Goal: Task Accomplishment & Management: Use online tool/utility

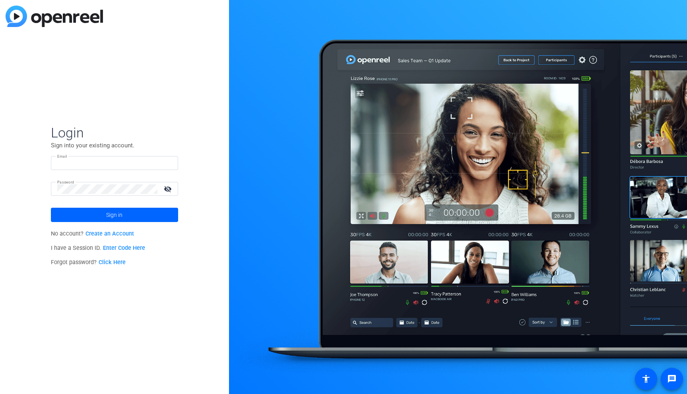
type input "[EMAIL_ADDRESS][DOMAIN_NAME]"
click at [168, 189] on mat-icon "visibility_off" at bounding box center [168, 189] width 19 height 12
click at [134, 217] on span at bounding box center [114, 214] width 127 height 19
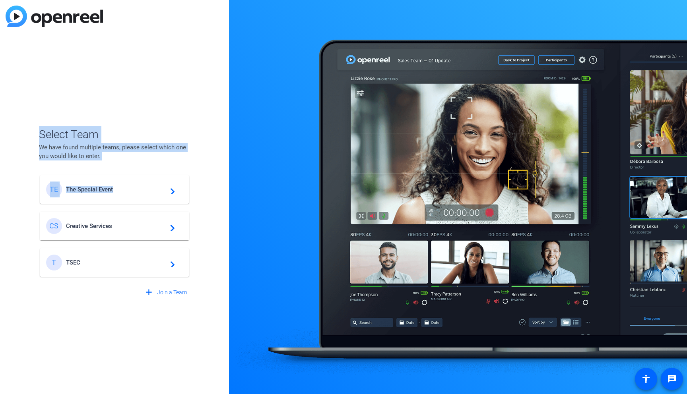
drag, startPoint x: 114, startPoint y: 188, endPoint x: 159, endPoint y: 66, distance: 129.5
click at [158, 65] on div "Select Team We have found multiple teams, please select which one you would lik…" at bounding box center [114, 197] width 229 height 394
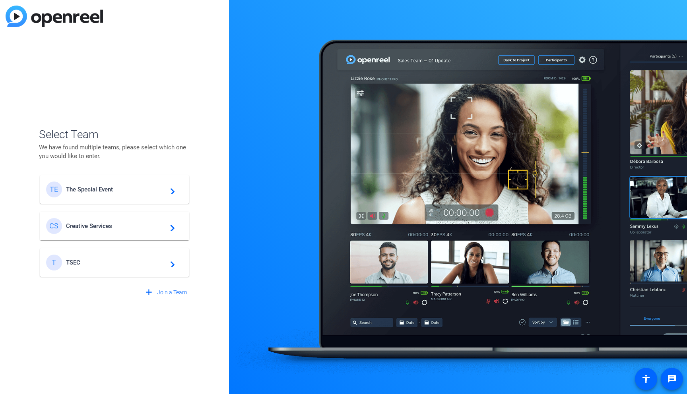
click at [92, 263] on span "TSEC" at bounding box center [115, 262] width 99 height 7
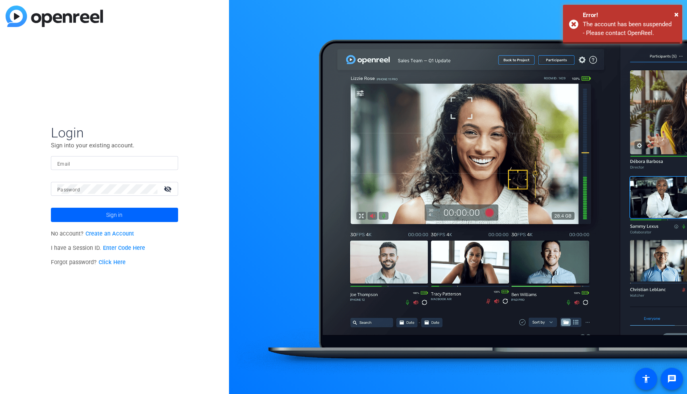
type input "[EMAIL_ADDRESS][DOMAIN_NAME]"
click at [115, 213] on span "Sign in" at bounding box center [114, 215] width 16 height 20
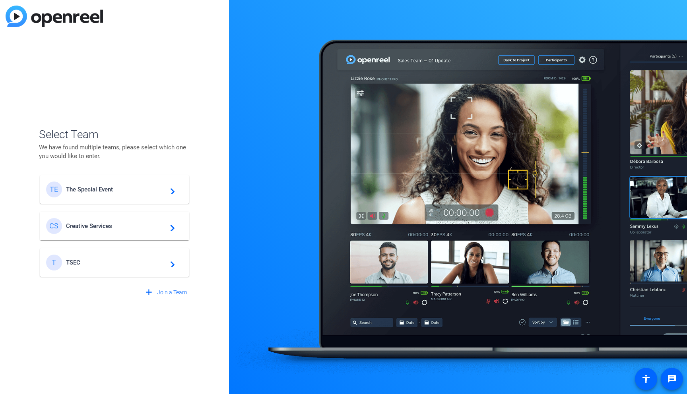
click at [171, 190] on mat-icon "navigate_next" at bounding box center [170, 190] width 10 height 10
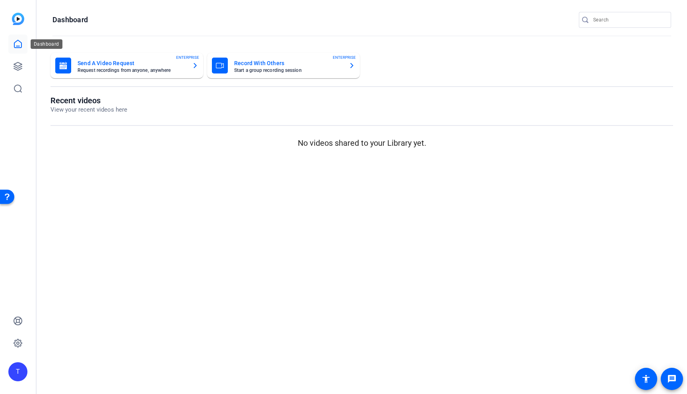
click at [21, 43] on icon at bounding box center [18, 44] width 10 height 10
click at [20, 62] on icon at bounding box center [18, 67] width 10 height 10
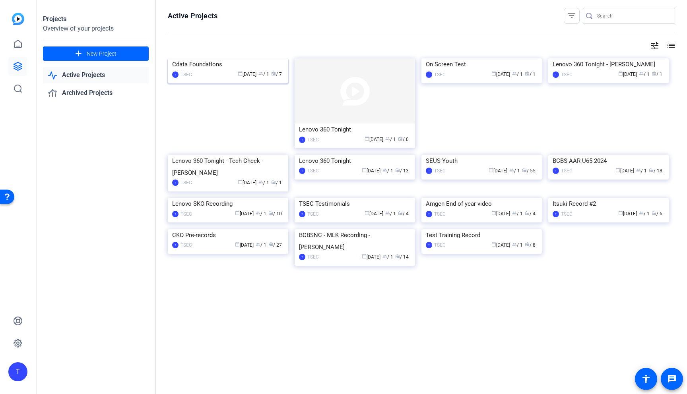
click at [201, 70] on div "Cdata Foundations" at bounding box center [228, 64] width 112 height 12
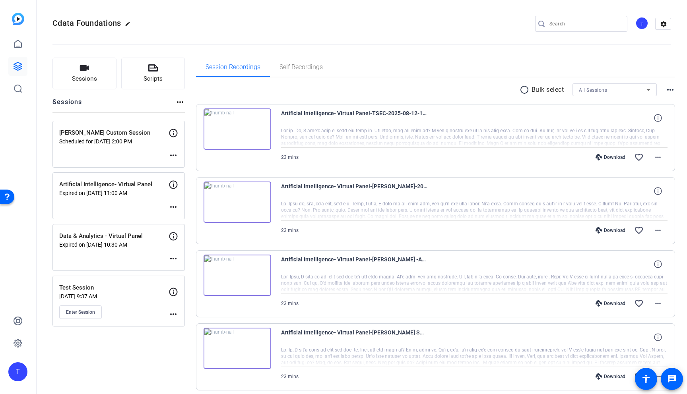
click at [173, 155] on mat-icon "more_horiz" at bounding box center [173, 156] width 10 height 10
click at [132, 154] on div at bounding box center [343, 197] width 687 height 394
click at [149, 70] on icon at bounding box center [153, 67] width 10 height 7
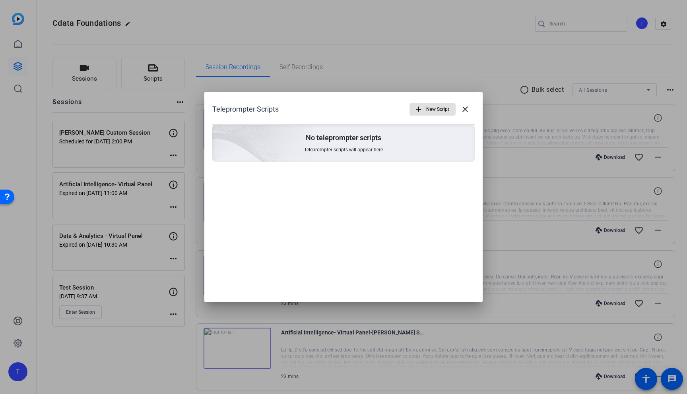
click at [421, 111] on mat-icon "add" at bounding box center [418, 109] width 9 height 9
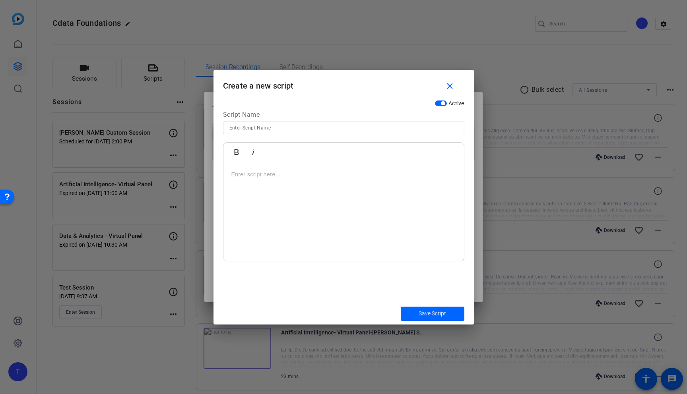
click at [292, 126] on input at bounding box center [343, 128] width 228 height 10
type input "[PERSON_NAME]"
click at [305, 181] on div at bounding box center [343, 211] width 240 height 99
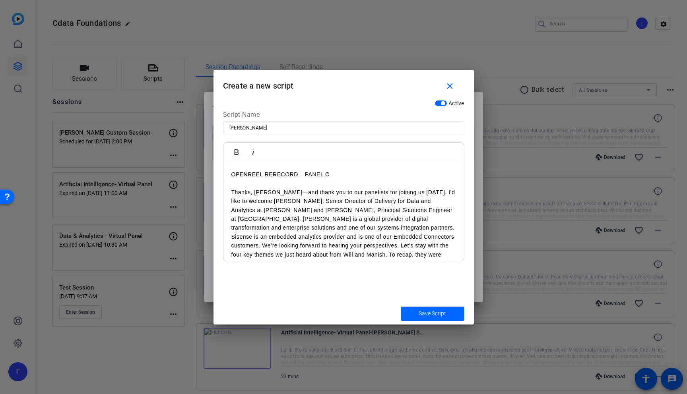
scroll to position [746, 0]
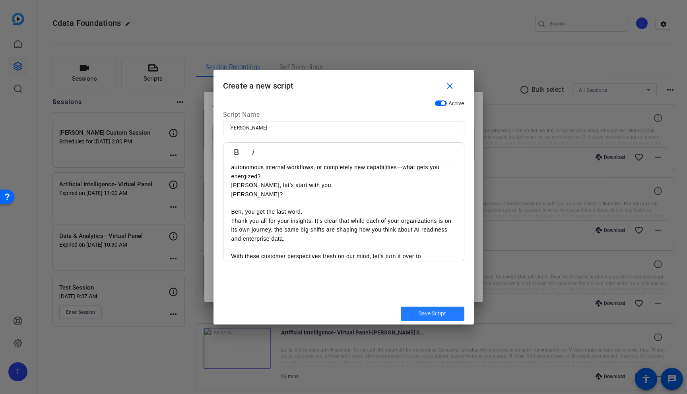
click at [445, 316] on span "Save Script" at bounding box center [431, 314] width 27 height 8
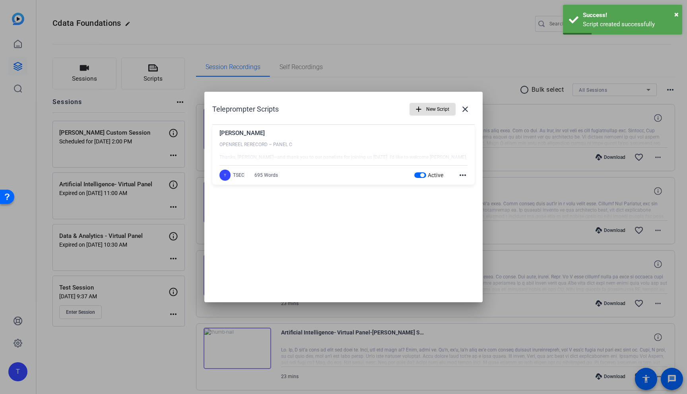
click at [467, 177] on div "Adam DeMichele OPENREEL RERECORD – PANEL C Thanks, Will—and thank you to our pa…" at bounding box center [343, 155] width 262 height 60
click at [463, 175] on mat-icon "more_horiz" at bounding box center [463, 175] width 10 height 10
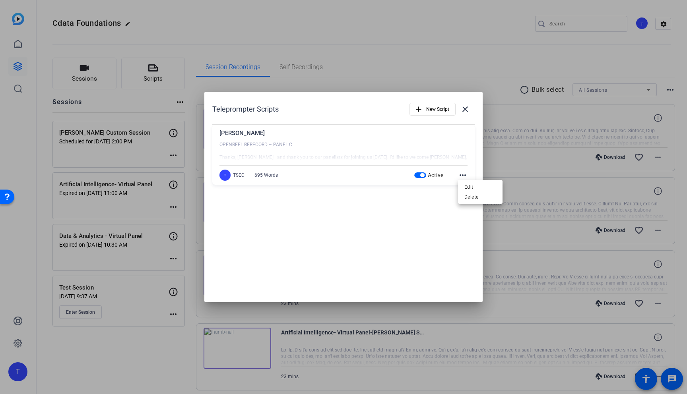
drag, startPoint x: 382, startPoint y: 229, endPoint x: 296, endPoint y: 196, distance: 92.3
click at [382, 228] on div at bounding box center [343, 197] width 687 height 394
click at [109, 150] on div at bounding box center [343, 197] width 687 height 394
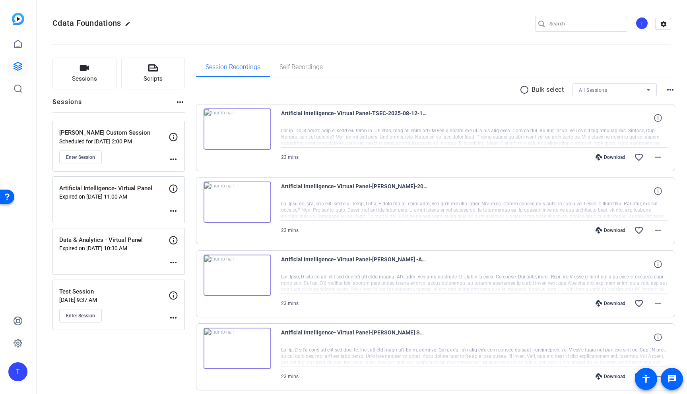
click at [121, 133] on p "[PERSON_NAME] Custom Session" at bounding box center [113, 132] width 109 height 9
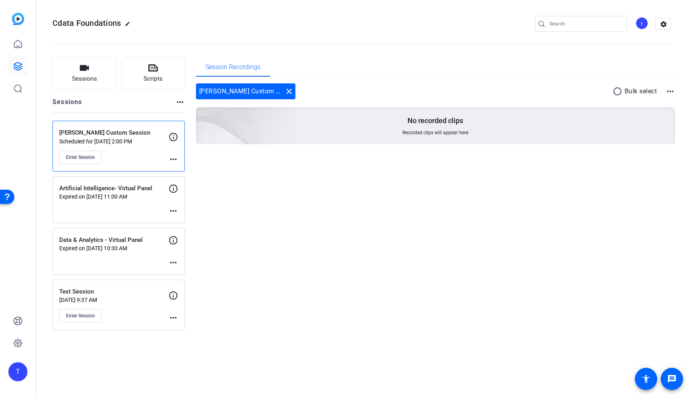
click at [172, 159] on mat-icon "more_horiz" at bounding box center [173, 160] width 10 height 10
click at [172, 159] on div at bounding box center [343, 197] width 687 height 394
click at [102, 137] on p "[PERSON_NAME] Custom Session" at bounding box center [113, 132] width 109 height 9
click at [176, 136] on icon at bounding box center [173, 137] width 8 height 8
click at [132, 140] on p "Scheduled for Aug 28, 2025 @ 2:00 PM" at bounding box center [113, 141] width 109 height 6
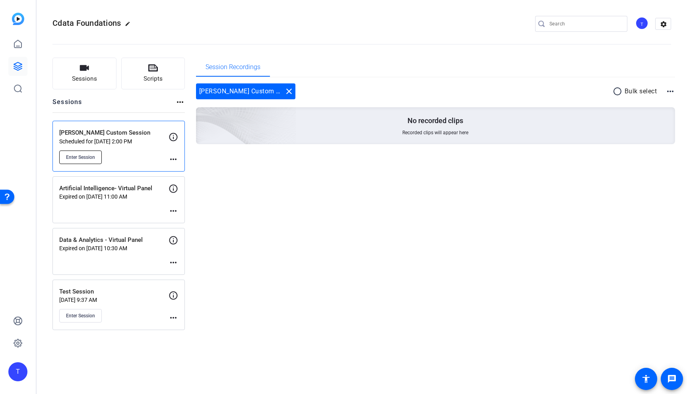
click at [85, 157] on span "Enter Session" at bounding box center [80, 157] width 29 height 6
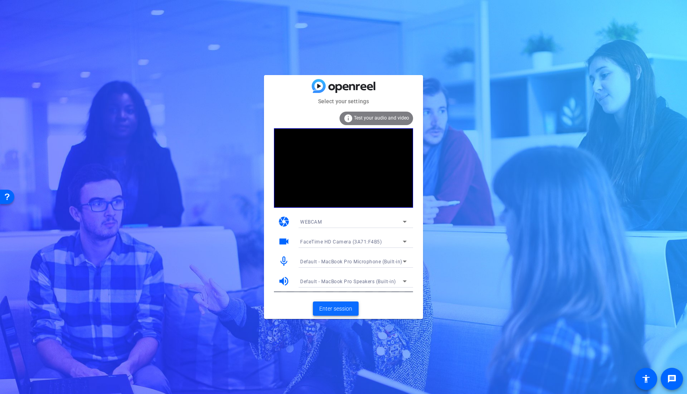
click at [335, 310] on span "Enter session" at bounding box center [335, 309] width 33 height 8
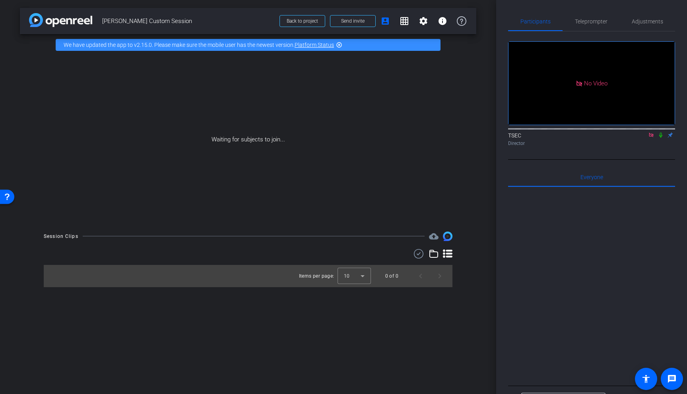
click at [651, 138] on icon at bounding box center [651, 135] width 6 height 6
click at [586, 21] on span "Teleprompter" at bounding box center [591, 22] width 33 height 6
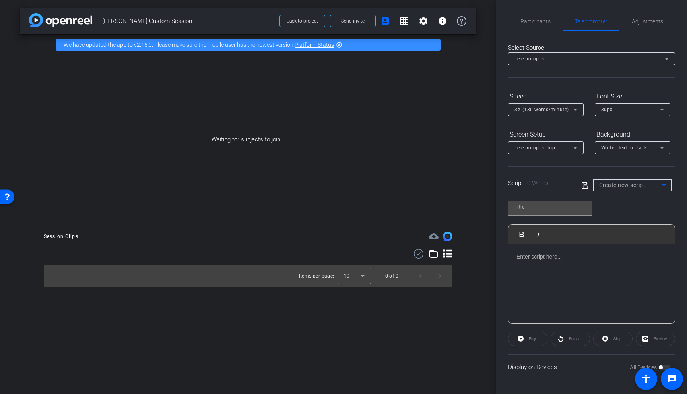
click at [628, 186] on span "Create new script" at bounding box center [622, 185] width 46 height 6
click at [624, 213] on span "[PERSON_NAME]" at bounding box center [619, 214] width 40 height 10
type input "[PERSON_NAME]"
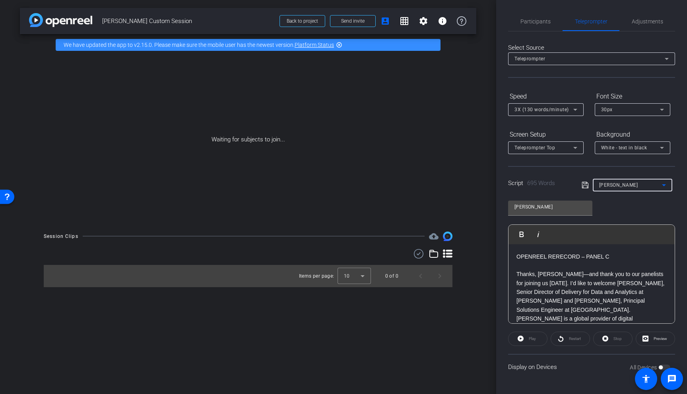
click at [531, 341] on div "Play" at bounding box center [527, 339] width 39 height 14
click at [521, 339] on div "Play" at bounding box center [527, 339] width 39 height 14
click at [520, 339] on div "Play" at bounding box center [527, 339] width 39 height 14
click at [652, 339] on span "Preview" at bounding box center [658, 338] width 15 height 11
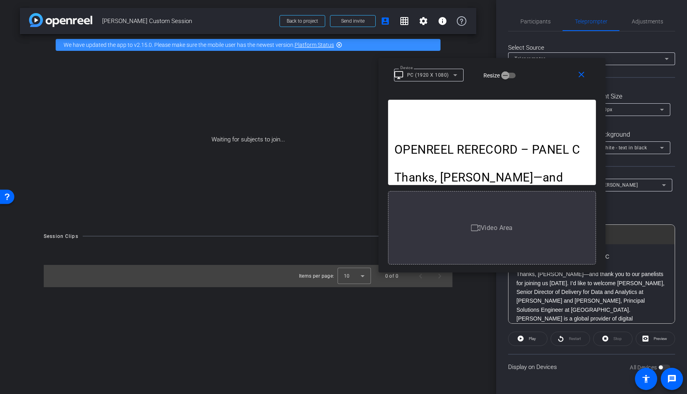
drag, startPoint x: 331, startPoint y: 97, endPoint x: 488, endPoint y: 94, distance: 156.2
click at [480, 65] on div "close Device desktop_windows PC (1920 X 1080) Resize" at bounding box center [491, 76] width 227 height 36
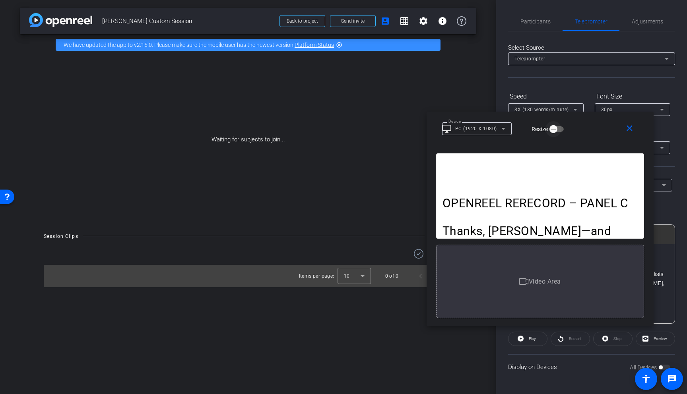
drag, startPoint x: 505, startPoint y: 76, endPoint x: 553, endPoint y: 130, distance: 72.0
click at [553, 130] on icon "button" at bounding box center [553, 129] width 7 height 7
click at [555, 129] on span "button" at bounding box center [560, 129] width 16 height 16
click at [628, 129] on mat-icon "close" at bounding box center [629, 129] width 10 height 10
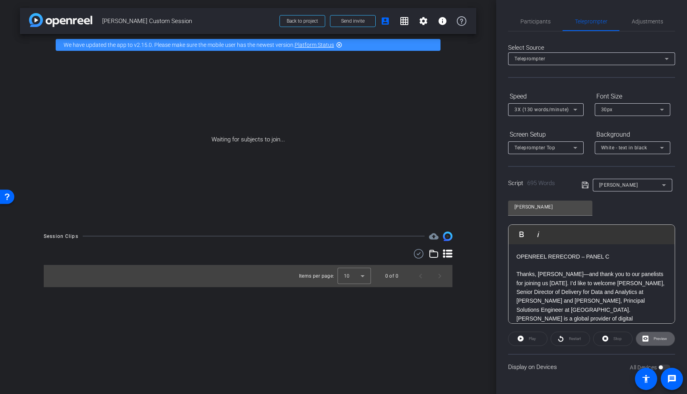
click at [572, 341] on div "Restart" at bounding box center [569, 339] width 39 height 14
click at [614, 340] on div "Stop" at bounding box center [612, 339] width 39 height 14
click at [604, 339] on div "Stop" at bounding box center [612, 339] width 39 height 14
click at [645, 21] on span "Adjustments" at bounding box center [646, 22] width 31 height 6
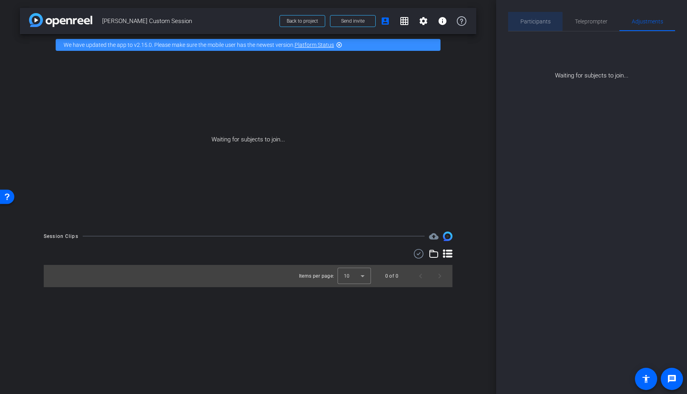
click at [533, 21] on span "Participants" at bounding box center [535, 22] width 30 height 6
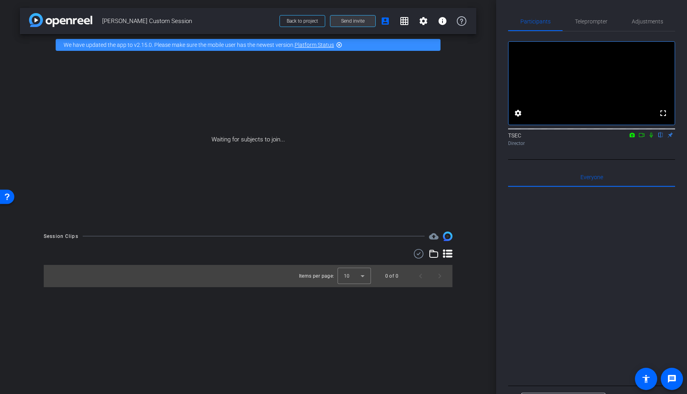
click at [359, 21] on span "Send invite" at bounding box center [352, 21] width 23 height 6
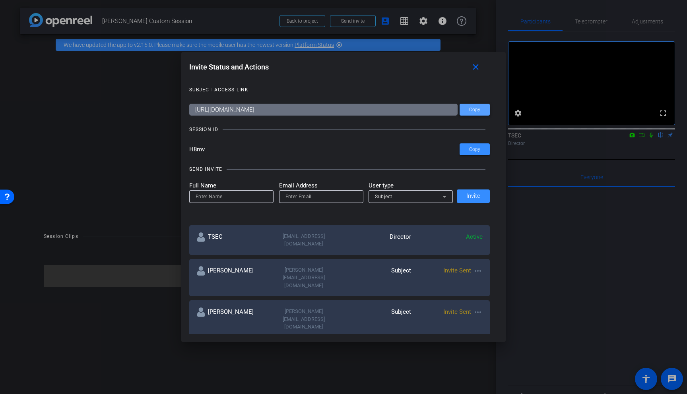
click at [474, 109] on span "Copy" at bounding box center [474, 110] width 11 height 6
click at [476, 66] on mat-icon "close" at bounding box center [476, 67] width 10 height 10
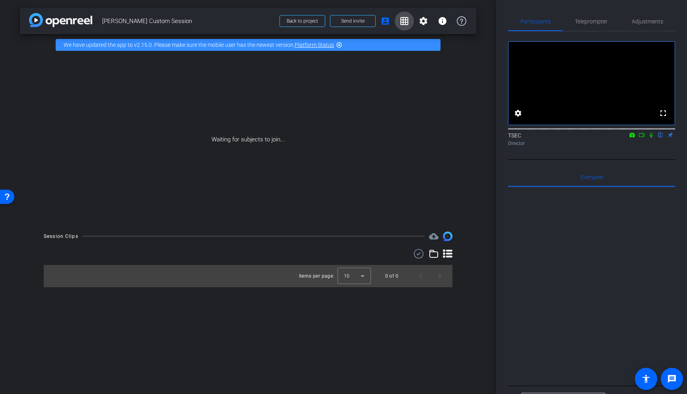
click at [406, 21] on mat-icon "grid_on" at bounding box center [404, 21] width 10 height 10
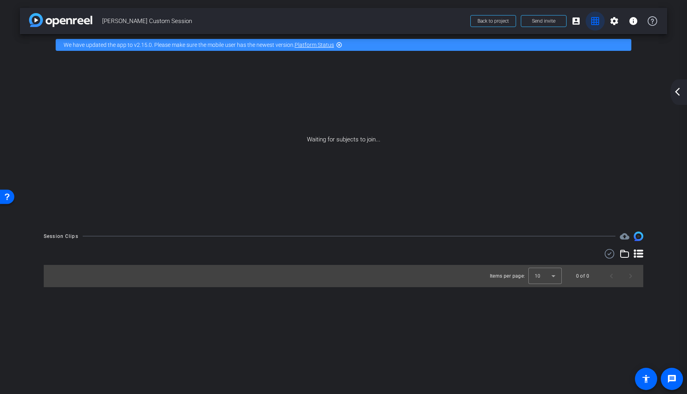
click at [592, 21] on mat-icon "grid_on" at bounding box center [595, 21] width 10 height 10
click at [578, 20] on mat-icon "account_box" at bounding box center [576, 21] width 10 height 10
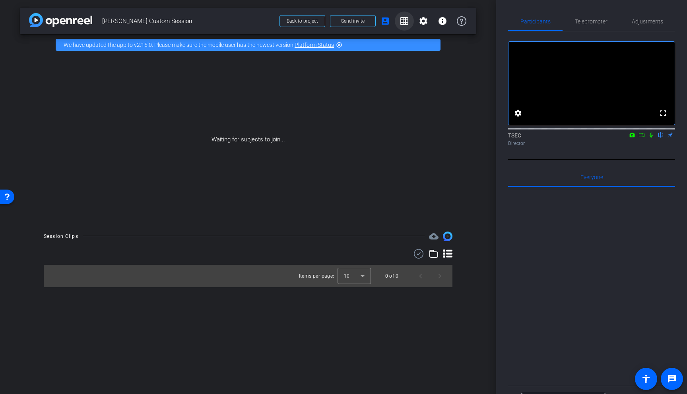
click at [407, 21] on mat-icon "grid_on" at bounding box center [404, 21] width 10 height 10
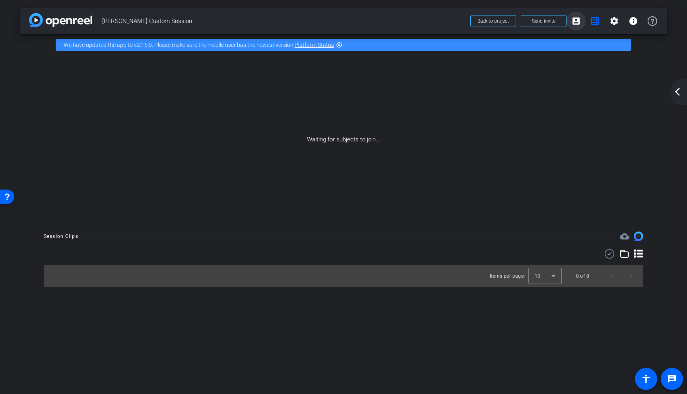
click at [575, 19] on mat-icon "account_box" at bounding box center [576, 21] width 10 height 10
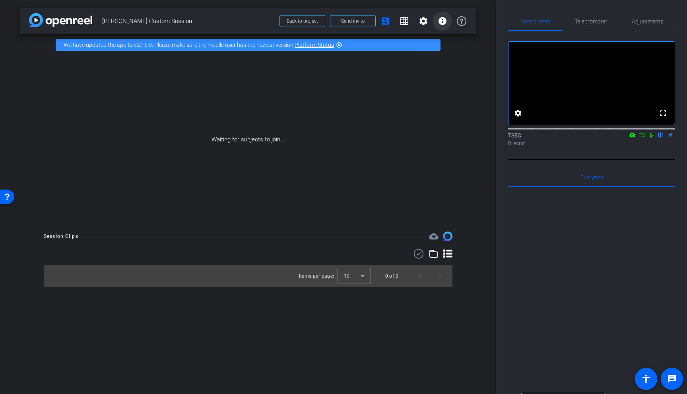
click at [444, 21] on mat-icon "info" at bounding box center [443, 21] width 10 height 10
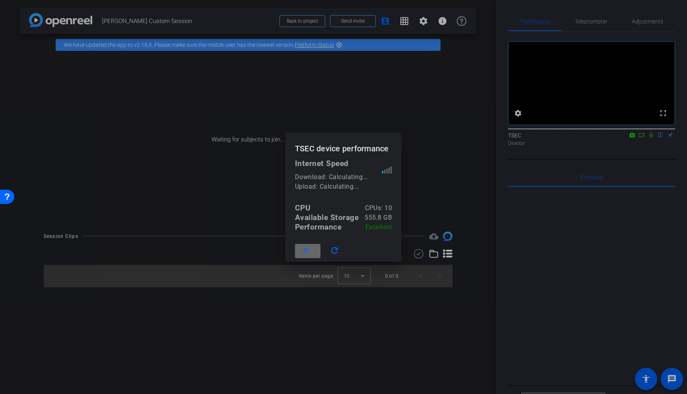
click at [308, 252] on mat-icon "close" at bounding box center [306, 251] width 10 height 10
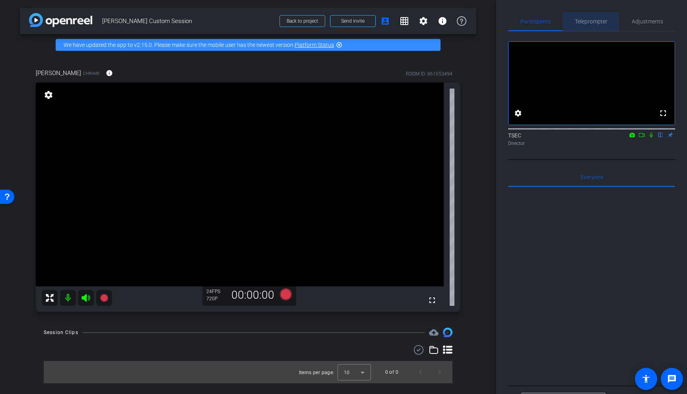
click at [591, 24] on span "Teleprompter" at bounding box center [591, 22] width 33 height 6
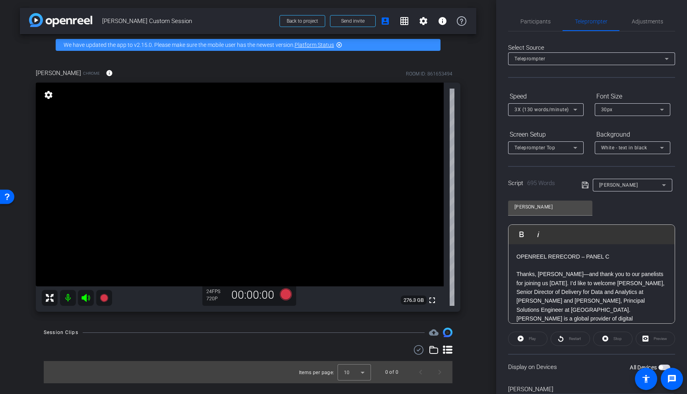
click at [527, 340] on div "Play" at bounding box center [527, 339] width 39 height 14
click at [519, 337] on div "Play" at bounding box center [527, 339] width 39 height 14
click at [643, 22] on span "Adjustments" at bounding box center [646, 22] width 31 height 6
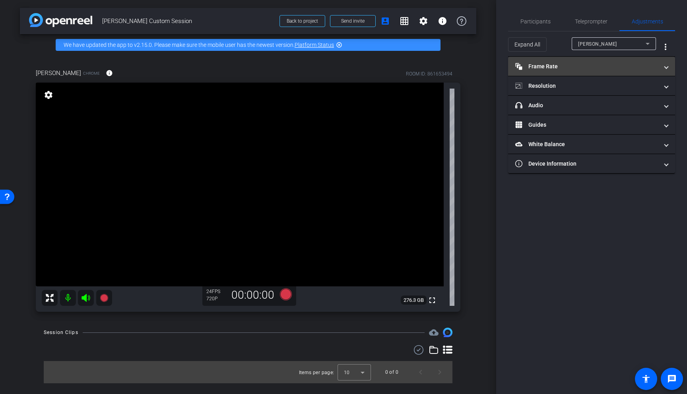
click at [564, 64] on mat-panel-title "Frame Rate Frame Rate" at bounding box center [586, 66] width 143 height 8
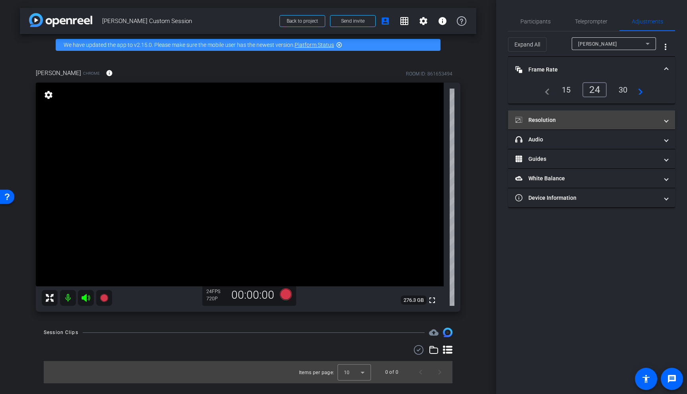
click at [553, 118] on mat-panel-title "Resolution" at bounding box center [586, 120] width 143 height 8
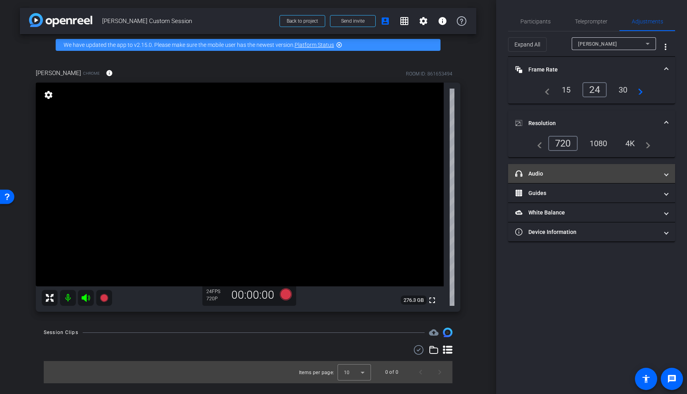
click at [567, 173] on mat-panel-title "headphone icon Audio" at bounding box center [586, 174] width 143 height 8
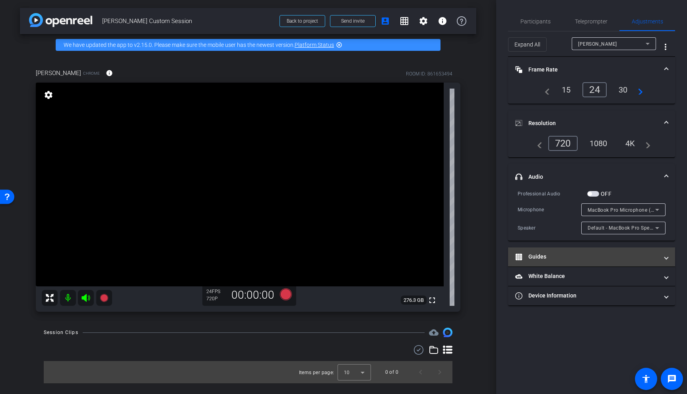
click at [556, 255] on mat-panel-title "Guides" at bounding box center [586, 257] width 143 height 8
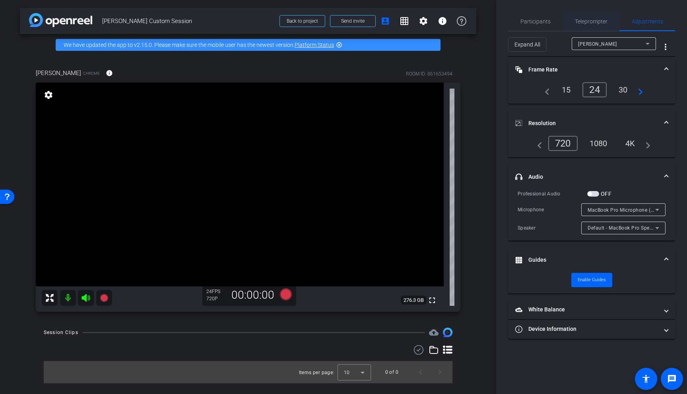
click at [600, 19] on span "Teleprompter" at bounding box center [591, 22] width 33 height 6
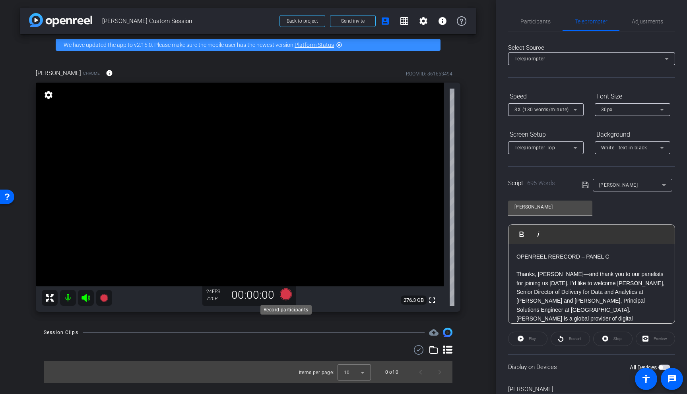
click at [287, 294] on icon at bounding box center [286, 295] width 12 height 12
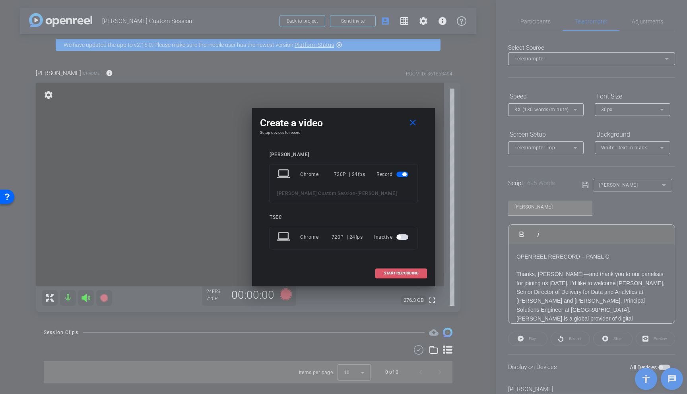
click at [400, 272] on span "START RECORDING" at bounding box center [400, 273] width 35 height 4
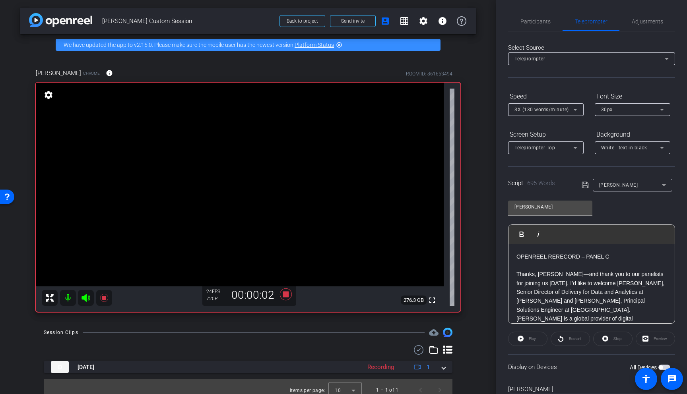
click at [535, 339] on div "Play" at bounding box center [527, 339] width 39 height 14
click at [520, 338] on div "Play" at bounding box center [527, 339] width 39 height 14
click at [566, 337] on div "Restart" at bounding box center [569, 339] width 39 height 14
click at [611, 339] on div "Stop" at bounding box center [612, 339] width 39 height 14
click at [606, 339] on div "Stop" at bounding box center [612, 339] width 39 height 14
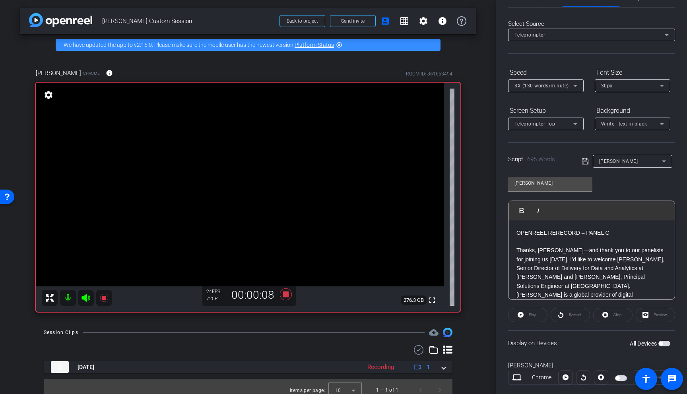
scroll to position [40, 0]
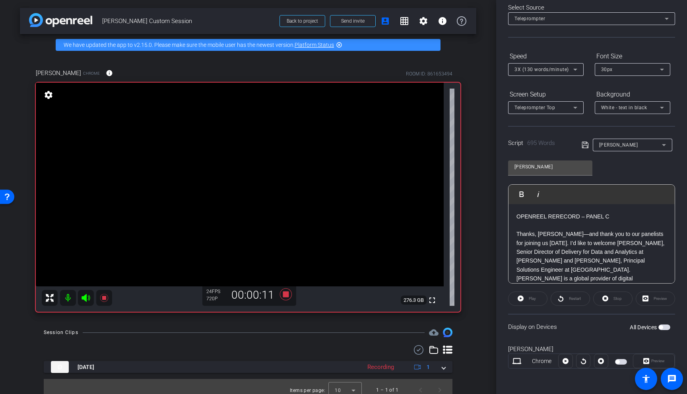
click at [526, 298] on div "Play" at bounding box center [527, 299] width 39 height 14
click at [605, 299] on div "Stop" at bounding box center [612, 299] width 39 height 14
click at [620, 362] on span "button" at bounding box center [621, 362] width 12 height 6
click at [583, 362] on div at bounding box center [583, 361] width 14 height 14
click at [567, 362] on icon at bounding box center [565, 361] width 6 height 6
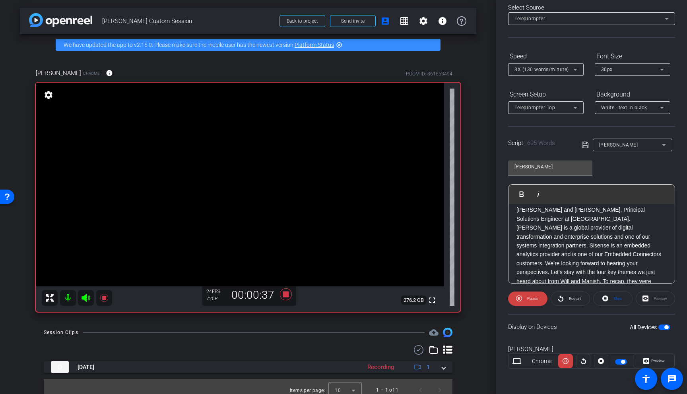
scroll to position [0, 0]
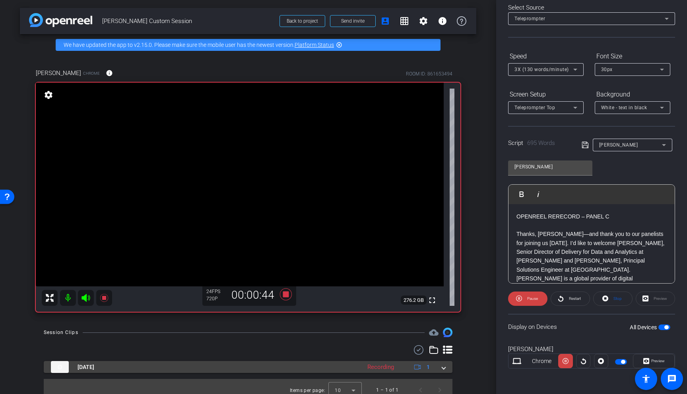
drag, startPoint x: 445, startPoint y: 368, endPoint x: 451, endPoint y: 362, distance: 8.4
click at [445, 368] on span at bounding box center [443, 367] width 3 height 8
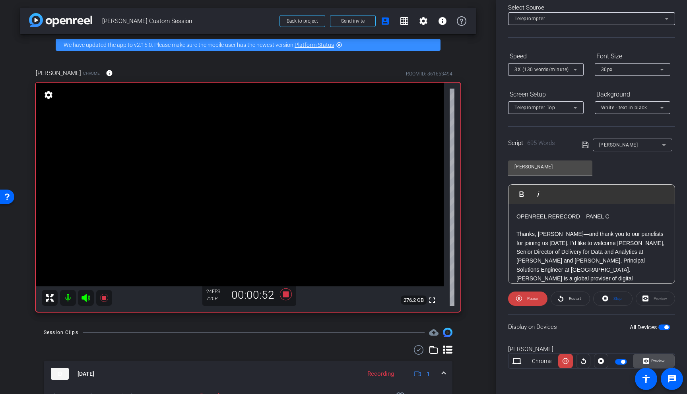
click at [656, 362] on span "Preview" at bounding box center [658, 361] width 14 height 4
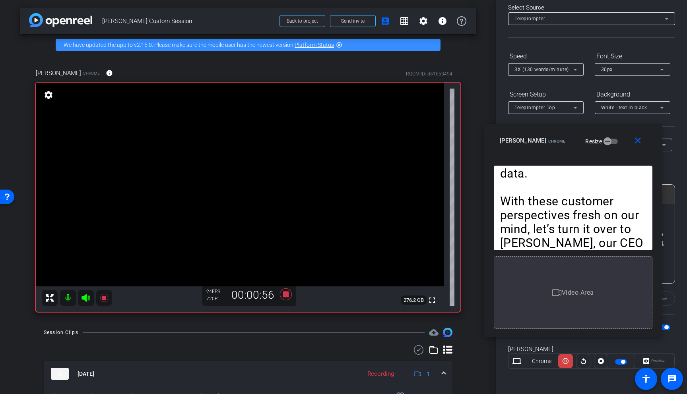
drag, startPoint x: 340, startPoint y: 97, endPoint x: 568, endPoint y: 131, distance: 230.3
click at [569, 130] on div "close [PERSON_NAME] Chrome Resize" at bounding box center [573, 142] width 178 height 36
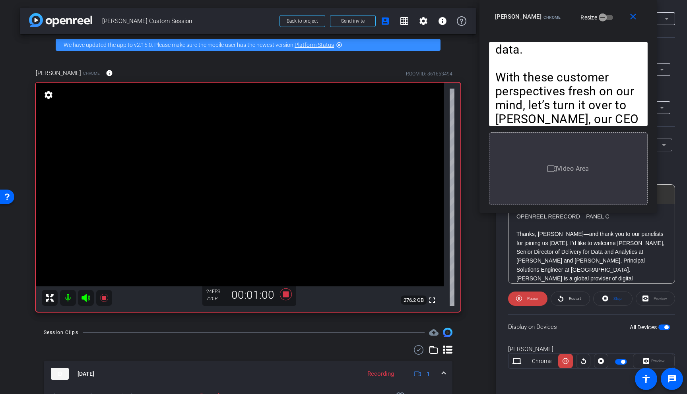
drag, startPoint x: 615, startPoint y: 129, endPoint x: 611, endPoint y: 0, distance: 128.8
click at [612, 0] on html "Accessibility Screen-Reader Guide, Feedback, and Issue Reporting | New window m…" at bounding box center [343, 197] width 687 height 394
click at [601, 363] on icon at bounding box center [601, 361] width 6 height 6
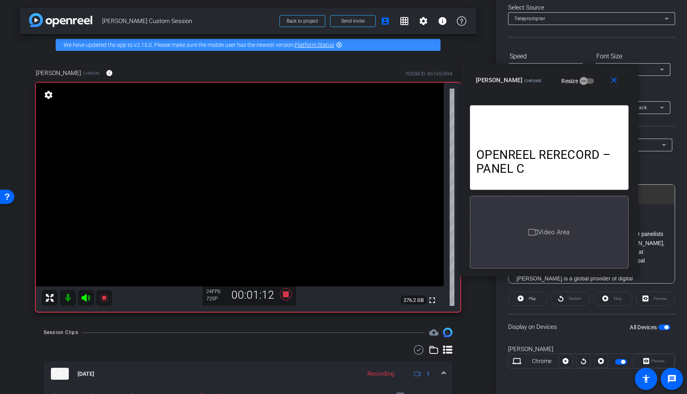
drag, startPoint x: 577, startPoint y: 8, endPoint x: 558, endPoint y: 71, distance: 65.7
click at [559, 71] on div "close [PERSON_NAME] Chrome Resize" at bounding box center [549, 82] width 178 height 36
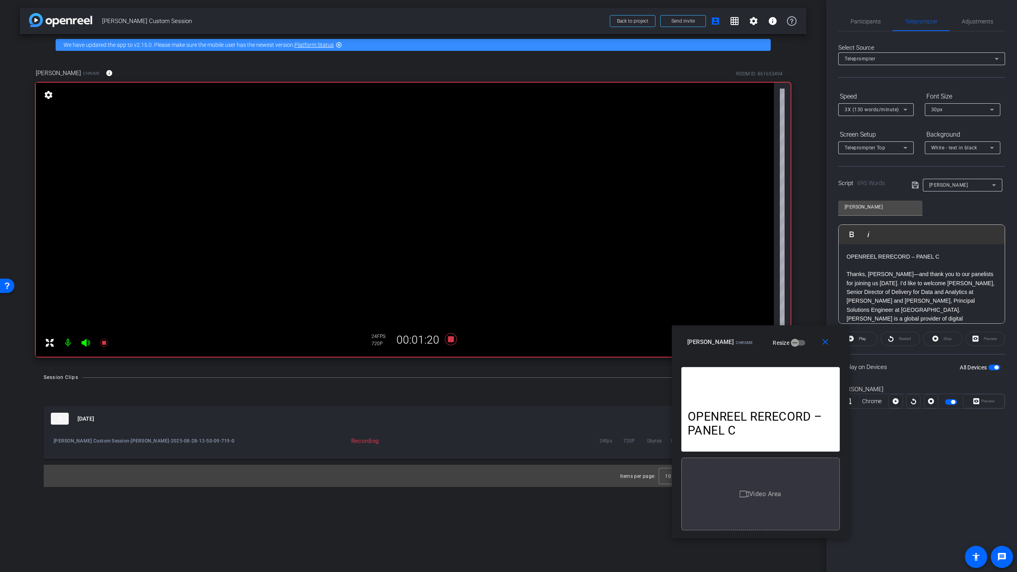
drag, startPoint x: 757, startPoint y: 161, endPoint x: 801, endPoint y: 333, distance: 177.6
click at [686, 332] on div "close [PERSON_NAME] Chrome Resize" at bounding box center [761, 343] width 178 height 36
click at [686, 108] on icon at bounding box center [906, 110] width 10 height 10
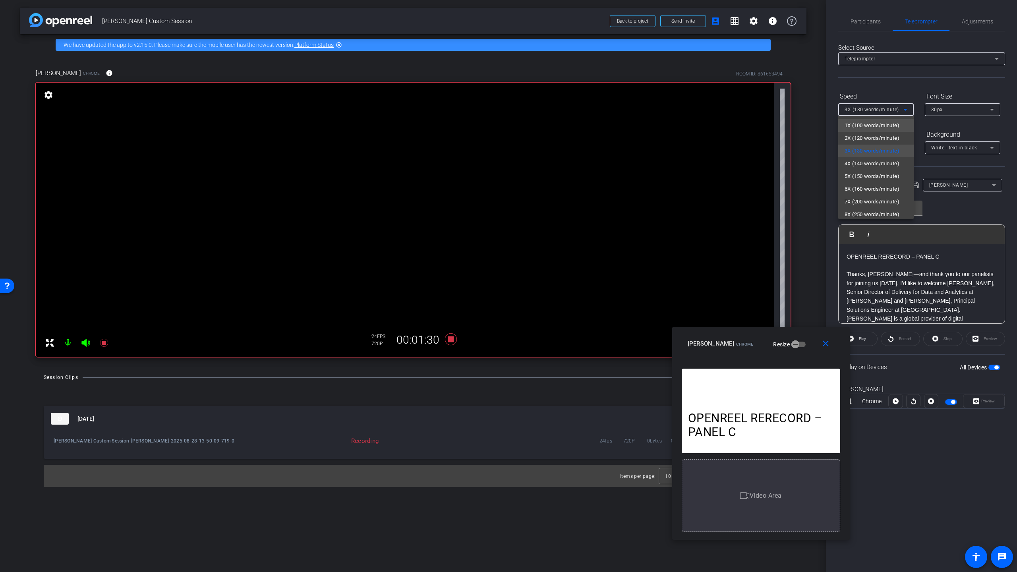
scroll to position [0, 0]
click at [686, 126] on span "1X (100 words/minute)" at bounding box center [872, 125] width 55 height 10
click at [686, 108] on icon at bounding box center [906, 110] width 10 height 10
click at [686, 109] on div at bounding box center [508, 286] width 1017 height 572
click at [686, 109] on icon at bounding box center [906, 110] width 4 height 2
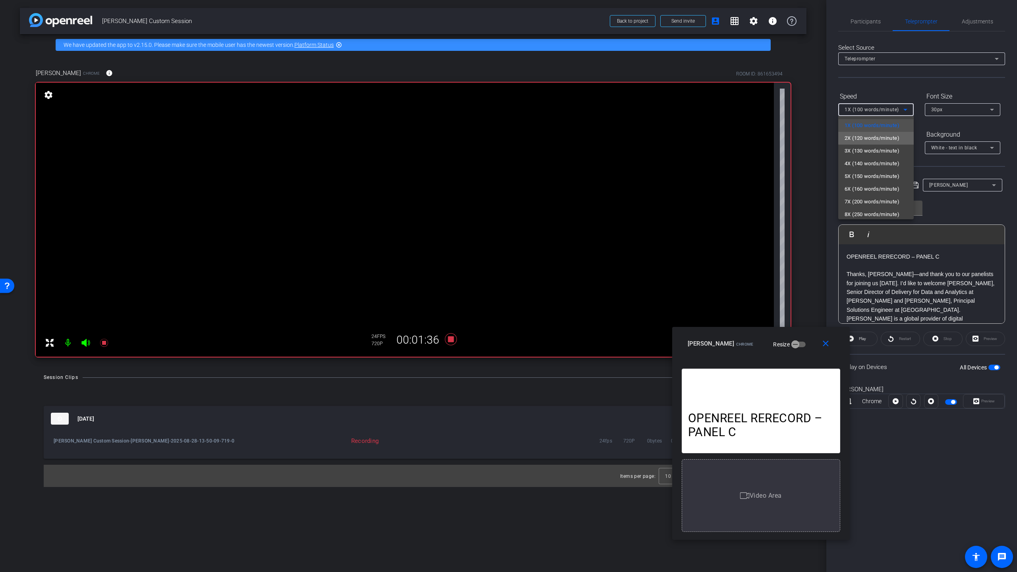
click at [686, 135] on span "2X (120 words/minute)" at bounding box center [872, 139] width 55 height 10
click at [686, 394] on icon at bounding box center [896, 401] width 6 height 12
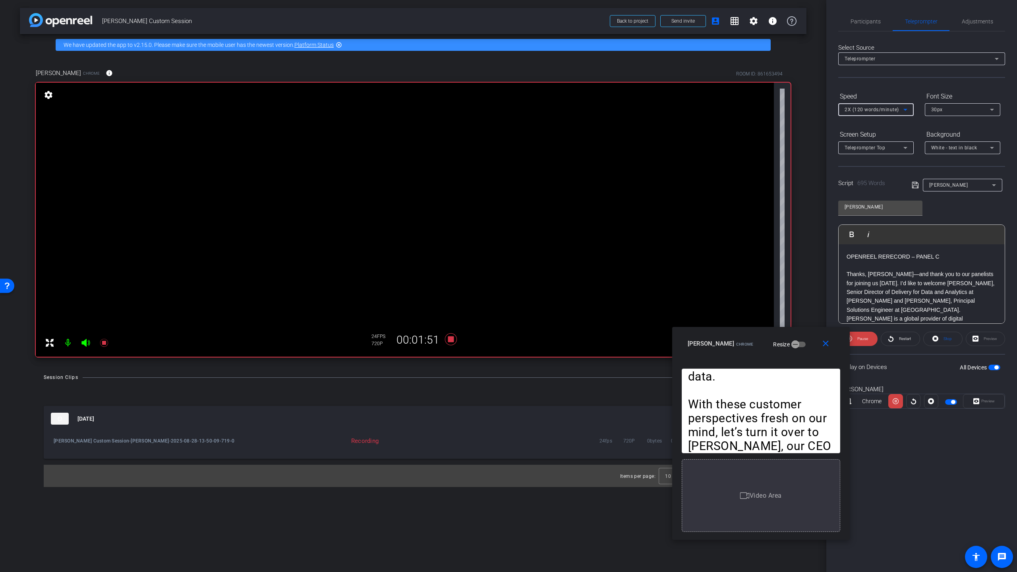
click at [686, 108] on icon at bounding box center [906, 110] width 10 height 10
click at [686, 150] on span "3X (130 words/minute)" at bounding box center [872, 151] width 55 height 10
drag, startPoint x: 903, startPoint y: 148, endPoint x: 902, endPoint y: 128, distance: 20.3
click at [686, 128] on div "Screen Setup Teleprompter Top" at bounding box center [876, 141] width 76 height 26
click at [686, 109] on icon at bounding box center [906, 110] width 10 height 10
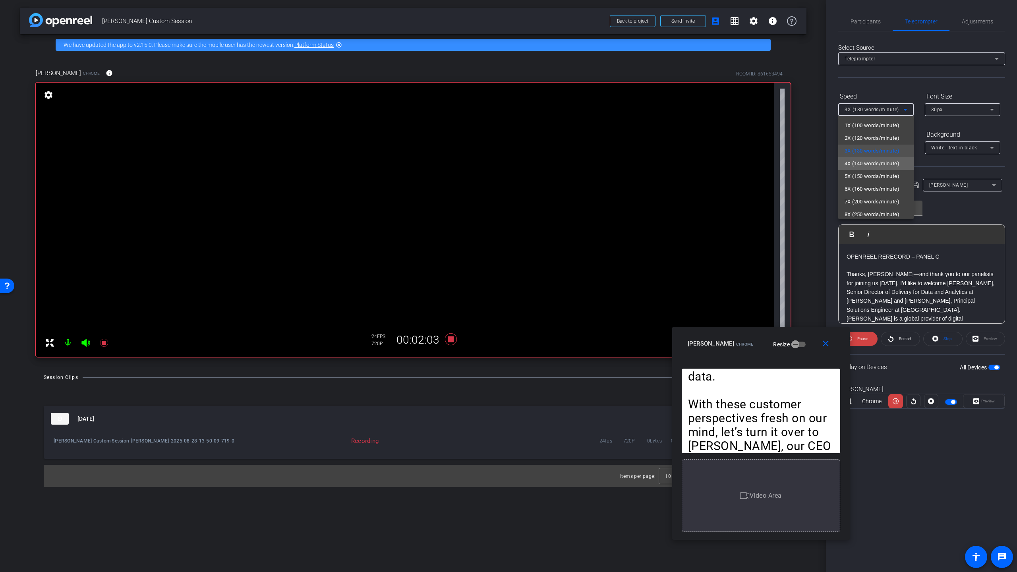
click at [686, 163] on span "4X (140 words/minute)" at bounding box center [872, 164] width 55 height 10
click at [686, 337] on span "Pause" at bounding box center [862, 338] width 13 height 11
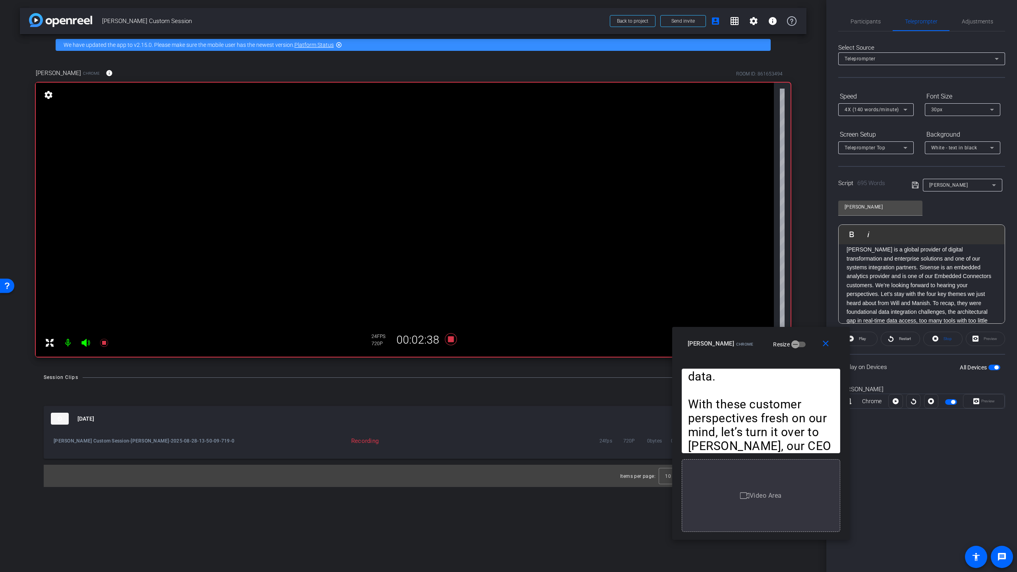
scroll to position [70, 0]
click at [686, 340] on span at bounding box center [900, 338] width 39 height 19
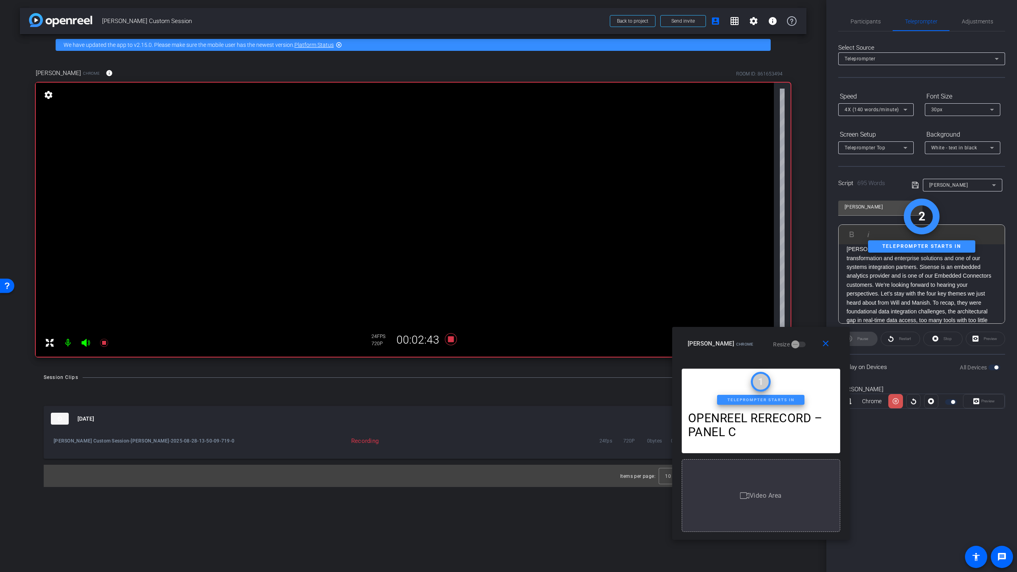
click at [686, 394] on icon at bounding box center [896, 401] width 6 height 12
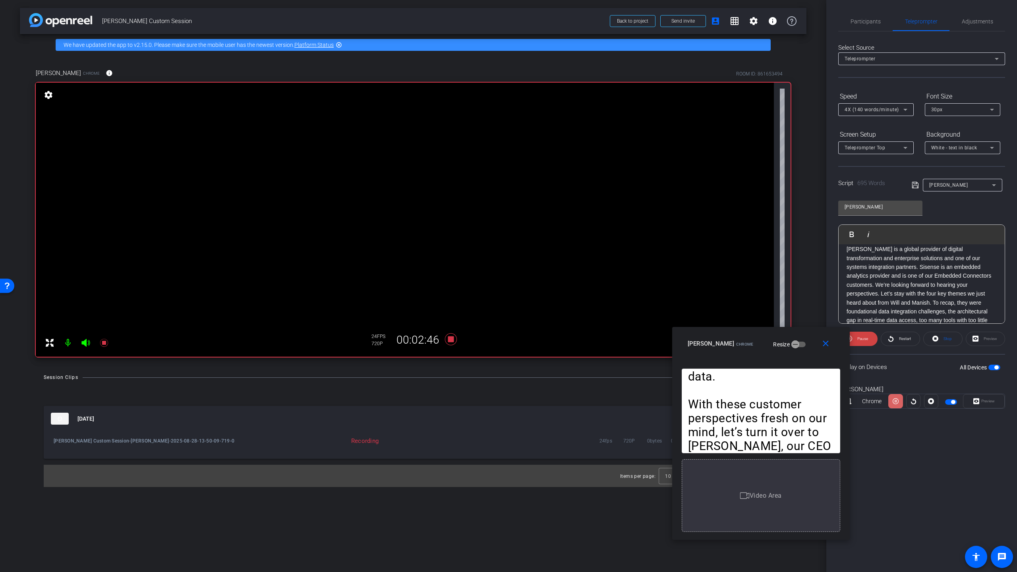
click at [686, 394] on icon at bounding box center [896, 401] width 6 height 12
click at [686, 109] on icon at bounding box center [906, 110] width 10 height 10
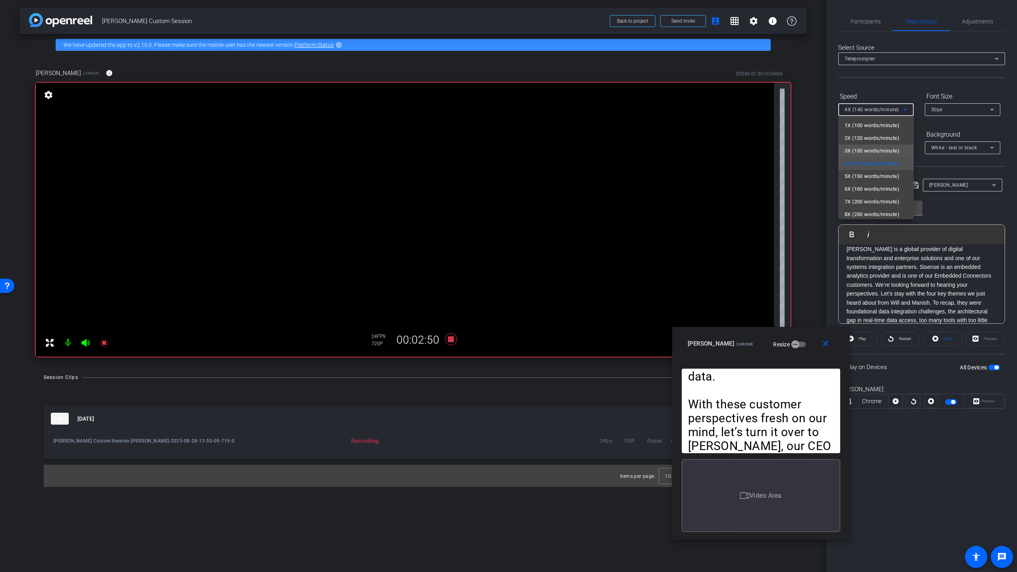
click at [686, 148] on span "3X (130 words/minute)" at bounding box center [872, 151] width 55 height 10
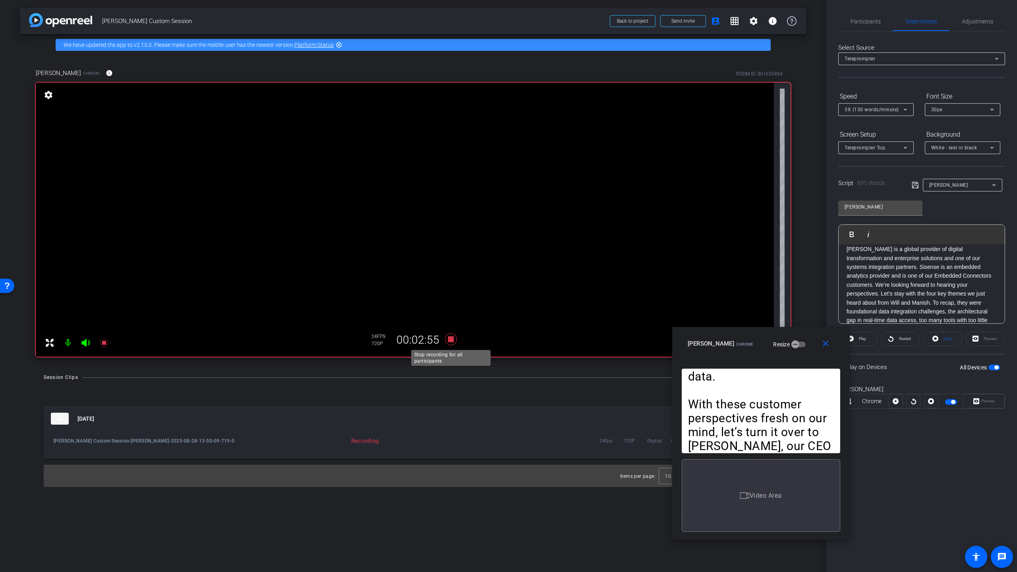
click at [451, 341] on icon at bounding box center [451, 339] width 12 height 12
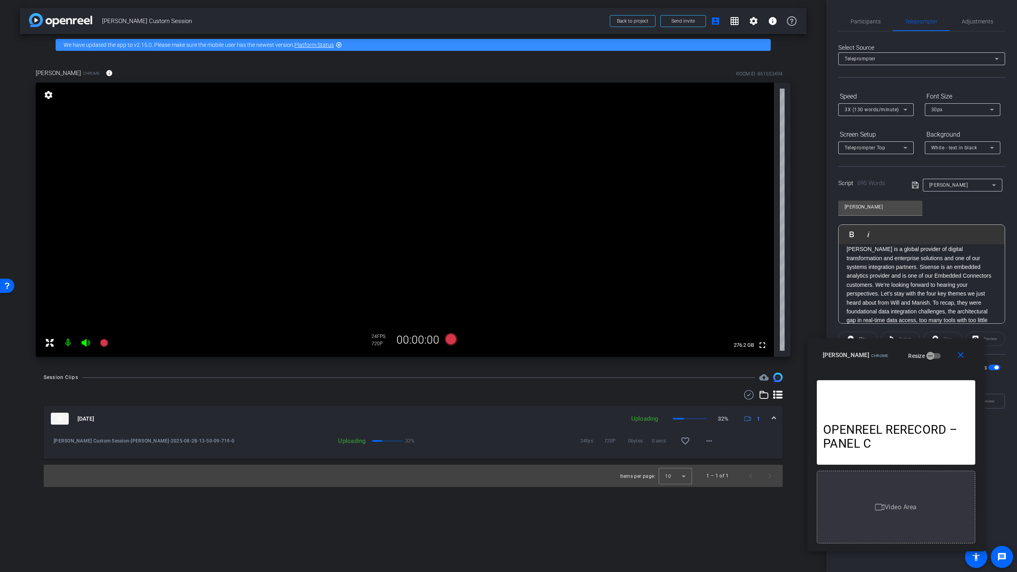
drag, startPoint x: 792, startPoint y: 331, endPoint x: 927, endPoint y: 342, distance: 135.2
click at [686, 342] on div "close [PERSON_NAME] Chrome Resize" at bounding box center [896, 357] width 178 height 36
click at [686, 394] on div "Video Area" at bounding box center [896, 507] width 159 height 73
click at [686, 394] on p "OPENREEL RERECORD – PANEL C" at bounding box center [896, 437] width 146 height 28
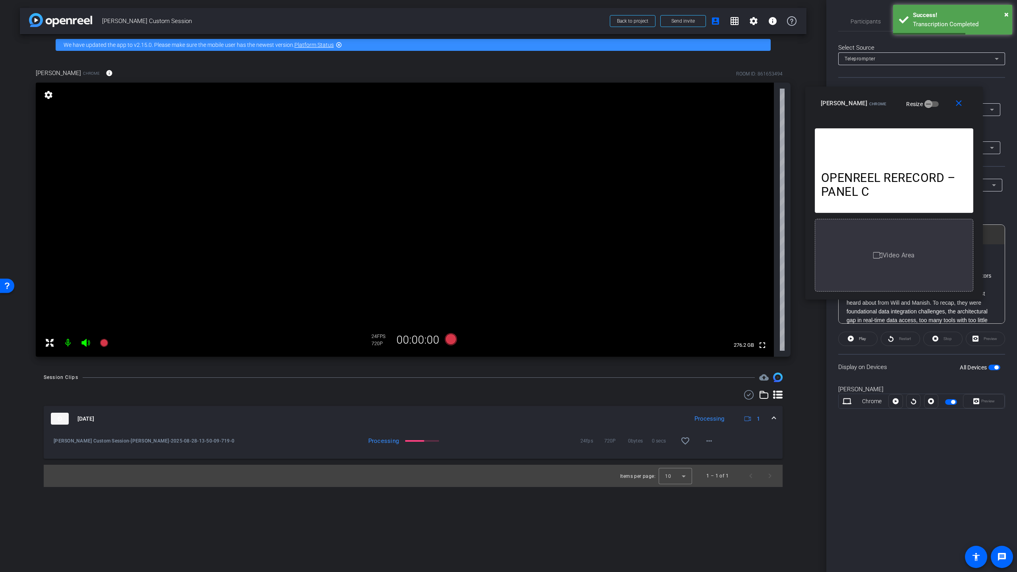
drag, startPoint x: 888, startPoint y: 355, endPoint x: 893, endPoint y: 94, distance: 261.1
click at [686, 94] on div "close [PERSON_NAME] Chrome Resize" at bounding box center [895, 105] width 178 height 36
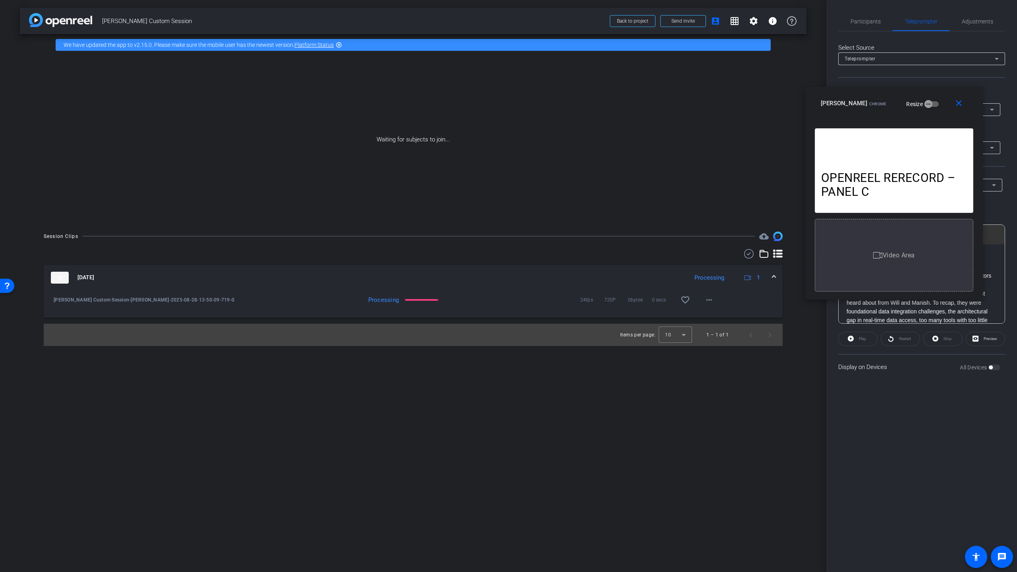
click at [686, 94] on div "close [PERSON_NAME] Chrome Resize" at bounding box center [895, 105] width 178 height 36
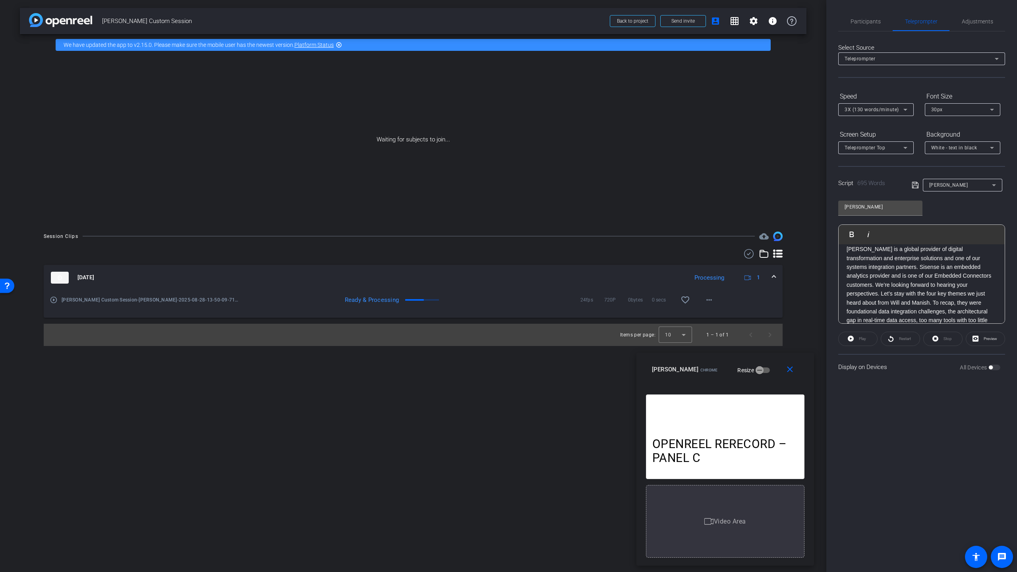
drag, startPoint x: 920, startPoint y: 94, endPoint x: 749, endPoint y: 360, distance: 315.6
click at [686, 360] on div "close [PERSON_NAME] Chrome Resize" at bounding box center [726, 371] width 178 height 36
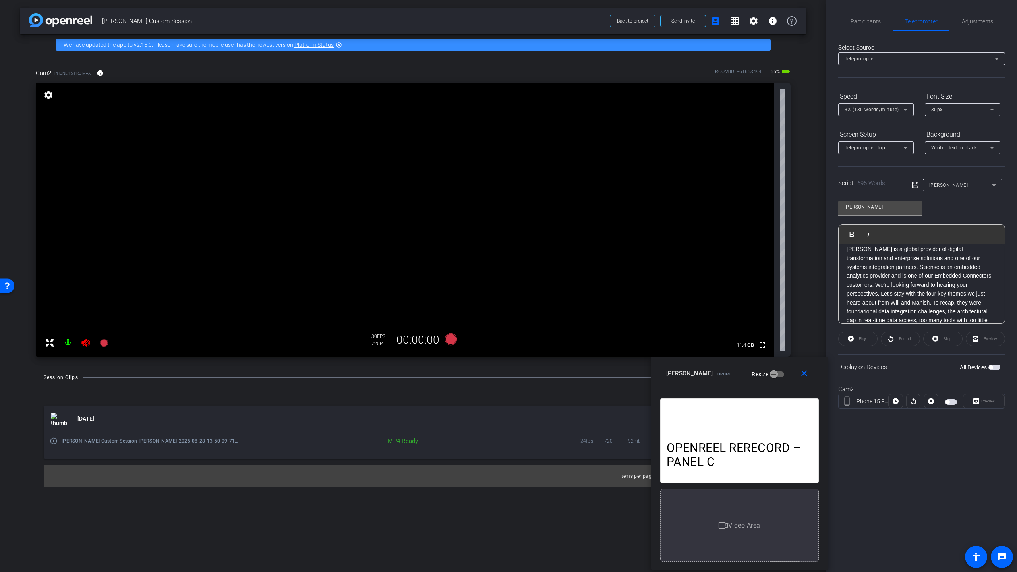
drag, startPoint x: 737, startPoint y: 359, endPoint x: 754, endPoint y: 362, distance: 17.1
click at [686, 363] on div "close [PERSON_NAME] Chrome Resize" at bounding box center [740, 375] width 178 height 36
click at [686, 20] on span "Participants" at bounding box center [866, 22] width 30 height 6
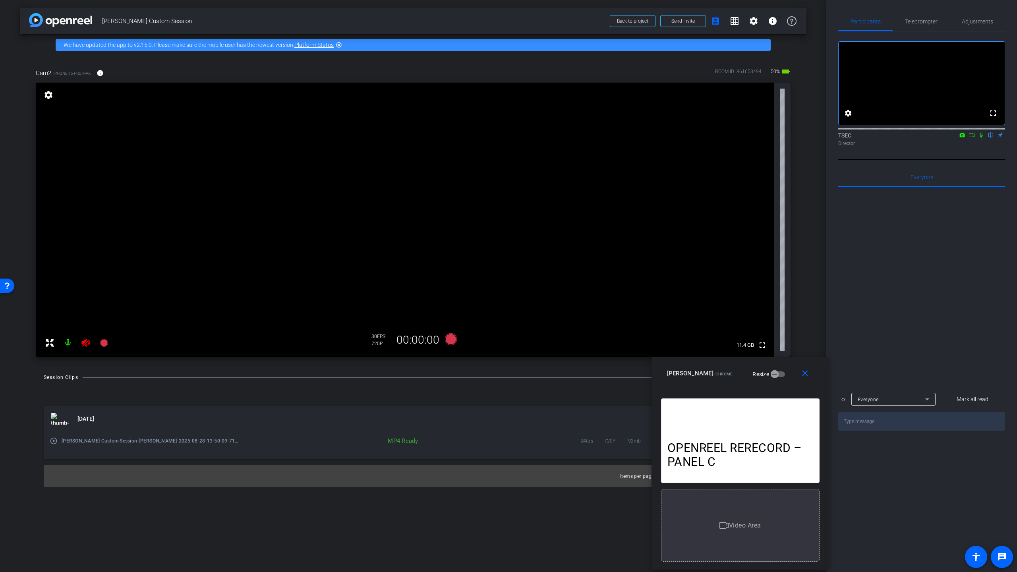
click at [87, 342] on icon at bounding box center [85, 343] width 8 height 8
click at [686, 20] on span "Teleprompter" at bounding box center [921, 22] width 33 height 6
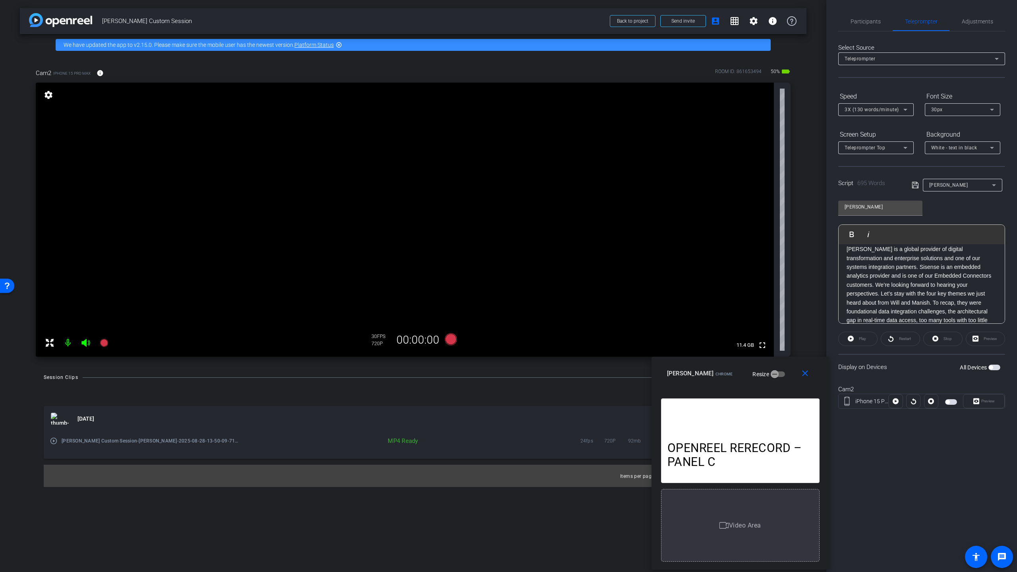
click at [686, 394] on div at bounding box center [913, 401] width 14 height 14
click at [686, 394] on span "button" at bounding box center [948, 402] width 4 height 4
click at [686, 148] on icon at bounding box center [906, 148] width 10 height 10
click at [686, 164] on mat-option "Full Screen" at bounding box center [876, 163] width 76 height 13
click at [686, 394] on span "button" at bounding box center [953, 402] width 4 height 4
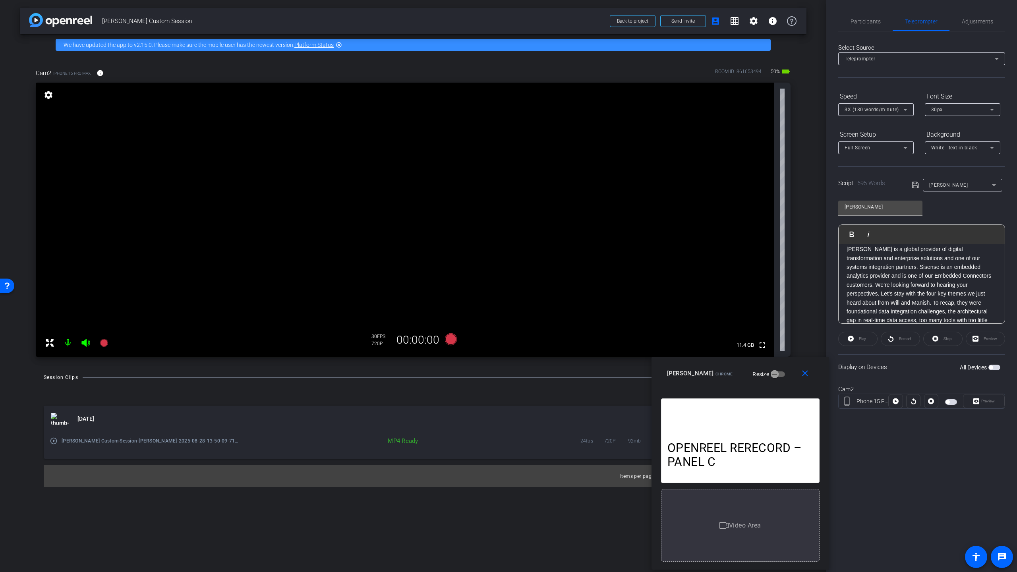
click at [686, 394] on span "button" at bounding box center [948, 402] width 4 height 4
click at [686, 394] on span "Preview" at bounding box center [989, 401] width 14 height 4
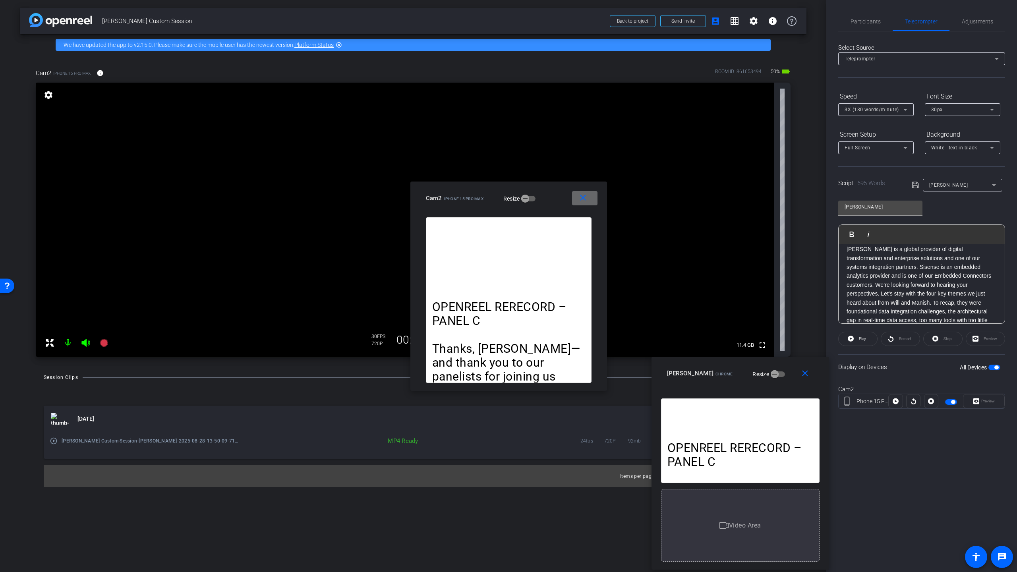
click at [585, 198] on mat-icon "close" at bounding box center [583, 198] width 10 height 10
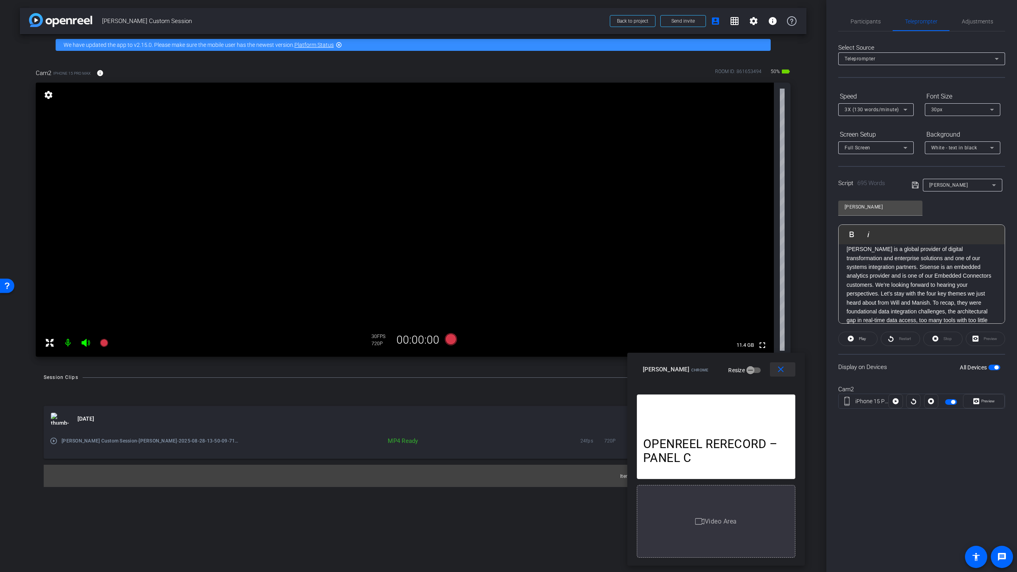
drag, startPoint x: 806, startPoint y: 374, endPoint x: 785, endPoint y: 369, distance: 20.7
click at [686, 369] on mat-icon "close" at bounding box center [781, 370] width 10 height 10
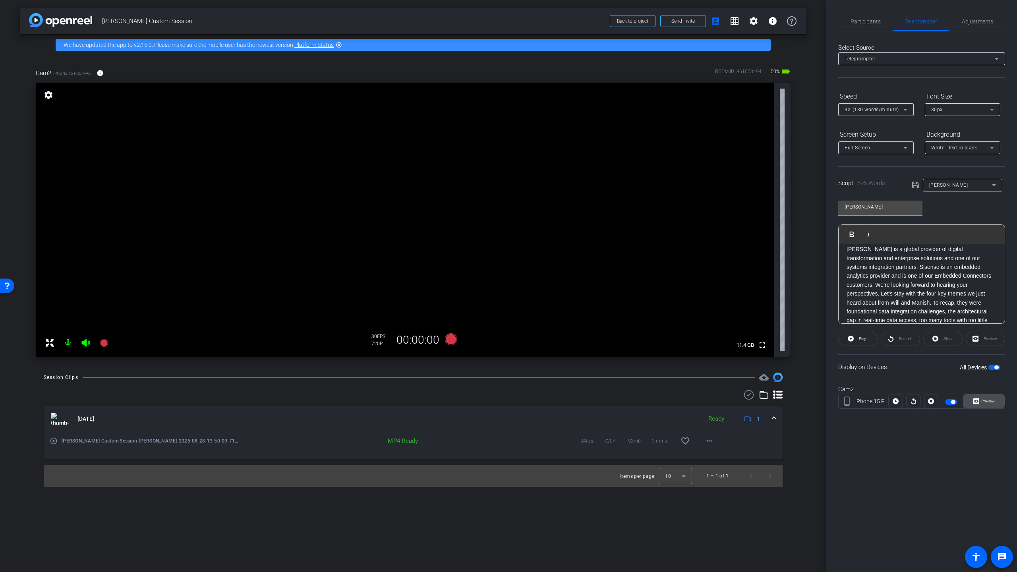
click at [686, 394] on span "Preview" at bounding box center [989, 401] width 14 height 4
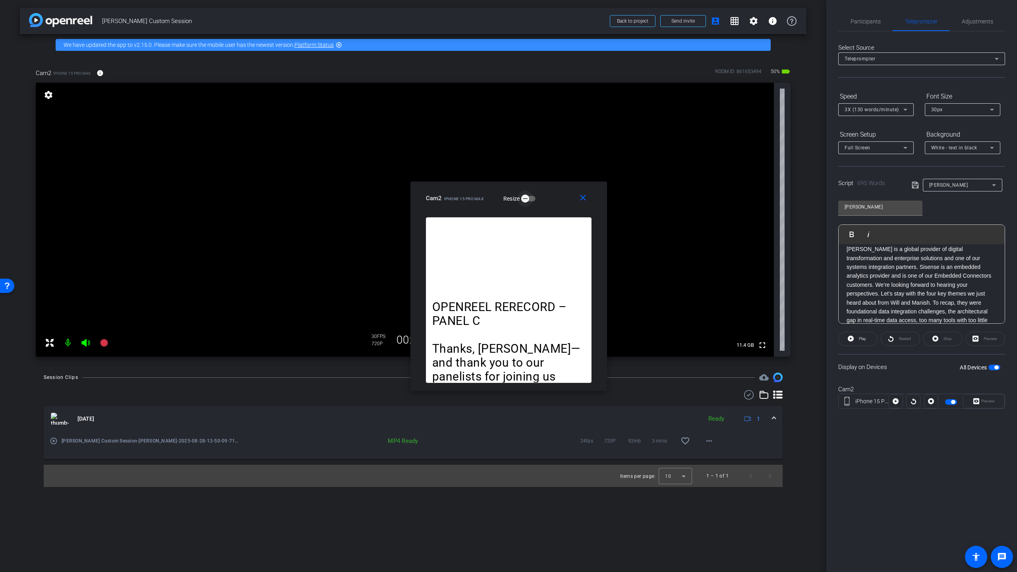
click at [527, 199] on icon "button" at bounding box center [525, 198] width 7 height 7
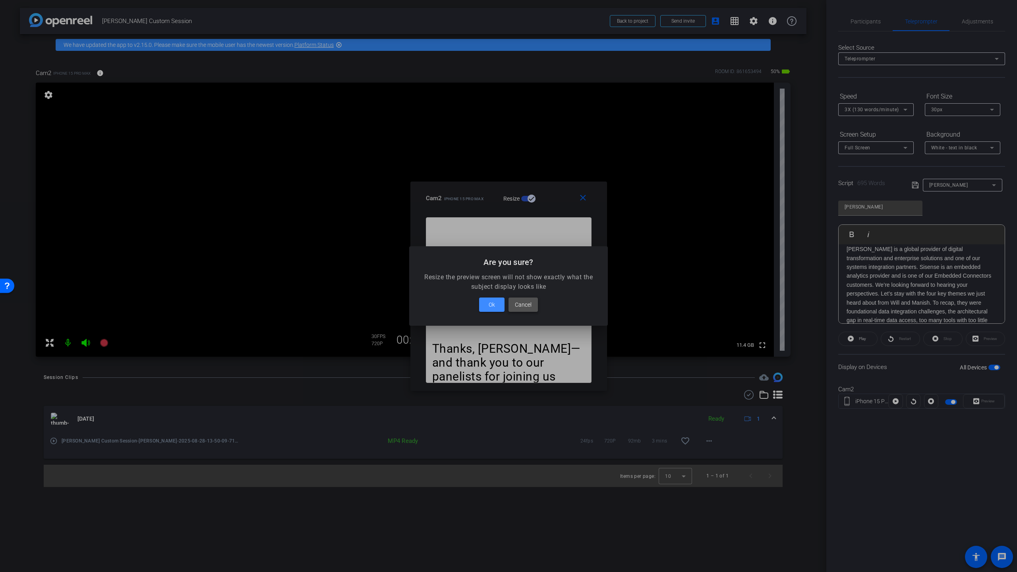
click at [524, 303] on span "Cancel" at bounding box center [523, 305] width 17 height 10
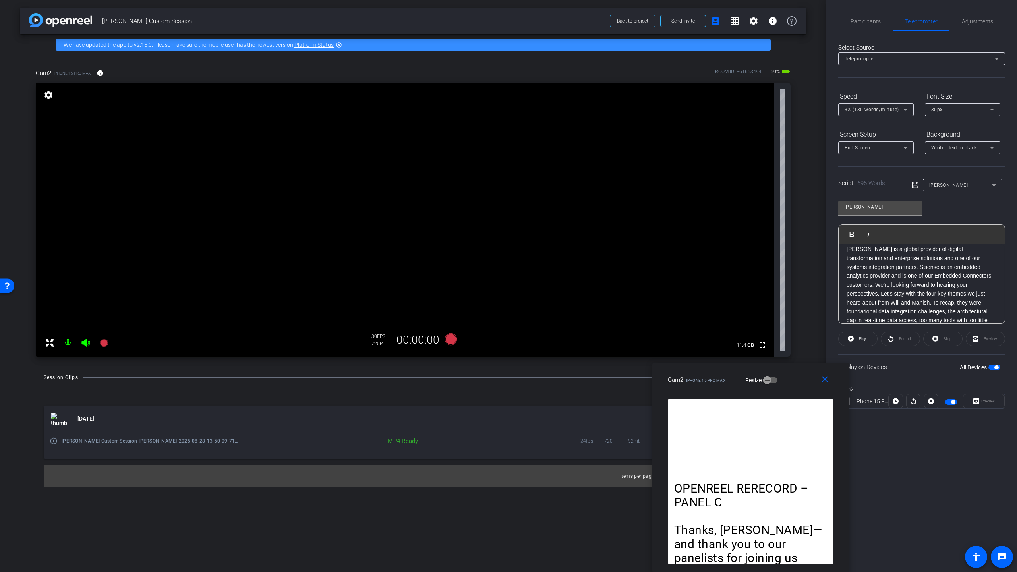
drag, startPoint x: 556, startPoint y: 190, endPoint x: 839, endPoint y: 362, distance: 331.3
click at [686, 378] on div "close Cam2 iPhone 15 Pro Max Resize" at bounding box center [751, 381] width 197 height 36
click at [686, 394] on icon at bounding box center [896, 402] width 6 height 6
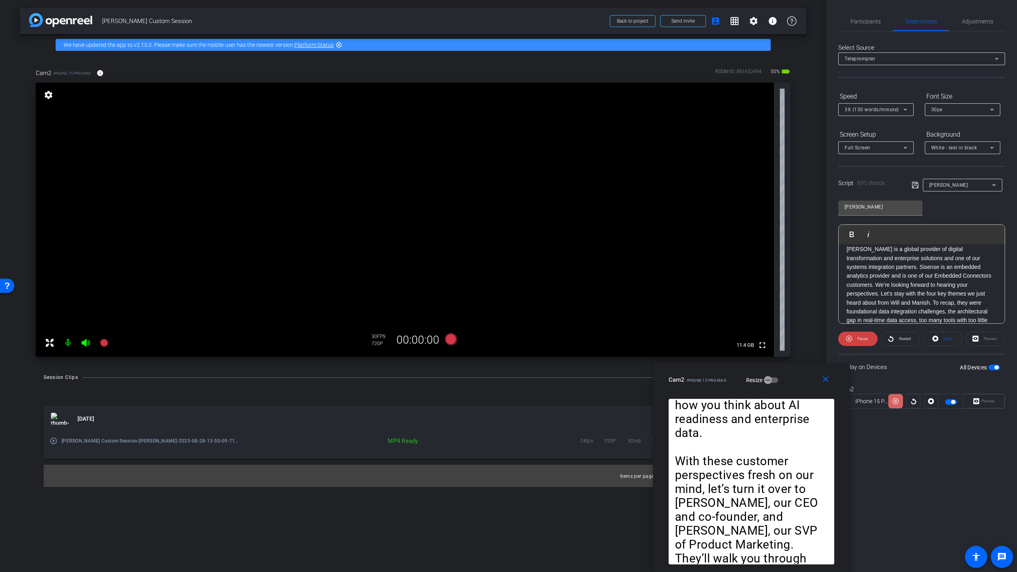
click at [686, 394] on icon at bounding box center [896, 401] width 6 height 12
click at [686, 394] on icon at bounding box center [931, 401] width 6 height 12
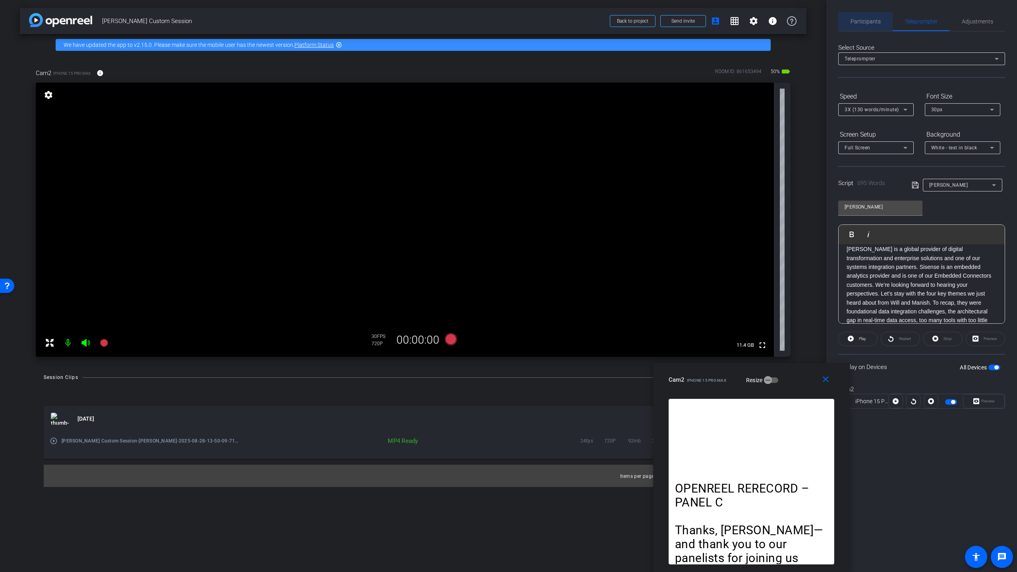
click at [686, 17] on span "Participants" at bounding box center [866, 21] width 30 height 19
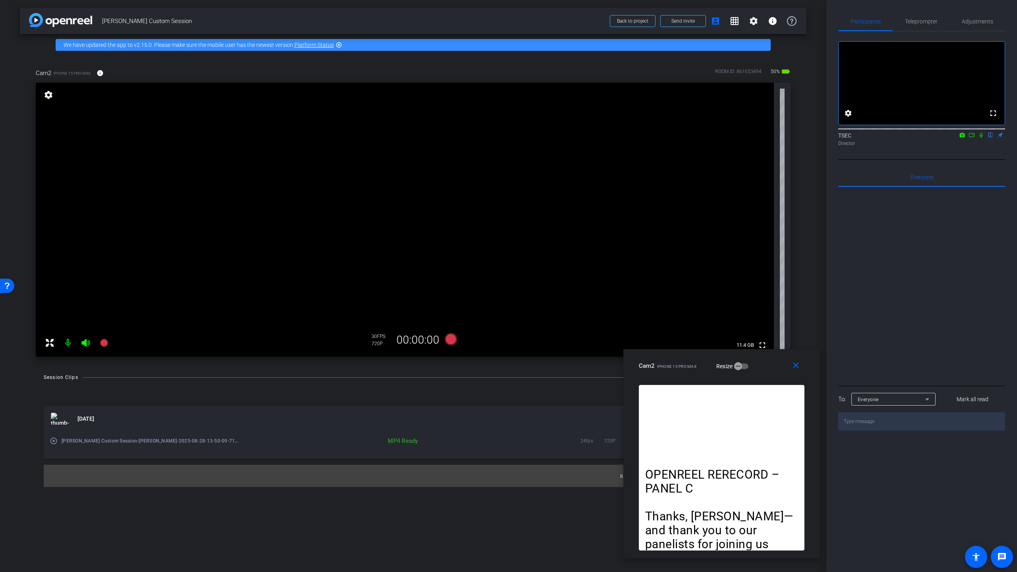
drag, startPoint x: 798, startPoint y: 378, endPoint x: 797, endPoint y: 316, distance: 61.2
click at [686, 363] on div "Cam2 iPhone 15 Pro Max Resize" at bounding box center [725, 366] width 172 height 14
click at [686, 21] on mat-icon "grid_on" at bounding box center [735, 21] width 10 height 10
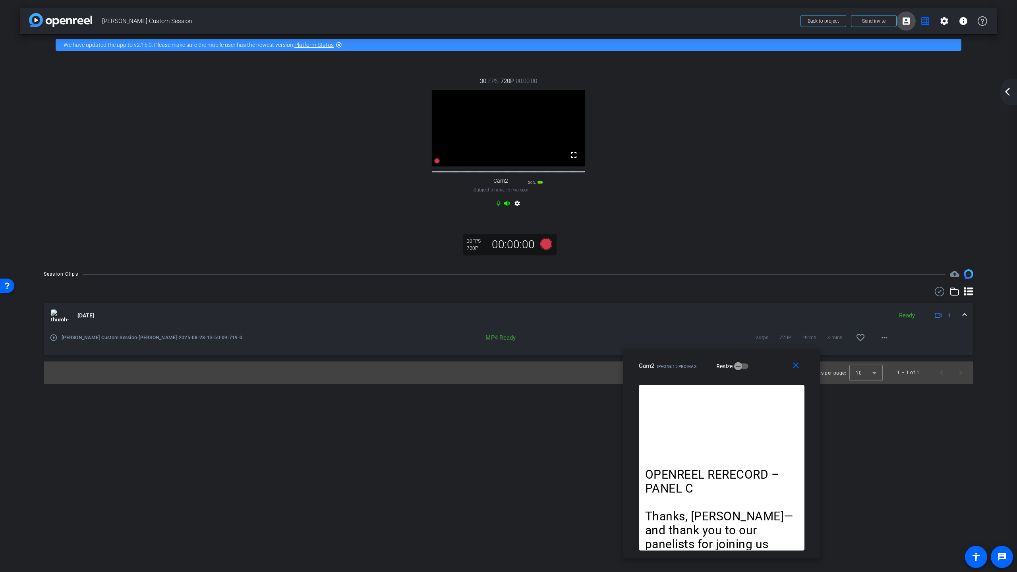
click at [686, 19] on mat-icon "account_box" at bounding box center [907, 21] width 10 height 10
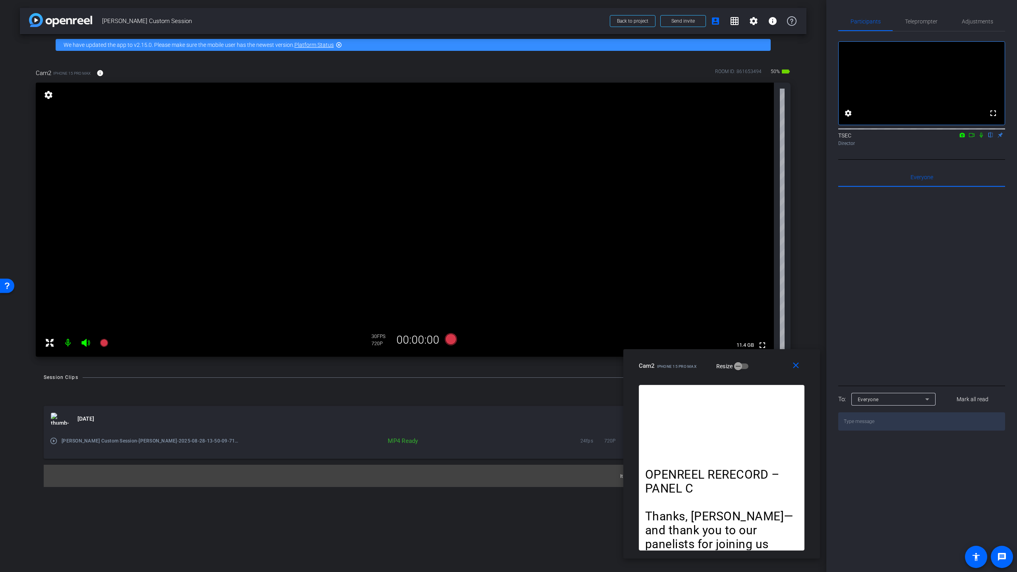
click at [686, 138] on icon at bounding box center [981, 135] width 6 height 6
click at [686, 20] on mat-icon "settings" at bounding box center [754, 21] width 10 height 10
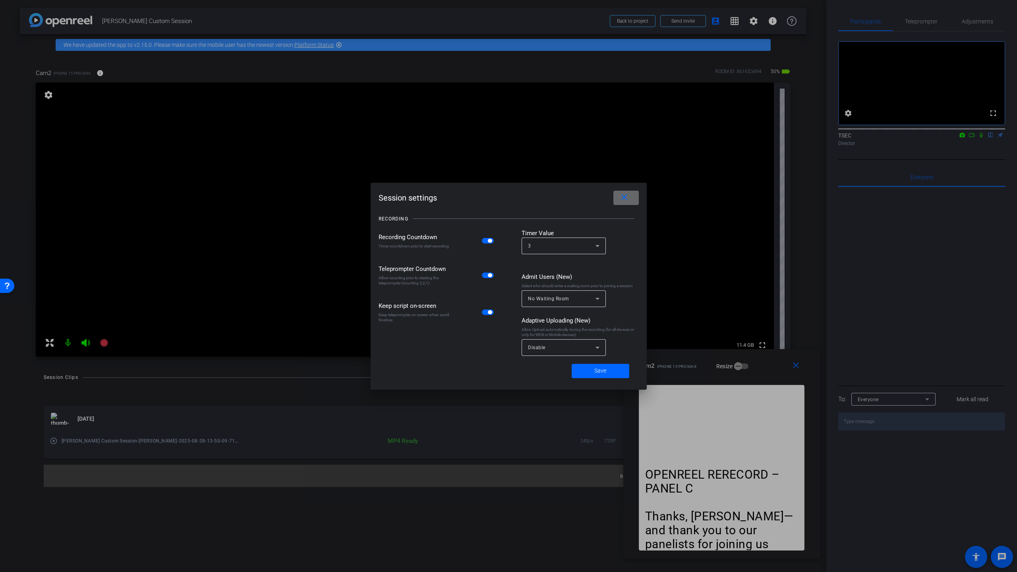
drag, startPoint x: 627, startPoint y: 196, endPoint x: 656, endPoint y: 190, distance: 29.5
click at [627, 196] on mat-icon "close" at bounding box center [625, 198] width 10 height 10
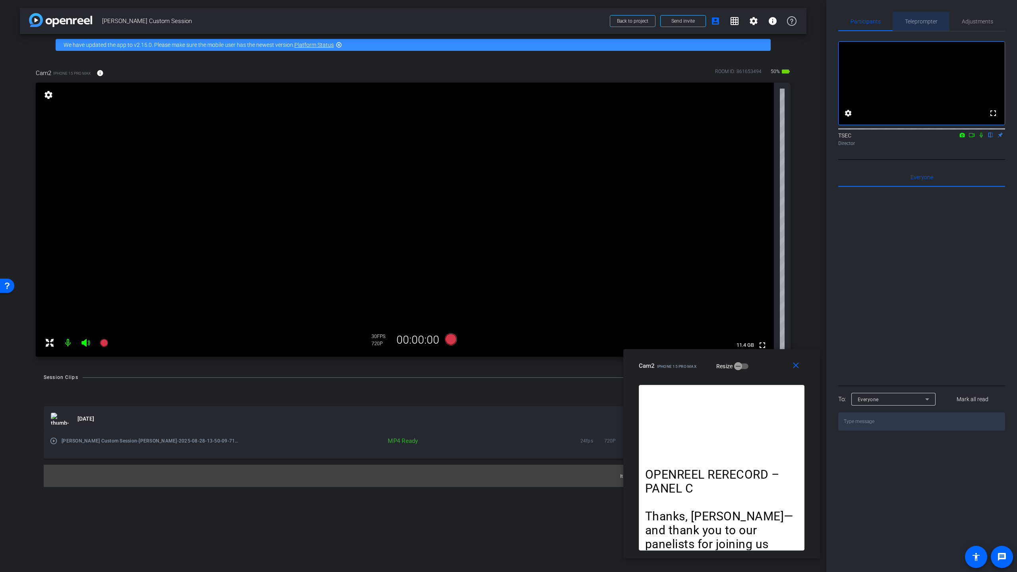
click at [686, 19] on span "Teleprompter" at bounding box center [921, 22] width 33 height 6
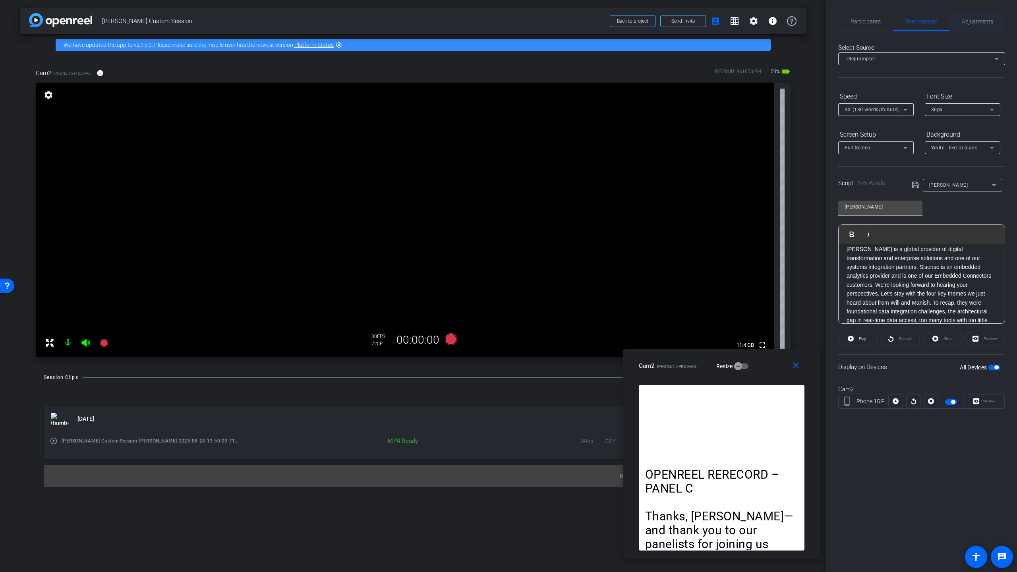
click at [686, 19] on span "Adjustments" at bounding box center [977, 22] width 31 height 6
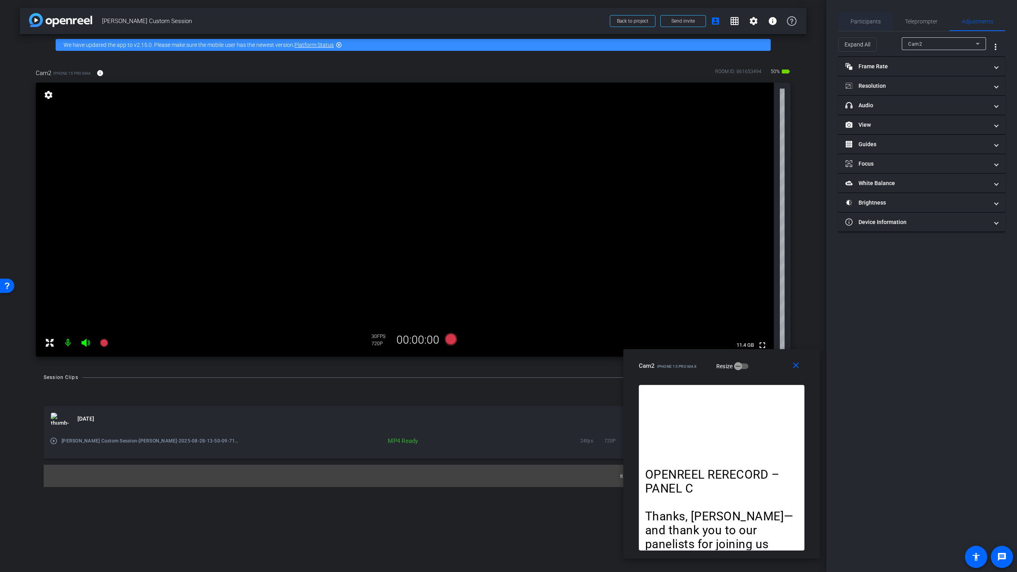
click at [686, 21] on span "Participants" at bounding box center [866, 22] width 30 height 6
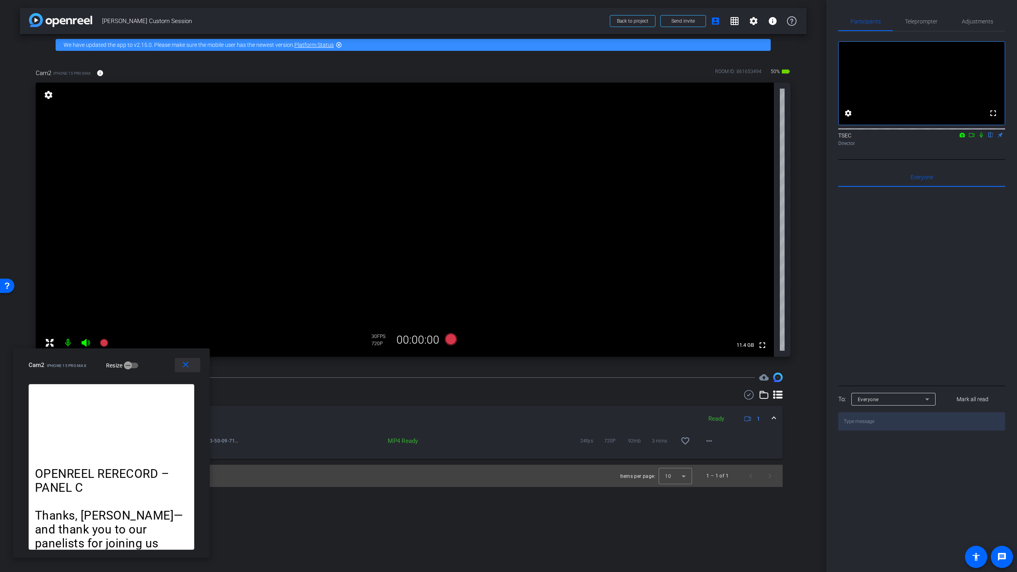
drag, startPoint x: 795, startPoint y: 364, endPoint x: 185, endPoint y: 363, distance: 610.4
click at [185, 363] on mat-icon "close" at bounding box center [186, 365] width 10 height 10
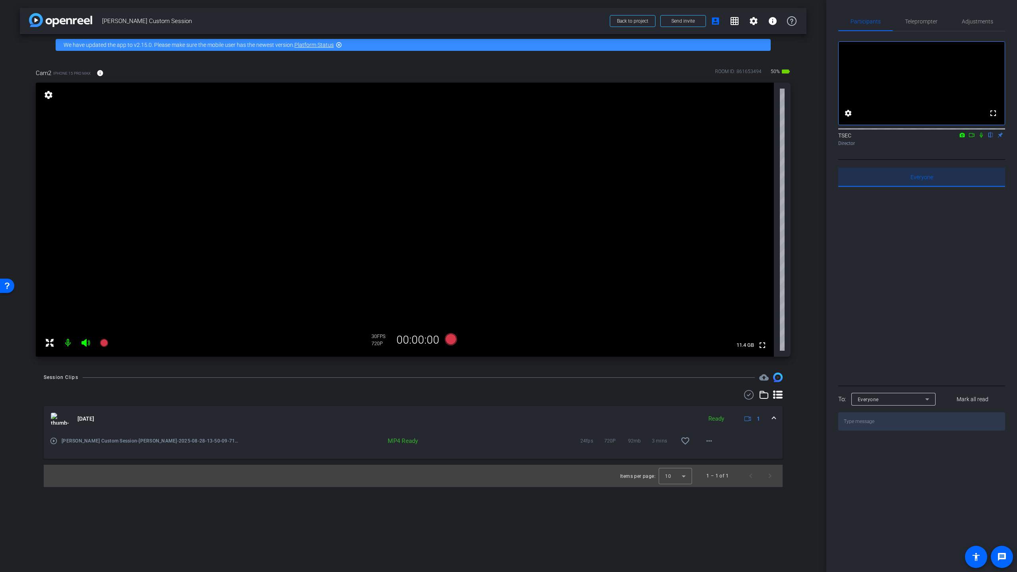
click at [686, 180] on span "Everyone 0" at bounding box center [922, 177] width 23 height 6
click at [686, 21] on span "Teleprompter" at bounding box center [921, 22] width 33 height 6
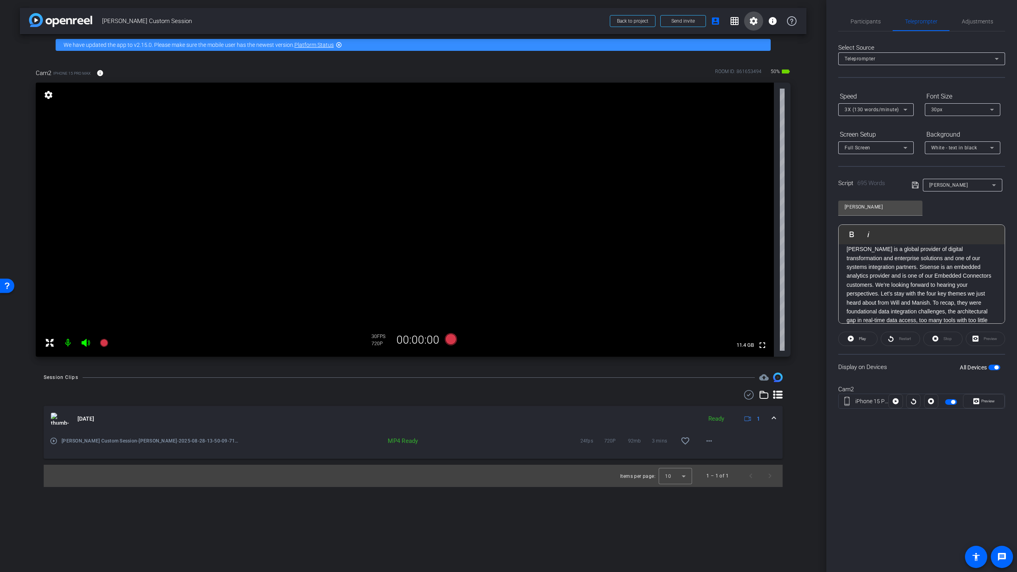
click at [686, 23] on mat-icon "settings" at bounding box center [754, 21] width 10 height 10
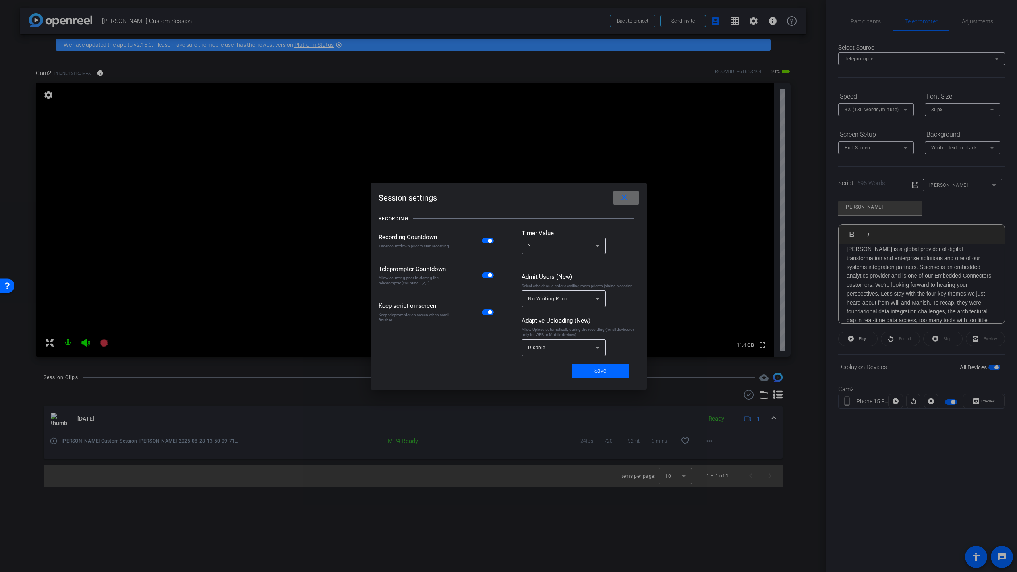
click at [623, 197] on mat-icon "close" at bounding box center [625, 198] width 10 height 10
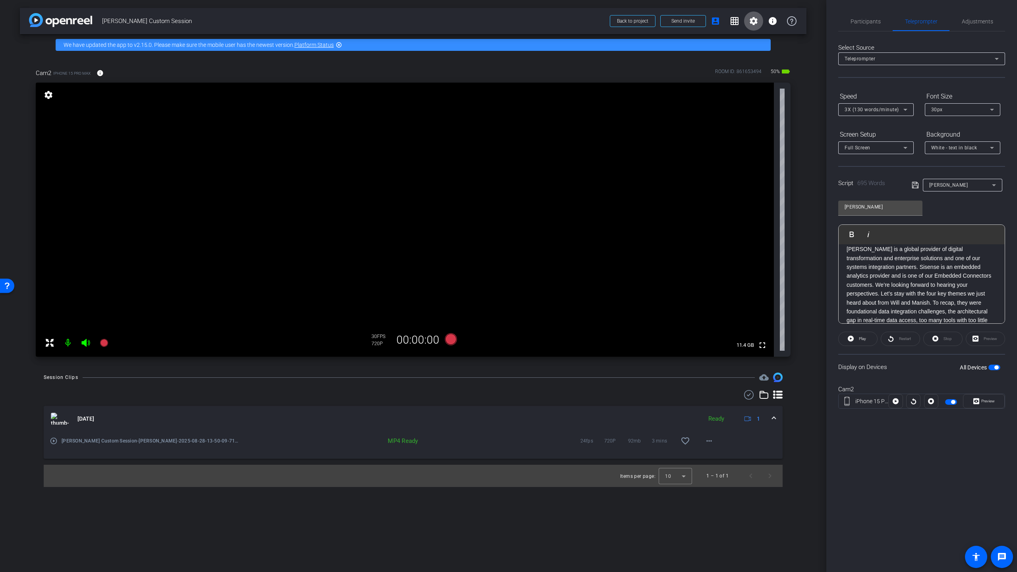
scroll to position [0, 0]
click at [686, 20] on span "Adjustments" at bounding box center [977, 22] width 31 height 6
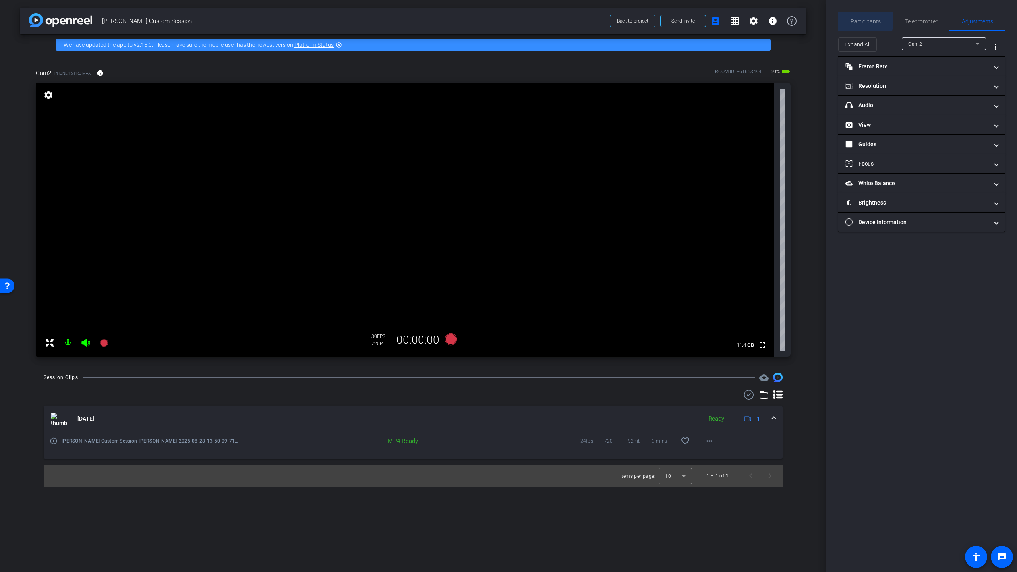
click at [686, 19] on span "Participants" at bounding box center [866, 22] width 30 height 6
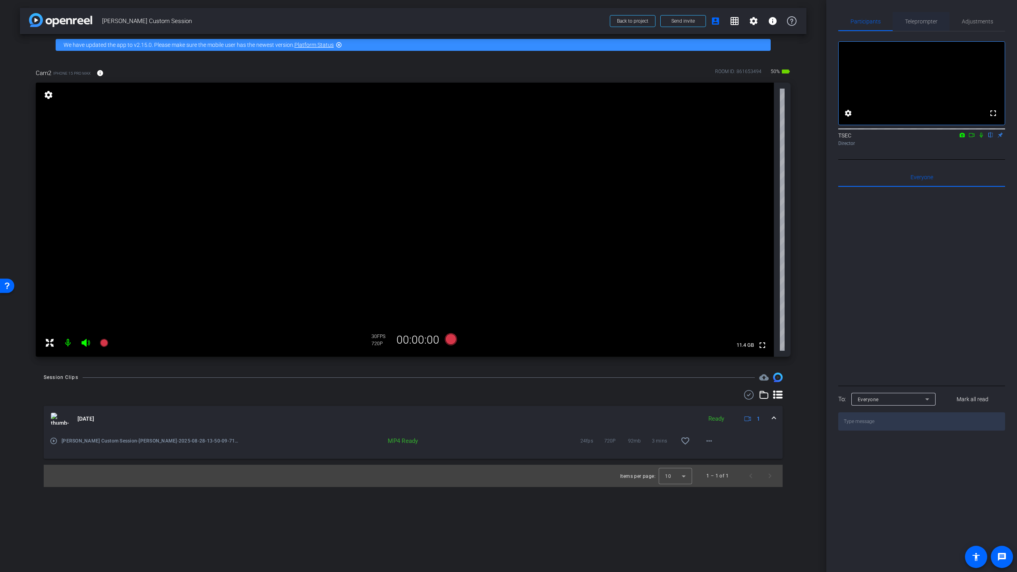
click at [686, 22] on span "Teleprompter" at bounding box center [921, 22] width 33 height 6
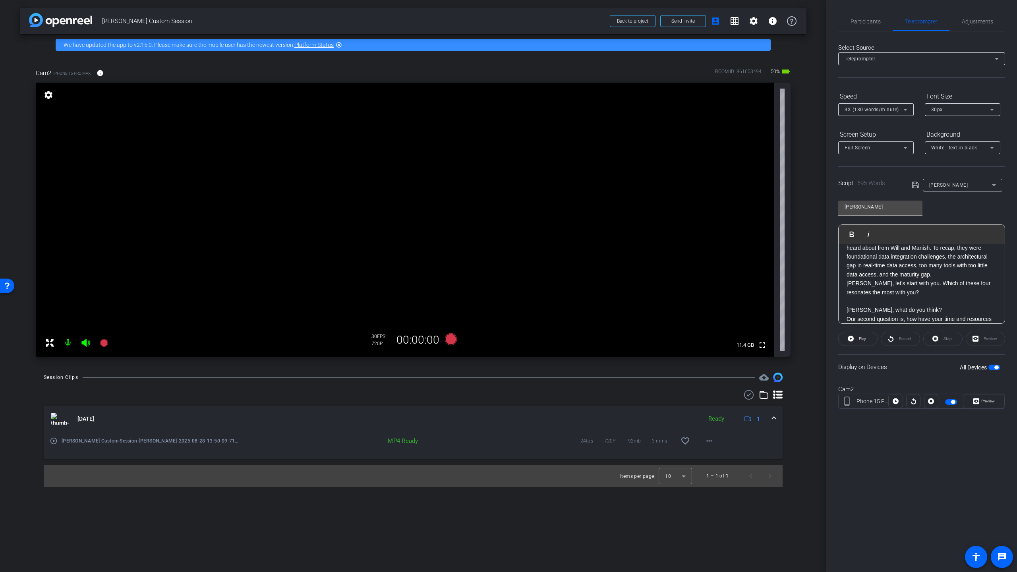
scroll to position [136, 0]
click at [686, 394] on icon at bounding box center [896, 402] width 6 height 6
click at [686, 394] on span "Preview" at bounding box center [987, 401] width 15 height 11
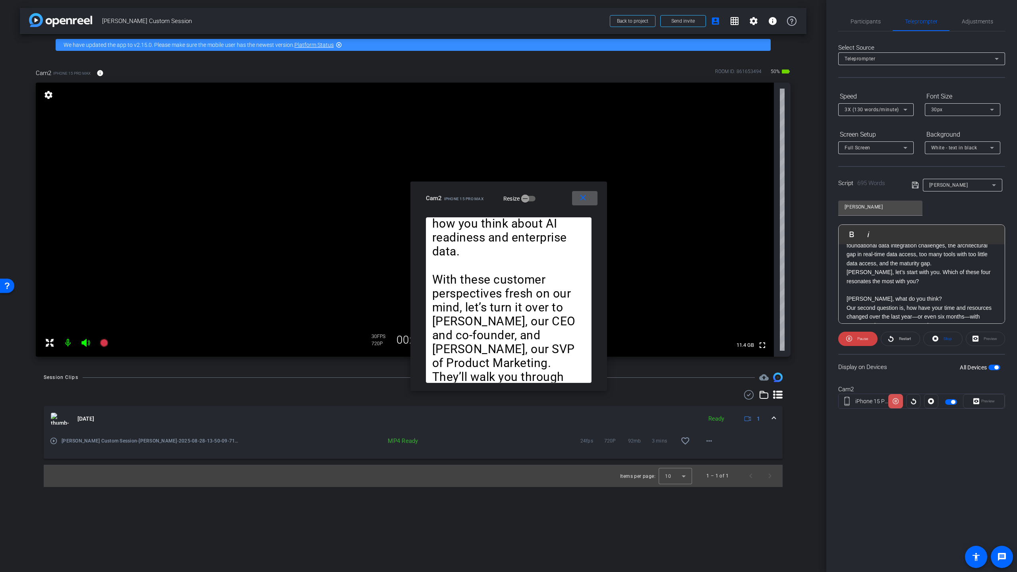
click at [686, 394] on icon at bounding box center [896, 402] width 6 height 6
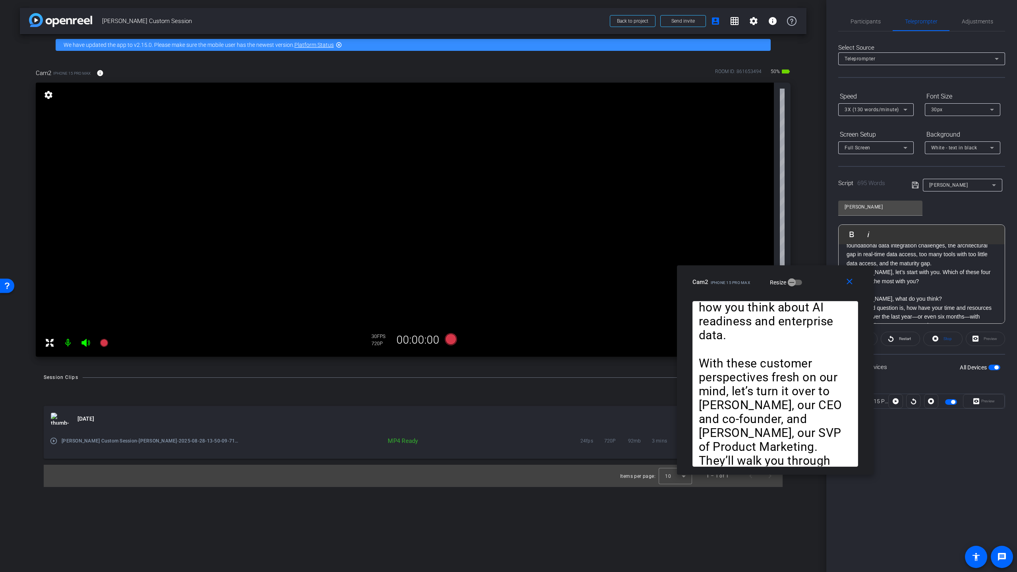
drag, startPoint x: 535, startPoint y: 190, endPoint x: 802, endPoint y: 274, distance: 279.6
click at [686, 274] on div "close Cam2 iPhone 15 Pro Max Resize" at bounding box center [775, 283] width 197 height 36
click at [686, 394] on icon at bounding box center [896, 401] width 6 height 12
click at [686, 294] on p "[PERSON_NAME], what do you think?" at bounding box center [922, 298] width 150 height 9
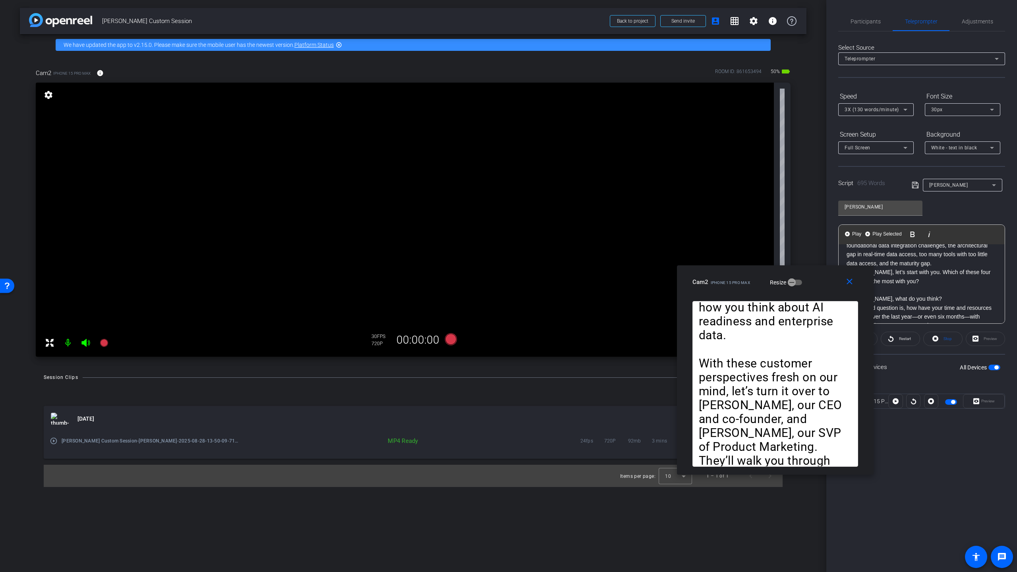
click at [686, 286] on p at bounding box center [922, 290] width 150 height 9
click at [686, 294] on p "[PERSON_NAME], what do you think?" at bounding box center [922, 298] width 150 height 9
drag, startPoint x: 926, startPoint y: 280, endPoint x: 890, endPoint y: 279, distance: 35.4
click at [686, 294] on p "[PERSON_NAME], what do you think?" at bounding box center [922, 298] width 150 height 9
click at [686, 233] on img "button" at bounding box center [847, 234] width 5 height 5
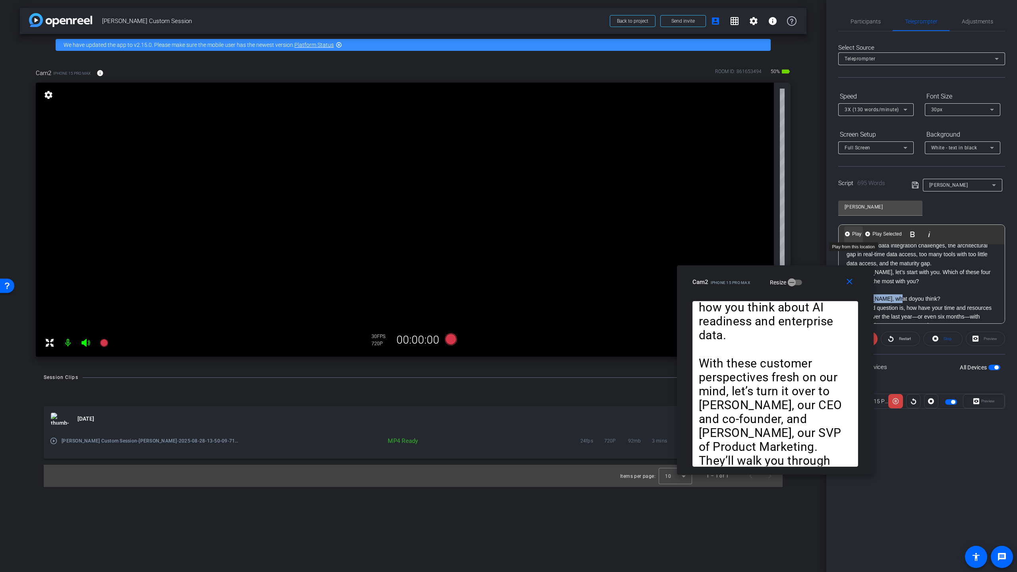
click at [686, 233] on img "button" at bounding box center [847, 234] width 5 height 5
click at [686, 394] on icon at bounding box center [896, 401] width 6 height 12
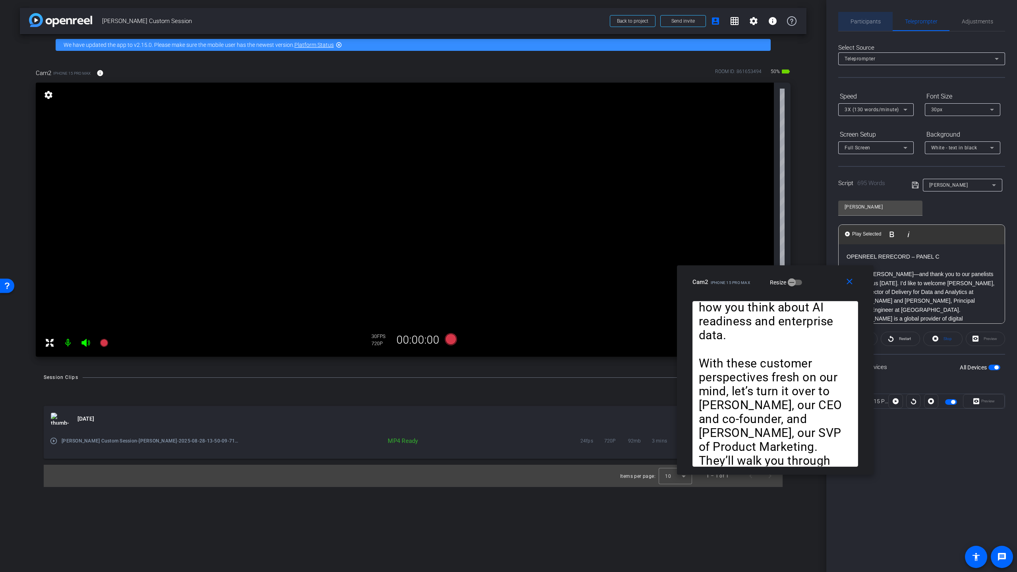
click at [686, 24] on span "Participants" at bounding box center [866, 22] width 30 height 6
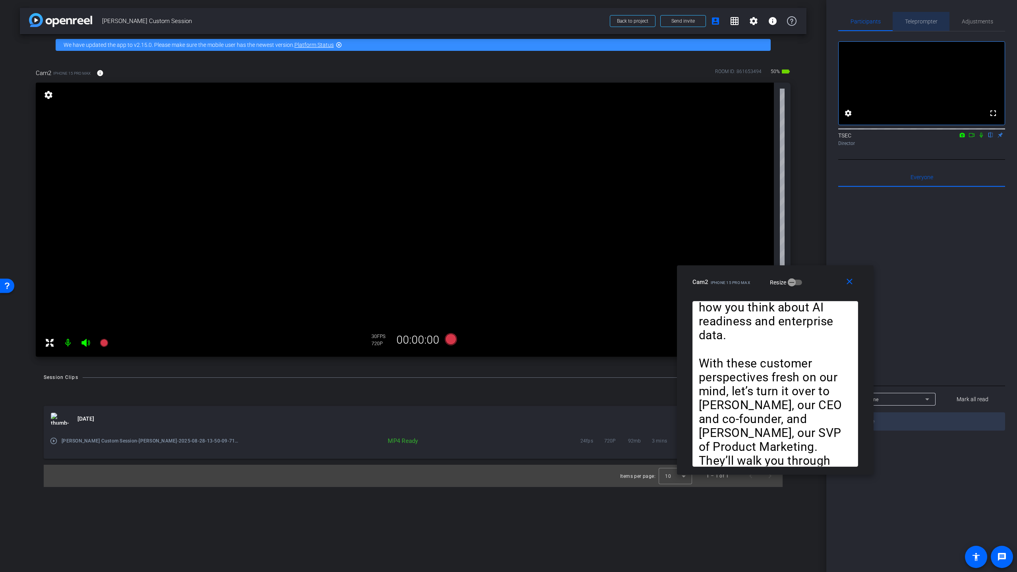
click at [686, 21] on span "Teleprompter" at bounding box center [921, 22] width 33 height 6
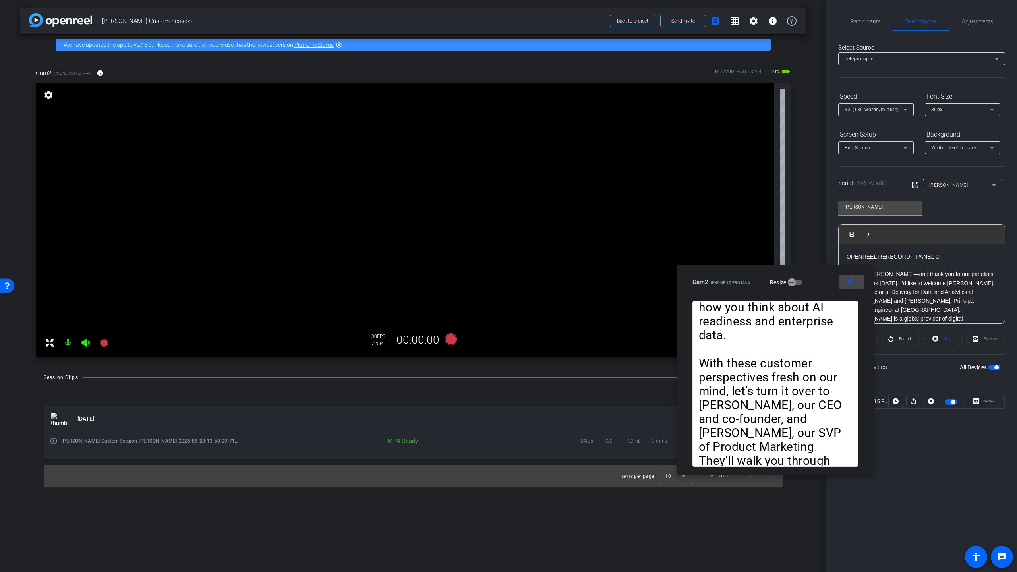
click at [686, 282] on mat-icon "close" at bounding box center [850, 282] width 10 height 10
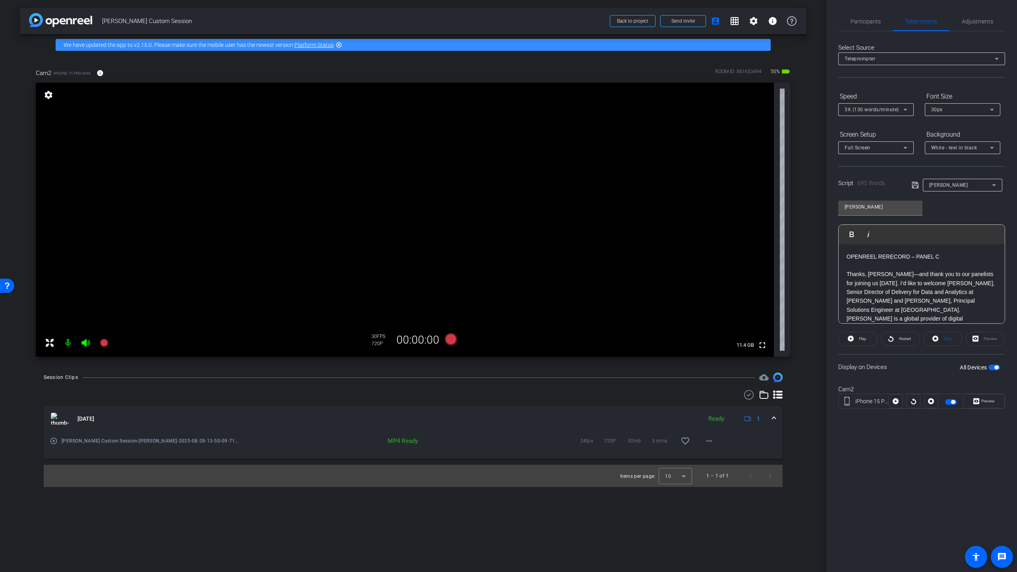
click at [686, 394] on span "button" at bounding box center [953, 402] width 4 height 4
click at [686, 22] on span "Participants" at bounding box center [866, 22] width 30 height 6
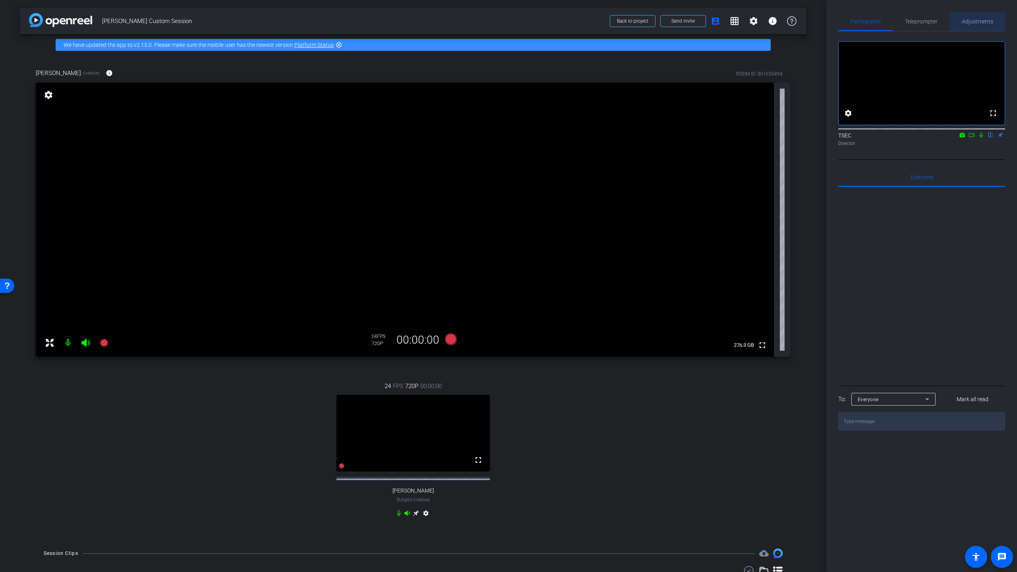
click at [686, 17] on span "Adjustments" at bounding box center [977, 21] width 31 height 19
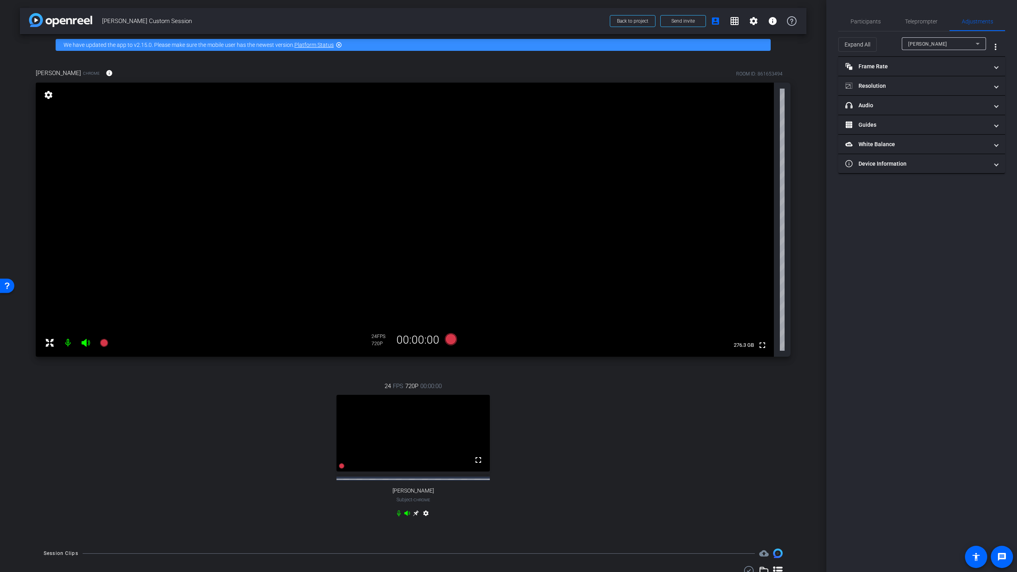
click at [686, 46] on icon at bounding box center [978, 44] width 10 height 10
click at [686, 71] on mat-option "[PERSON_NAME]" at bounding box center [944, 72] width 84 height 13
click at [686, 62] on mat-panel-title "Frame Rate Frame Rate" at bounding box center [917, 66] width 143 height 8
click at [686, 118] on mat-panel-title "Resolution" at bounding box center [917, 120] width 143 height 8
click at [686, 142] on div "1080" at bounding box center [929, 144] width 30 height 14
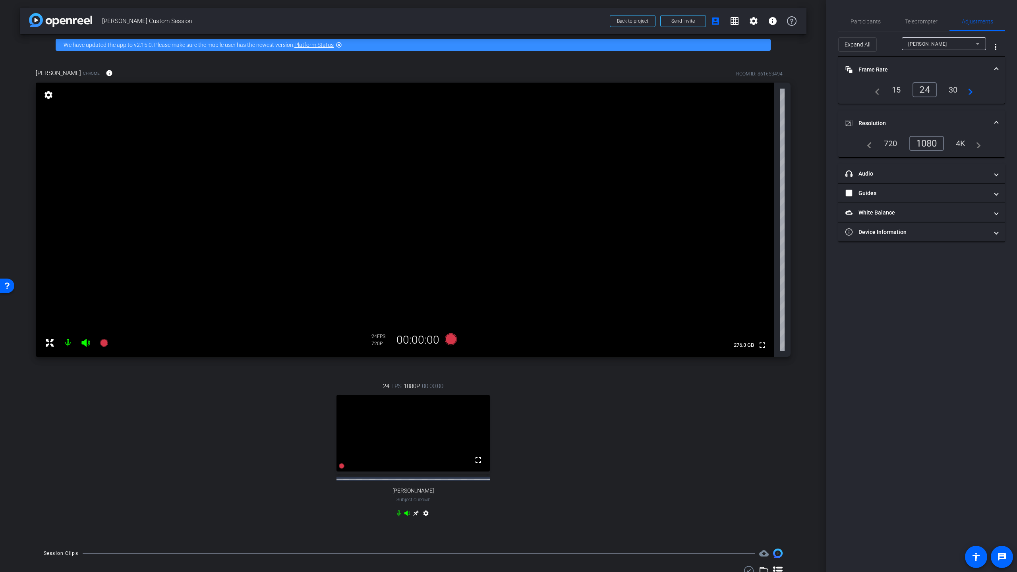
drag, startPoint x: 458, startPoint y: 422, endPoint x: 503, endPoint y: 380, distance: 61.9
click at [504, 374] on div "24 FPS 1080P 00:00:00 fullscreen [PERSON_NAME] Subject - Chrome settings" at bounding box center [413, 451] width 755 height 164
click at [686, 19] on mat-icon "grid_on" at bounding box center [735, 21] width 10 height 10
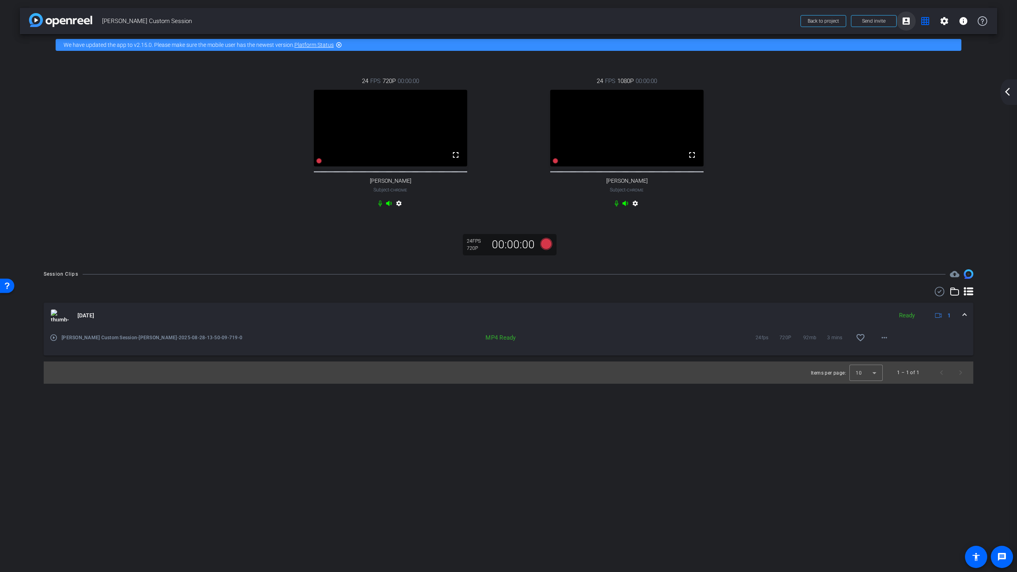
click at [686, 20] on mat-icon "account_box" at bounding box center [907, 21] width 10 height 10
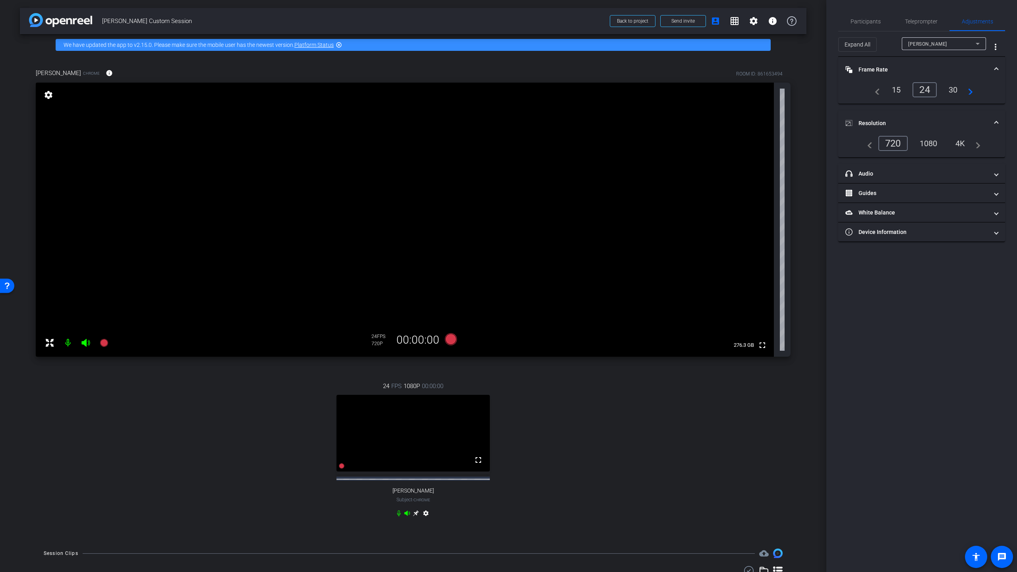
click at [686, 70] on div "arrow_back [PERSON_NAME] Custom Session Back to project Send invite account_box…" at bounding box center [413, 286] width 827 height 572
click at [686, 21] on span "Participants" at bounding box center [866, 22] width 30 height 6
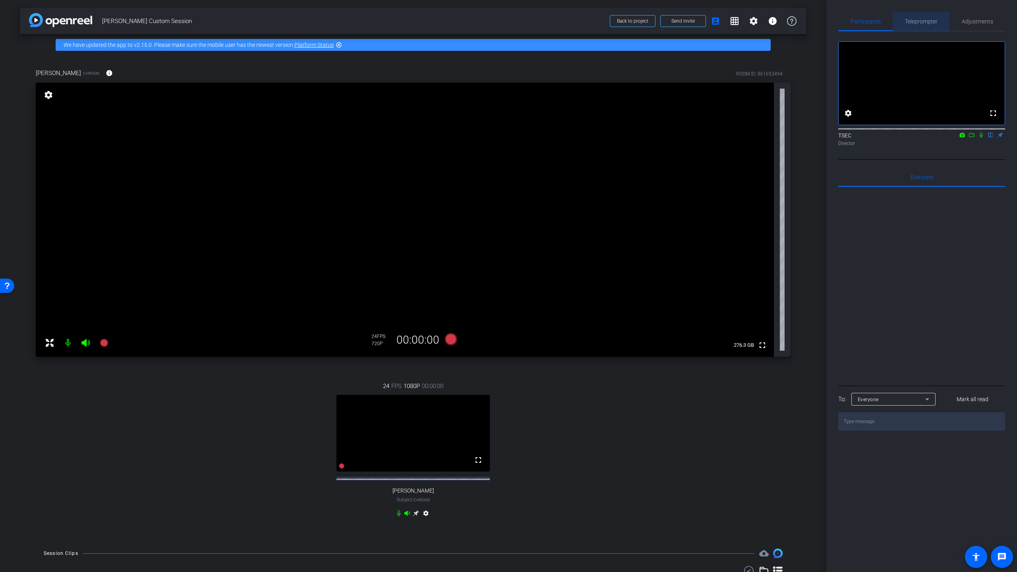
click at [686, 21] on span "Teleprompter" at bounding box center [921, 22] width 33 height 6
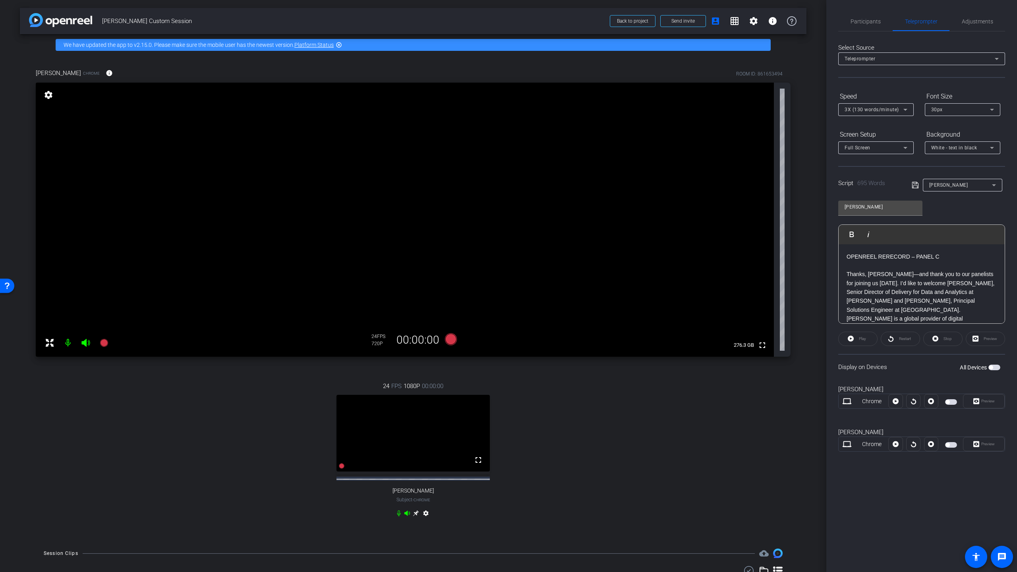
drag, startPoint x: 948, startPoint y: 444, endPoint x: 952, endPoint y: 451, distance: 8.0
click at [686, 394] on span "button" at bounding box center [948, 445] width 4 height 4
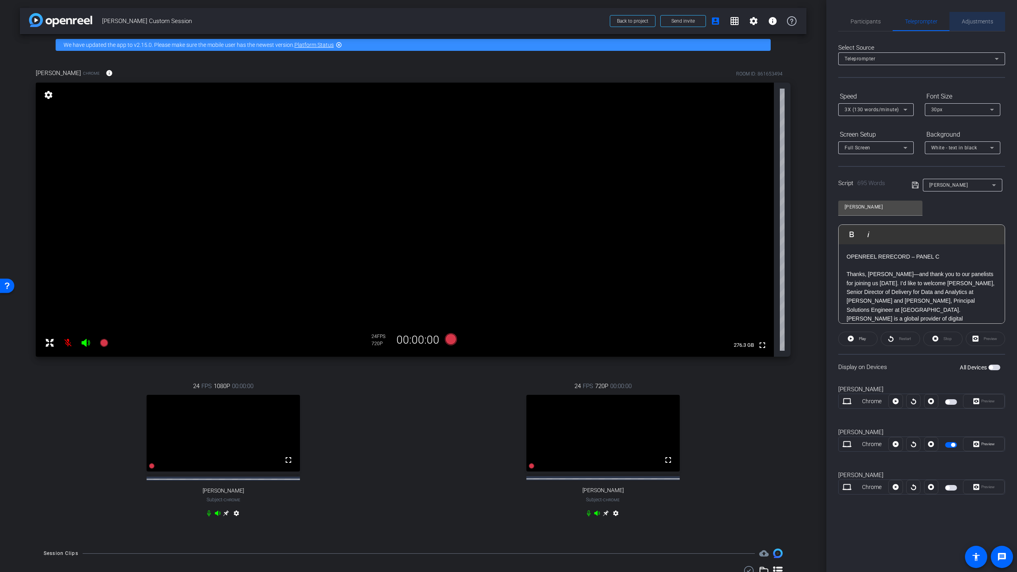
click at [686, 21] on span "Adjustments" at bounding box center [977, 22] width 31 height 6
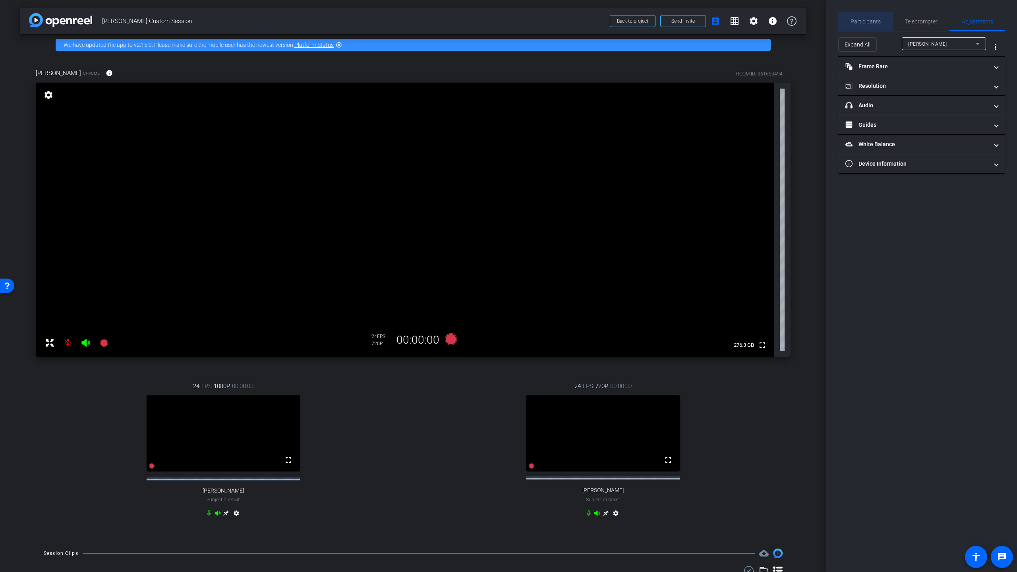
click at [686, 17] on span "Participants" at bounding box center [866, 21] width 30 height 19
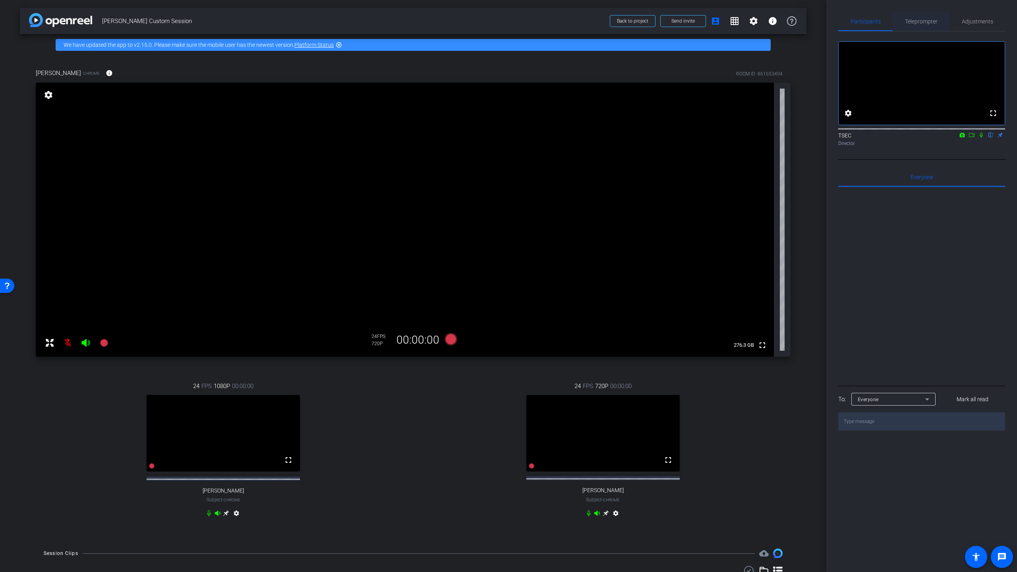
click at [686, 19] on span "Teleprompter" at bounding box center [921, 22] width 33 height 6
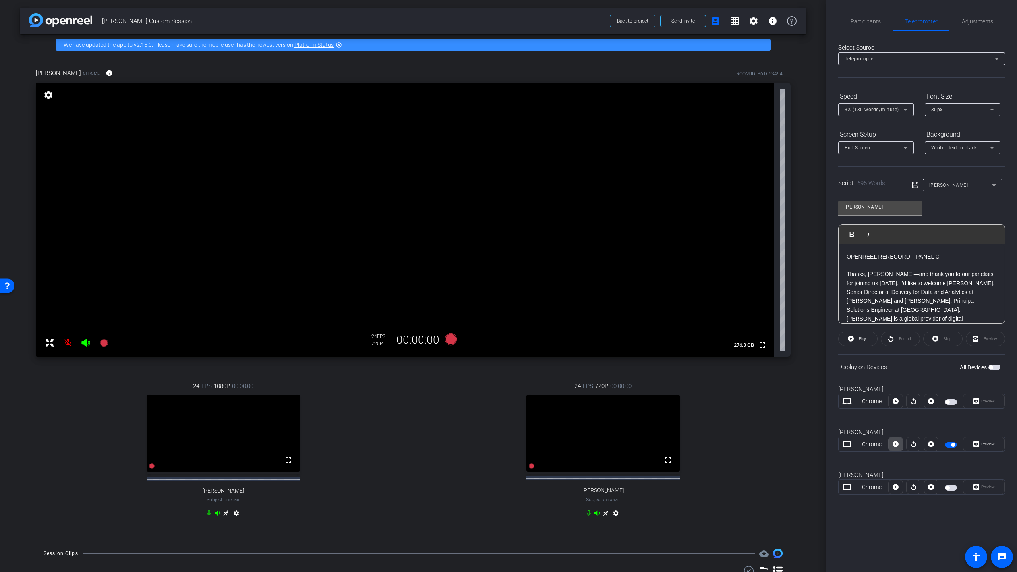
click at [686, 394] on icon at bounding box center [896, 444] width 6 height 12
click at [686, 394] on span "Preview" at bounding box center [989, 444] width 14 height 4
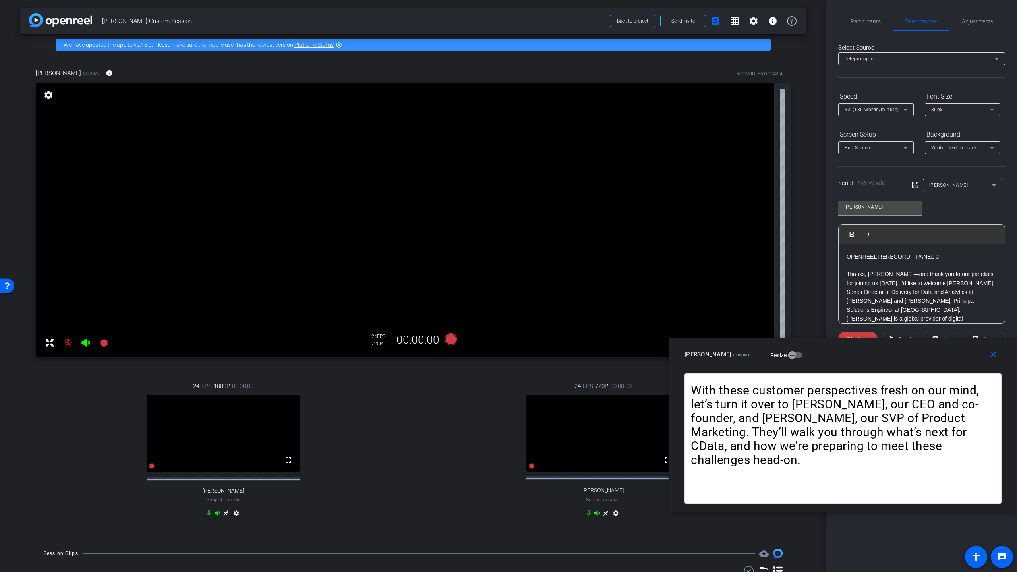
drag, startPoint x: 501, startPoint y: 213, endPoint x: 870, endPoint y: 352, distance: 394.4
click at [686, 352] on div "[PERSON_NAME] Chrome Resize" at bounding box center [846, 354] width 323 height 14
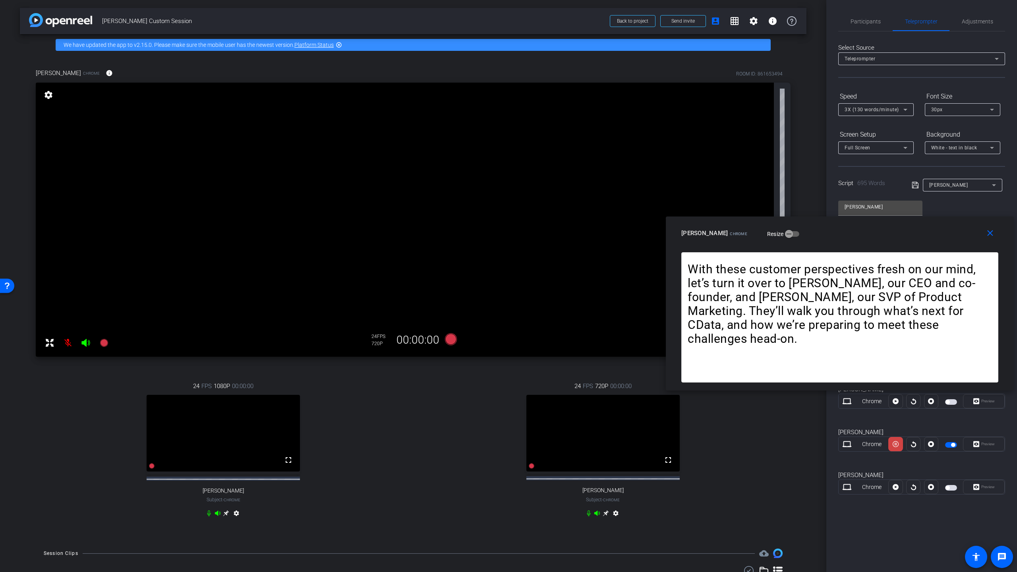
drag, startPoint x: 892, startPoint y: 352, endPoint x: 889, endPoint y: 230, distance: 121.2
click at [686, 230] on div "[PERSON_NAME] Chrome Resize" at bounding box center [843, 233] width 323 height 14
click at [686, 394] on icon at bounding box center [896, 444] width 6 height 12
click at [686, 394] on icon at bounding box center [913, 445] width 5 height 6
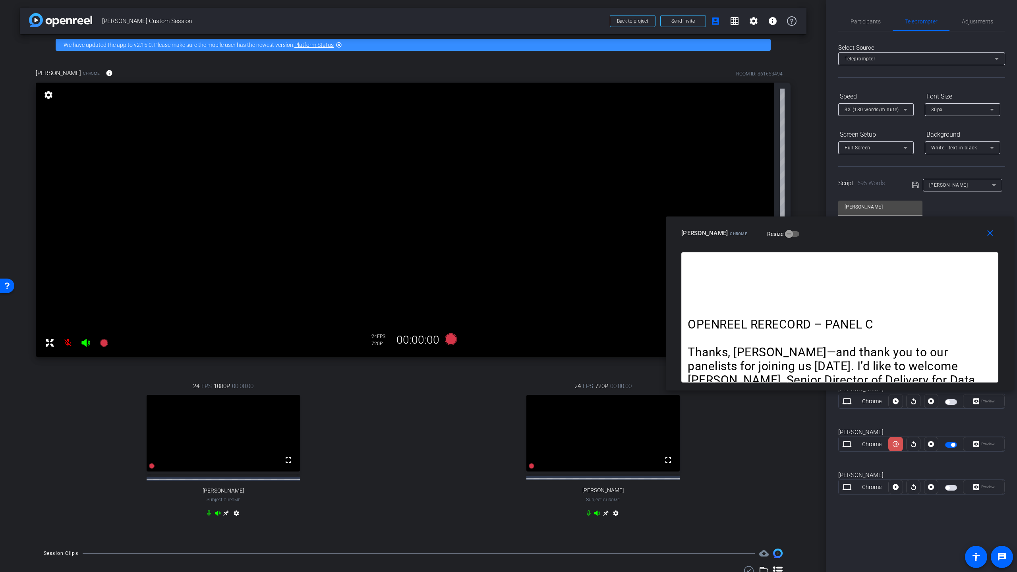
click at [686, 394] on icon at bounding box center [896, 445] width 6 height 6
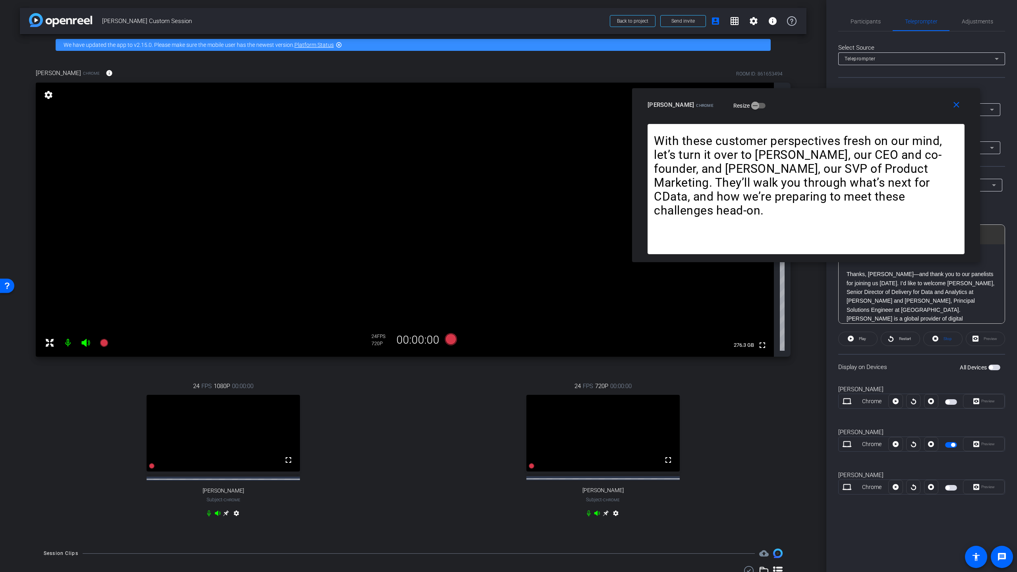
drag, startPoint x: 822, startPoint y: 227, endPoint x: 788, endPoint y: 98, distance: 132.7
click at [686, 98] on div "[PERSON_NAME] Chrome Resize" at bounding box center [809, 105] width 323 height 14
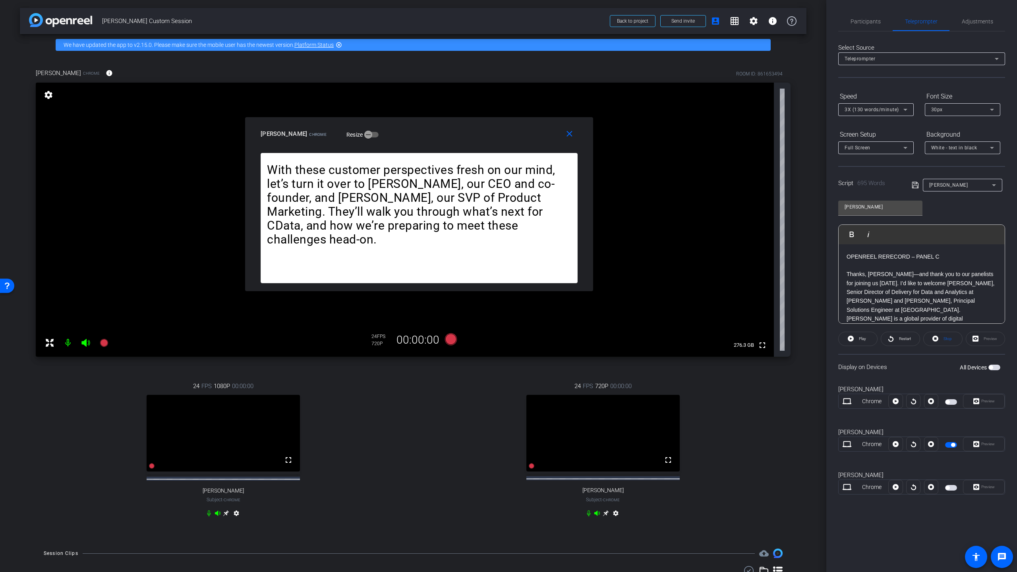
drag, startPoint x: 793, startPoint y: 98, endPoint x: 406, endPoint y: 127, distance: 388.1
click at [406, 127] on div "[PERSON_NAME] Chrome Resize" at bounding box center [422, 134] width 323 height 14
click at [686, 20] on span "Participants" at bounding box center [866, 22] width 30 height 6
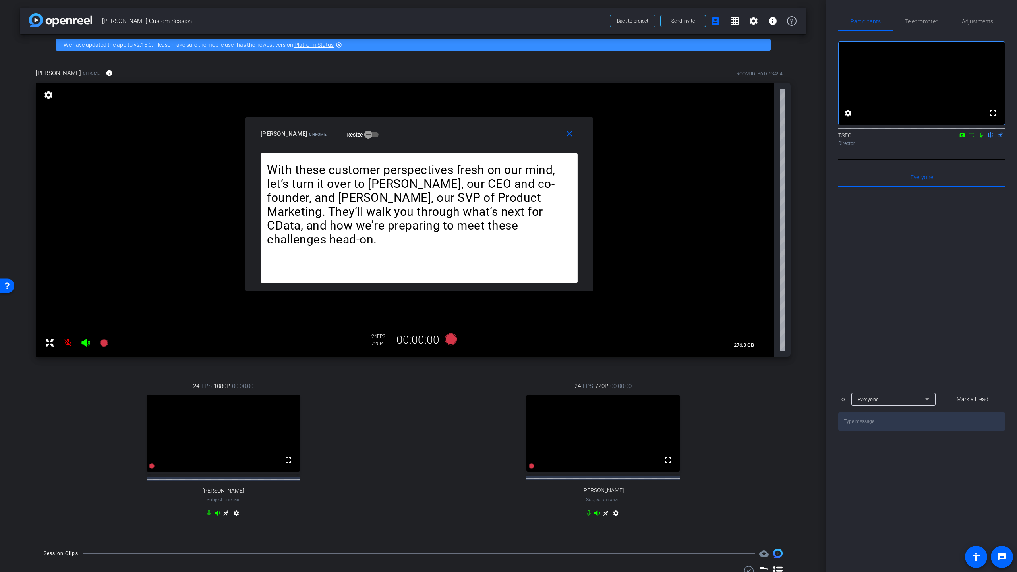
click at [686, 138] on icon at bounding box center [972, 135] width 6 height 6
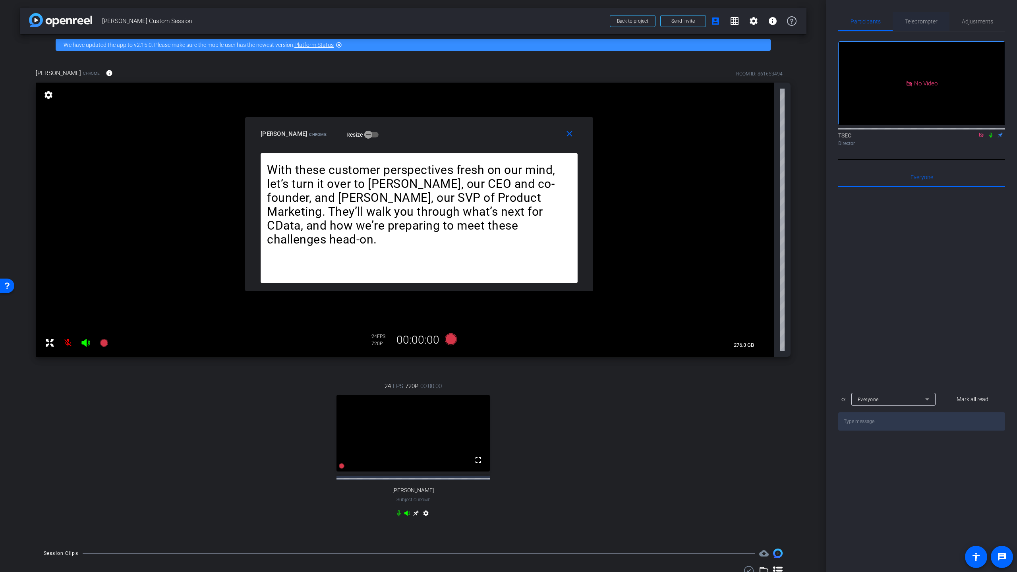
click at [686, 21] on span "Teleprompter" at bounding box center [921, 22] width 33 height 6
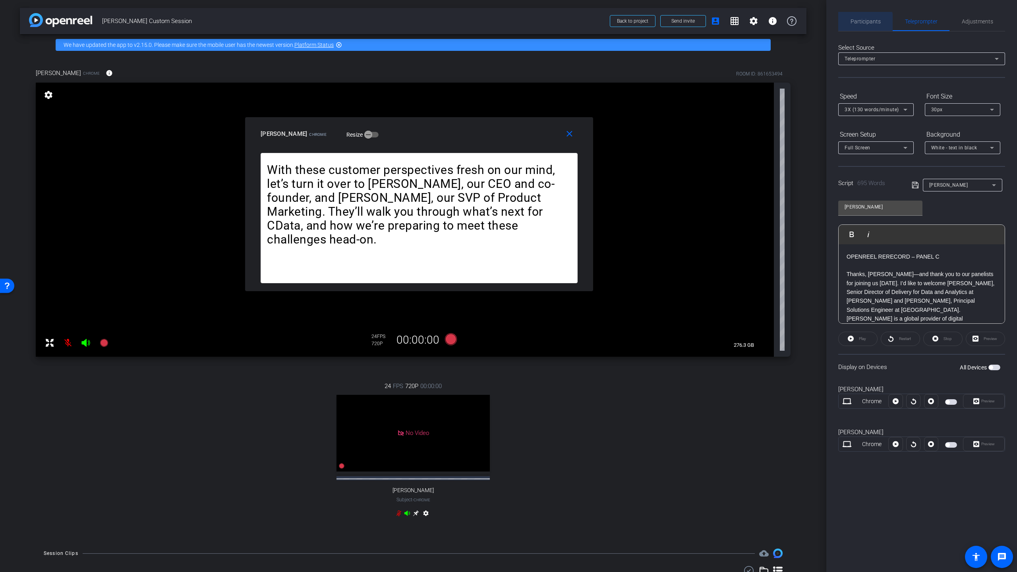
click at [686, 22] on span "Participants" at bounding box center [866, 22] width 30 height 6
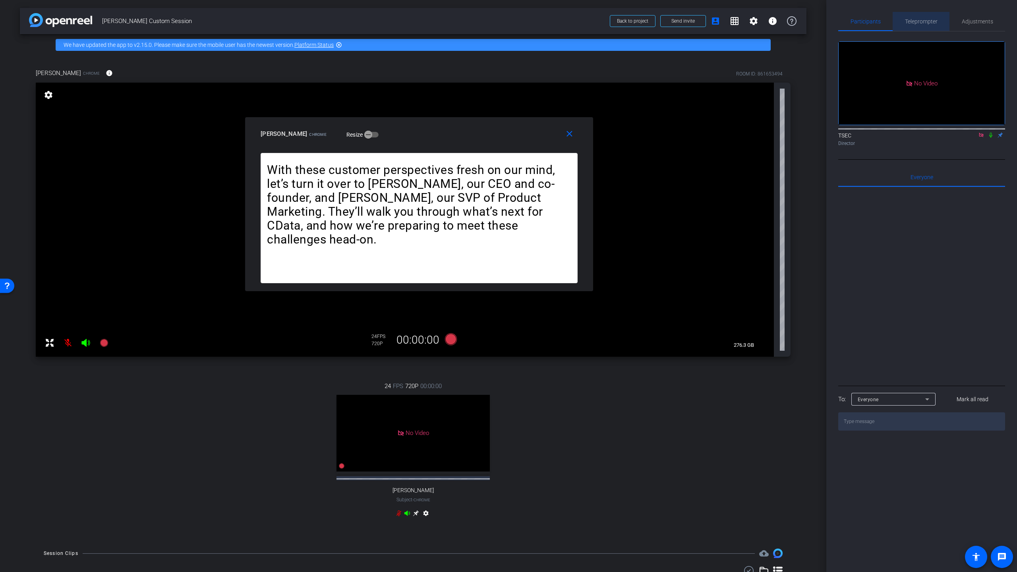
click at [686, 21] on span "Teleprompter" at bounding box center [921, 22] width 33 height 6
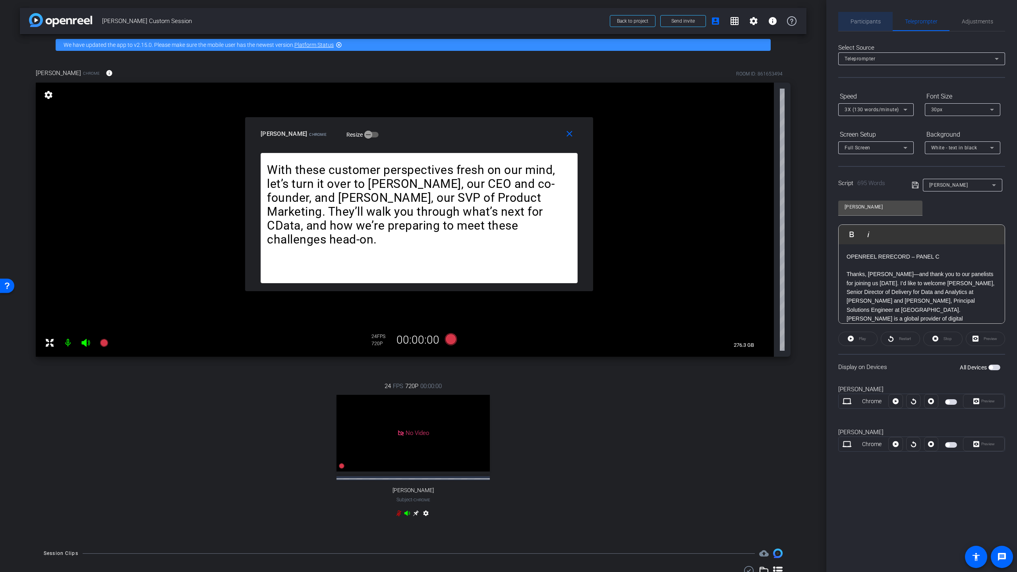
click at [686, 19] on span "Participants" at bounding box center [866, 22] width 30 height 6
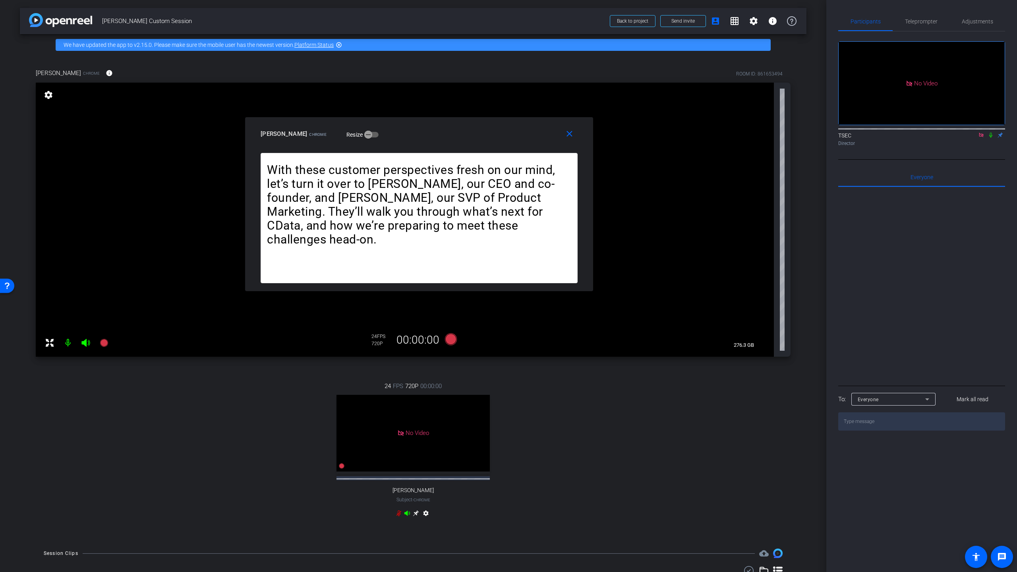
click at [686, 133] on icon at bounding box center [981, 135] width 4 height 4
click at [569, 135] on mat-icon "close" at bounding box center [570, 134] width 10 height 10
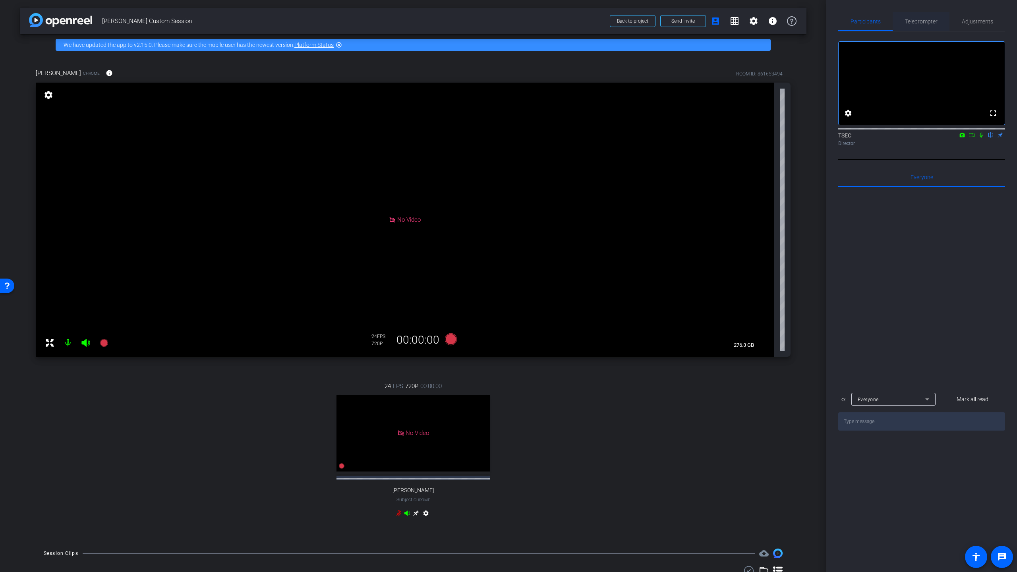
click at [686, 21] on span "Teleprompter" at bounding box center [921, 22] width 33 height 6
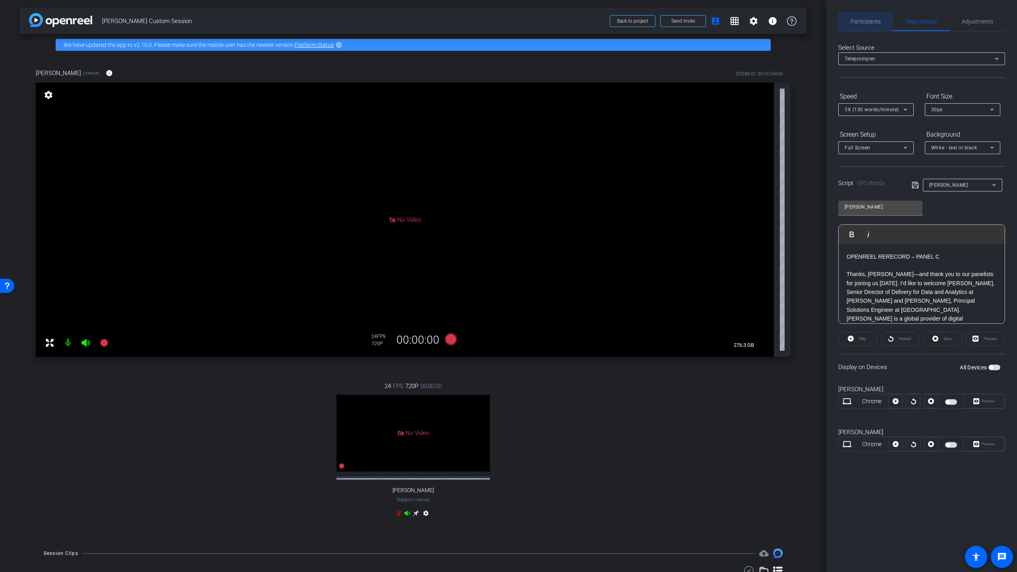
click at [686, 21] on span "Participants" at bounding box center [866, 22] width 30 height 6
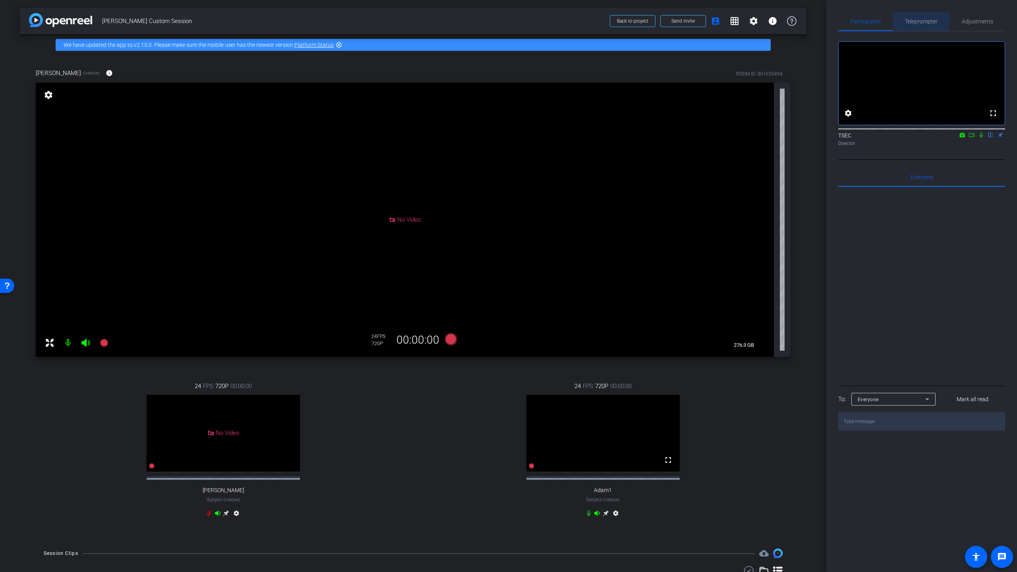
click at [686, 21] on span "Teleprompter" at bounding box center [921, 22] width 33 height 6
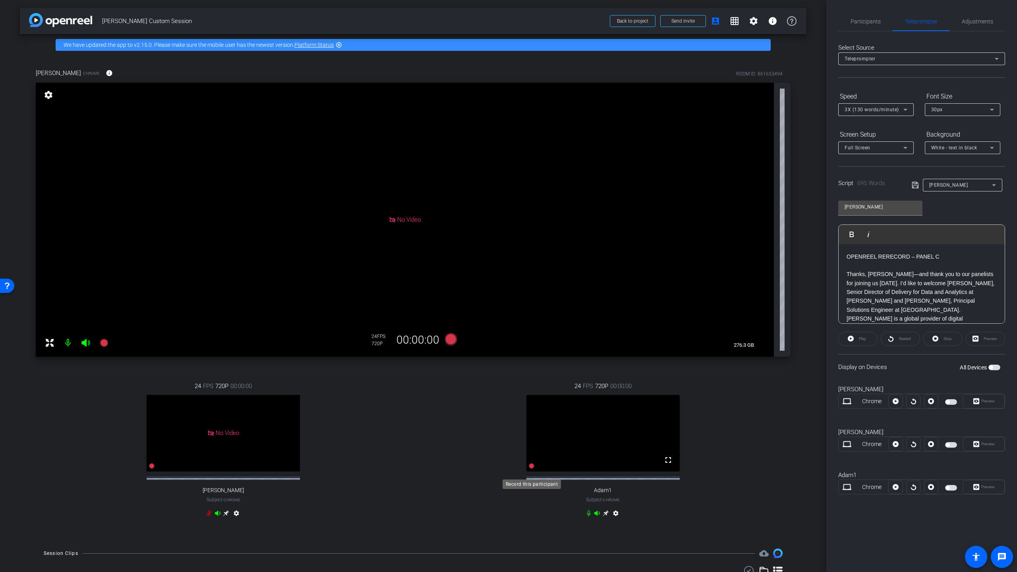
click at [532, 394] on icon at bounding box center [532, 466] width 6 height 6
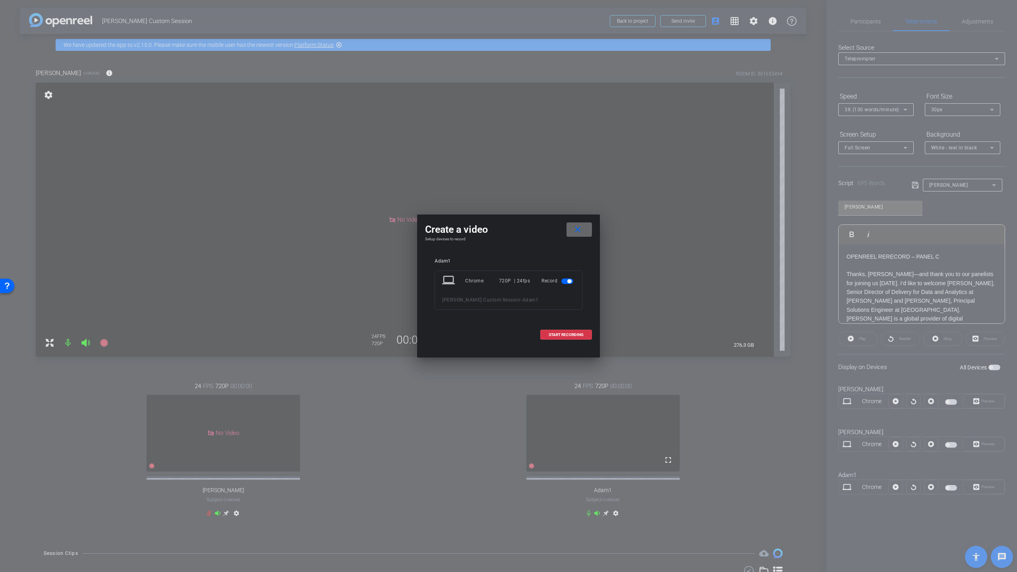
click at [577, 233] on mat-icon "close" at bounding box center [578, 230] width 10 height 10
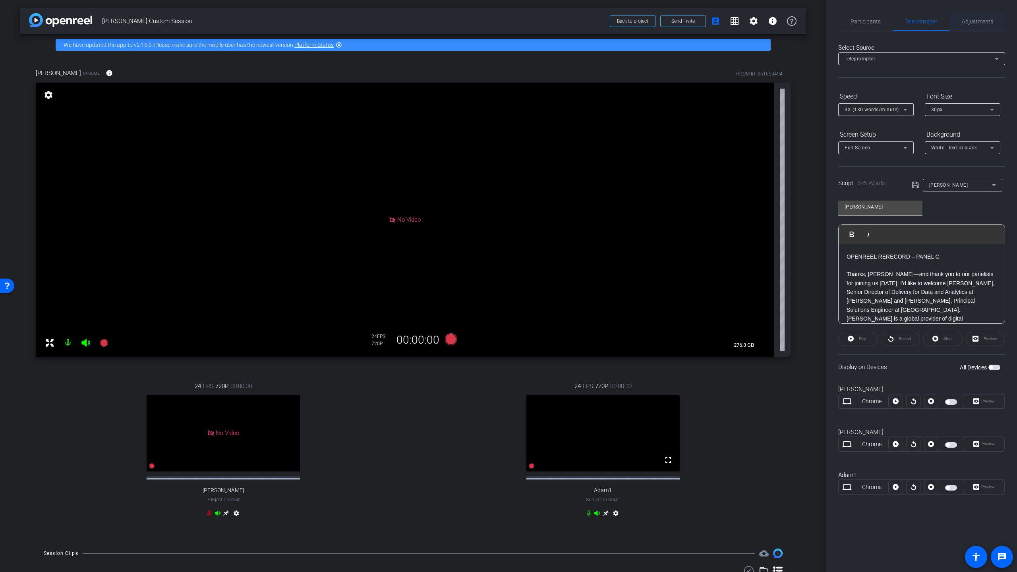
click at [686, 19] on span "Adjustments" at bounding box center [977, 22] width 31 height 6
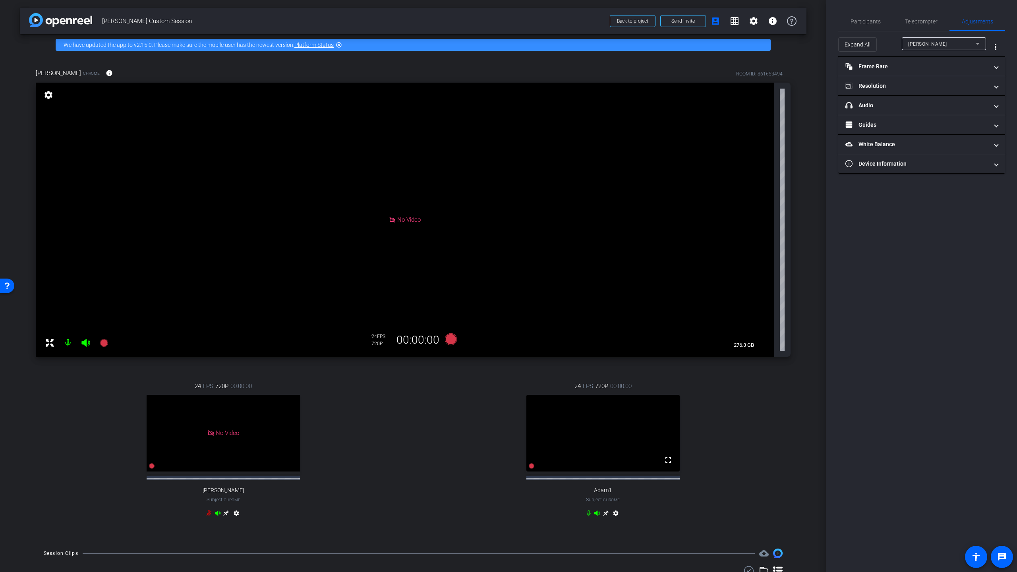
click at [686, 45] on div "[PERSON_NAME]" at bounding box center [942, 44] width 68 height 10
click at [686, 86] on mat-panel-title "Resolution" at bounding box center [917, 86] width 143 height 8
click at [686, 114] on div "1080" at bounding box center [929, 116] width 30 height 14
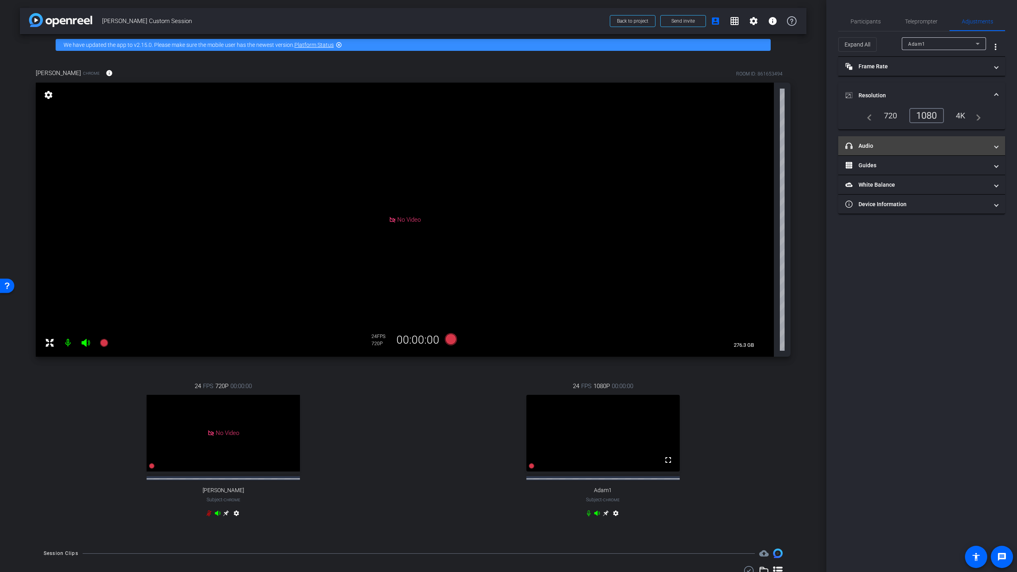
click at [686, 141] on mat-expansion-panel-header "headphone icon Audio" at bounding box center [921, 145] width 167 height 19
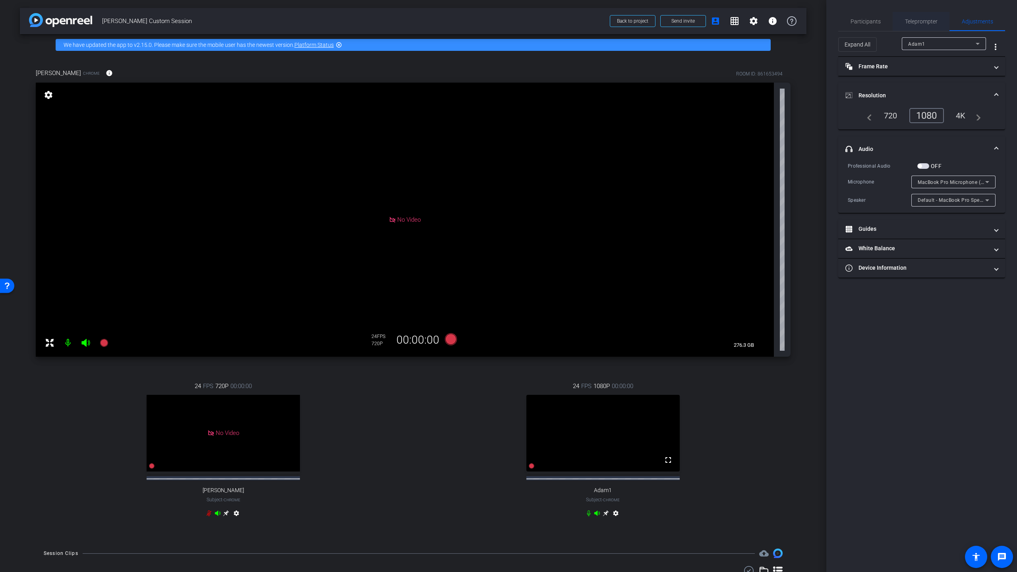
click at [686, 24] on span "Teleprompter" at bounding box center [921, 22] width 33 height 6
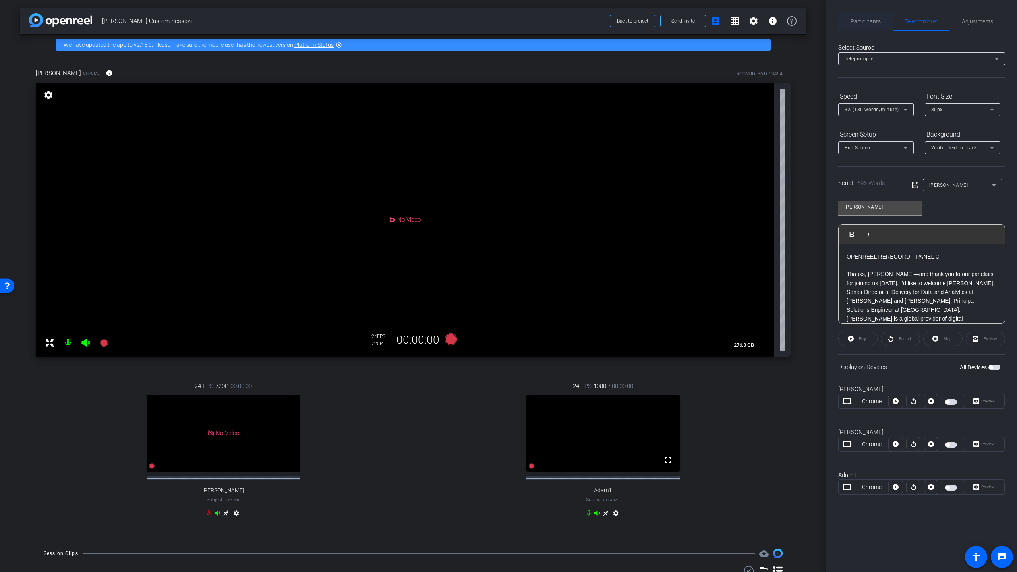
click at [686, 20] on span "Participants" at bounding box center [866, 22] width 30 height 6
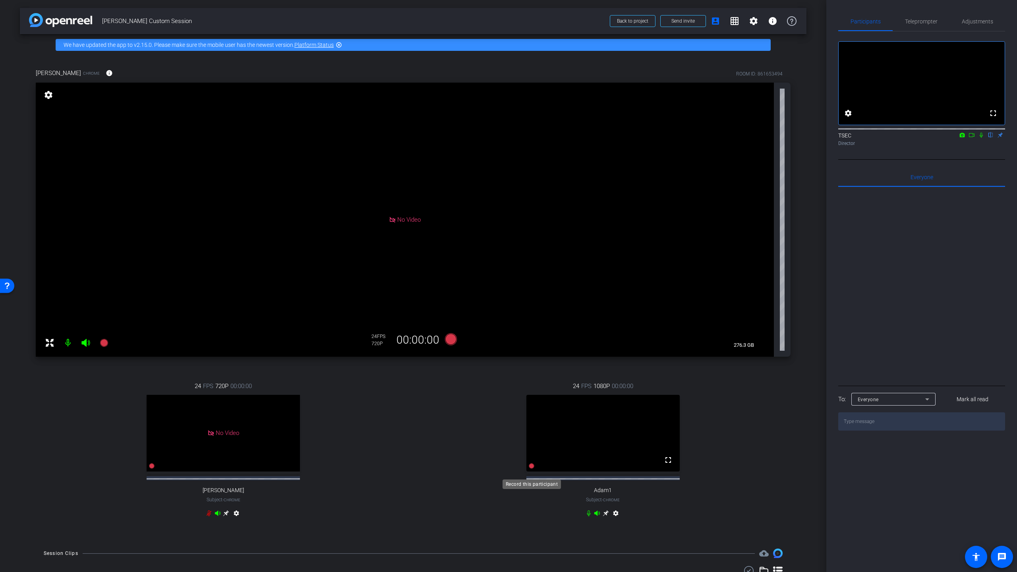
click at [531, 394] on icon at bounding box center [532, 466] width 6 height 6
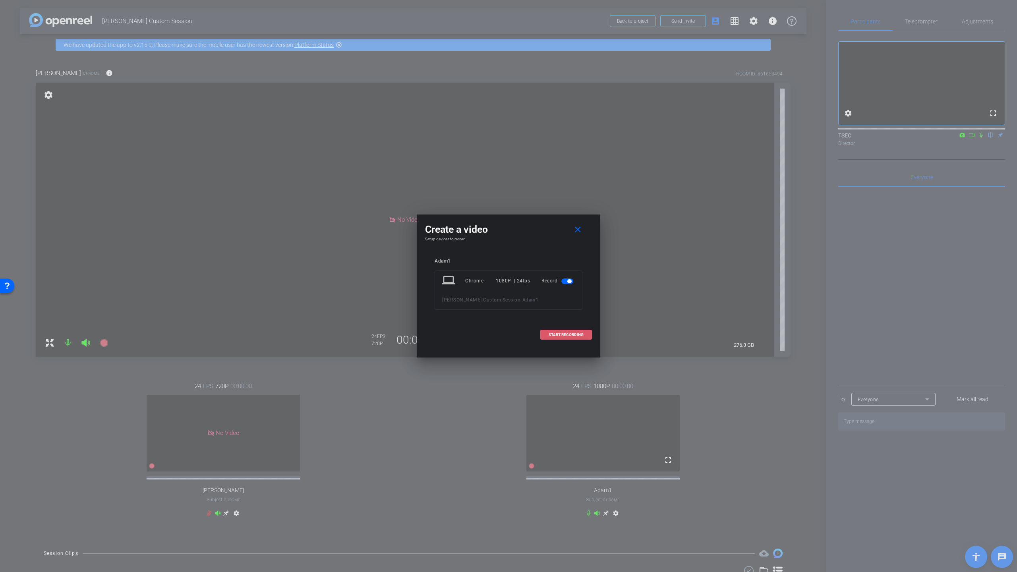
click at [561, 334] on span "START RECORDING" at bounding box center [566, 335] width 35 height 4
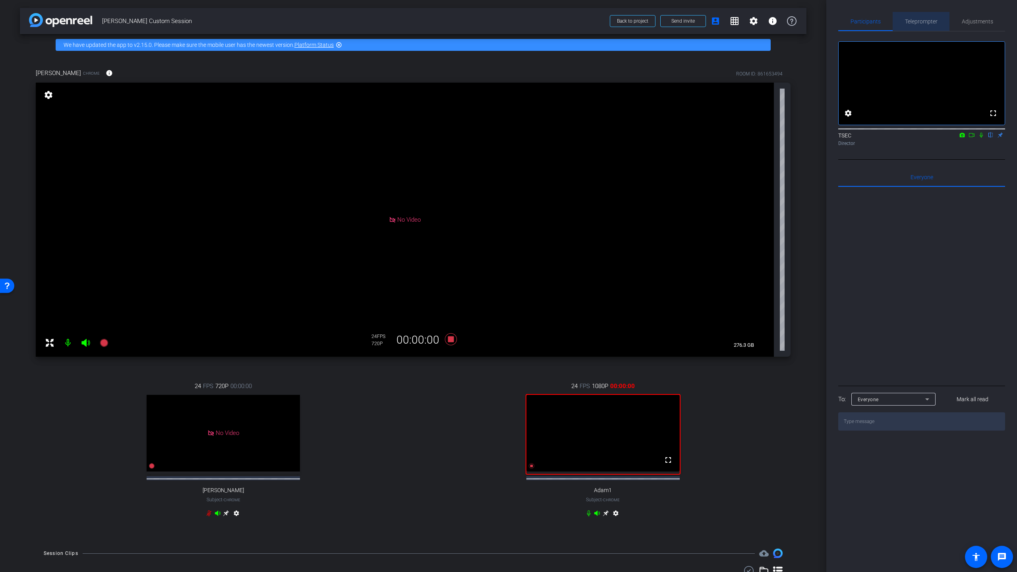
click at [686, 21] on span "Teleprompter" at bounding box center [921, 22] width 33 height 6
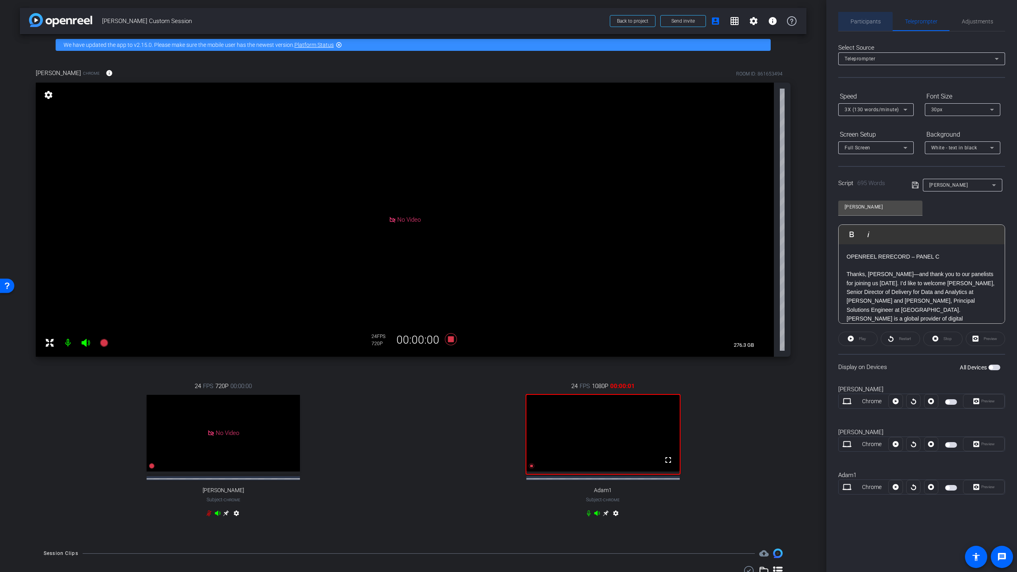
click at [686, 23] on span "Participants" at bounding box center [866, 22] width 30 height 6
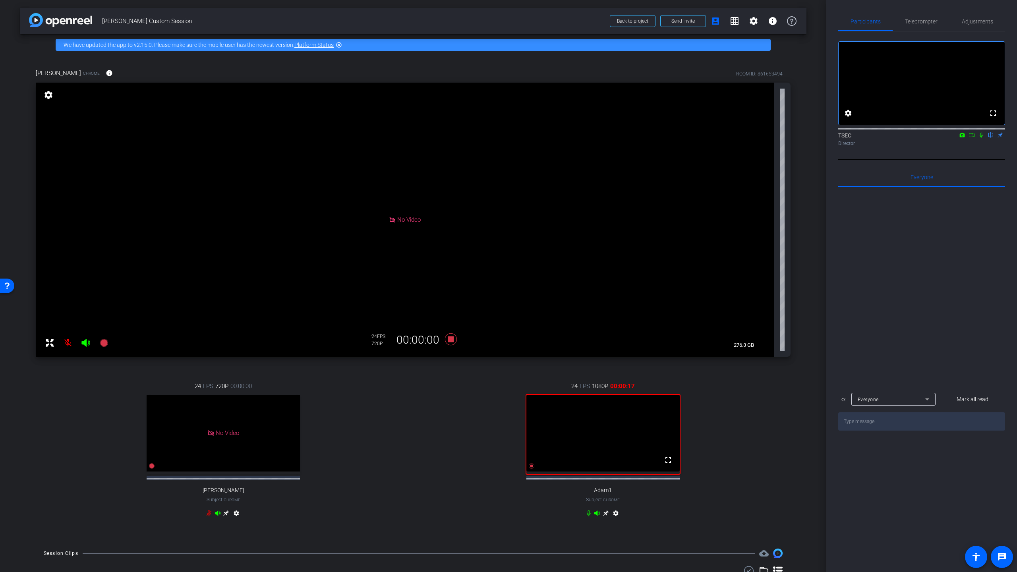
click at [686, 138] on icon at bounding box center [981, 135] width 6 height 6
click at [686, 20] on span "Teleprompter" at bounding box center [921, 22] width 33 height 6
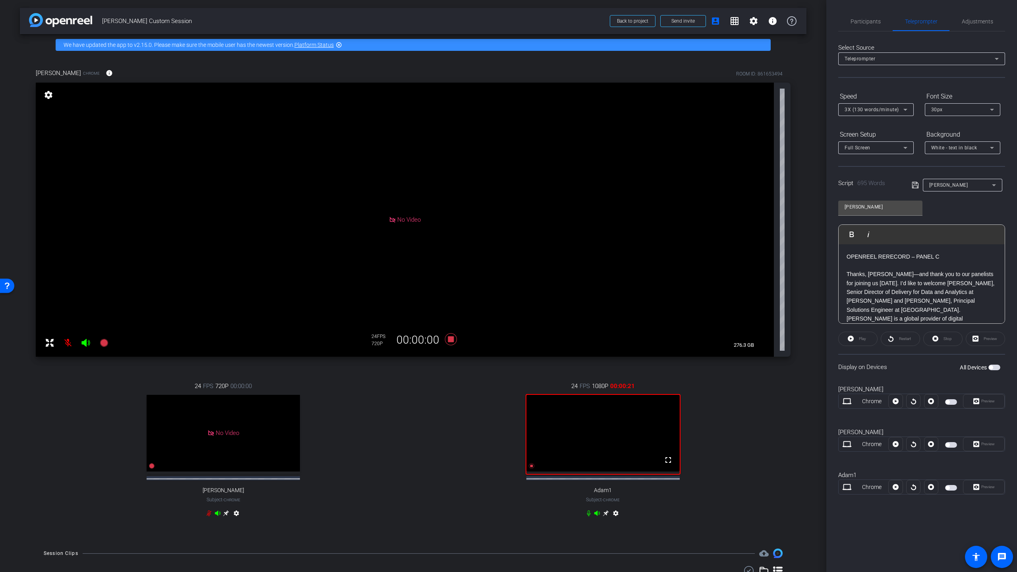
click at [686, 394] on div "Preview" at bounding box center [984, 487] width 42 height 14
click at [686, 394] on span "button" at bounding box center [951, 488] width 12 height 6
click at [686, 394] on span "Preview" at bounding box center [989, 487] width 14 height 4
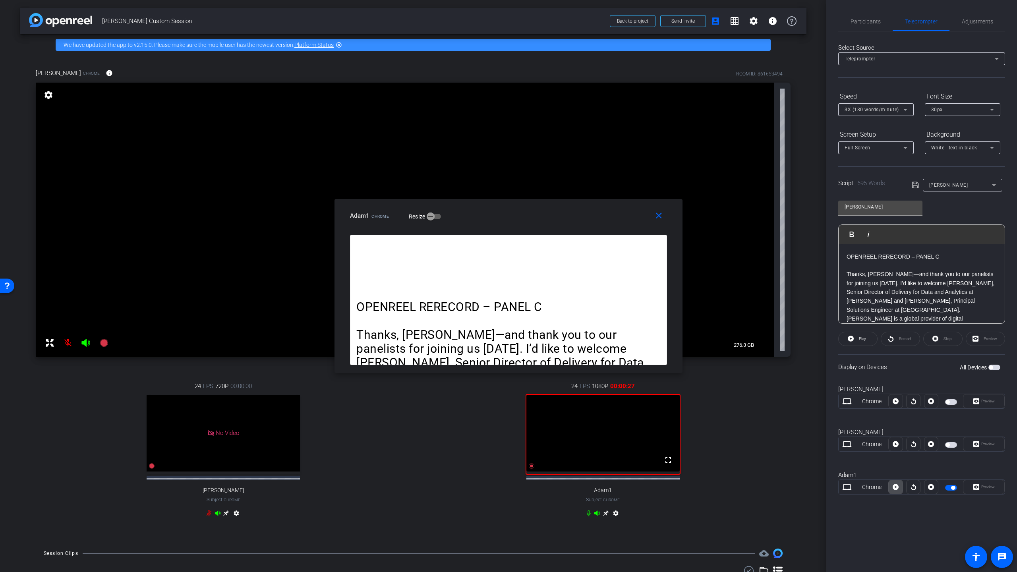
click at [686, 394] on icon at bounding box center [896, 487] width 6 height 12
click at [686, 19] on span "Participants" at bounding box center [866, 22] width 30 height 6
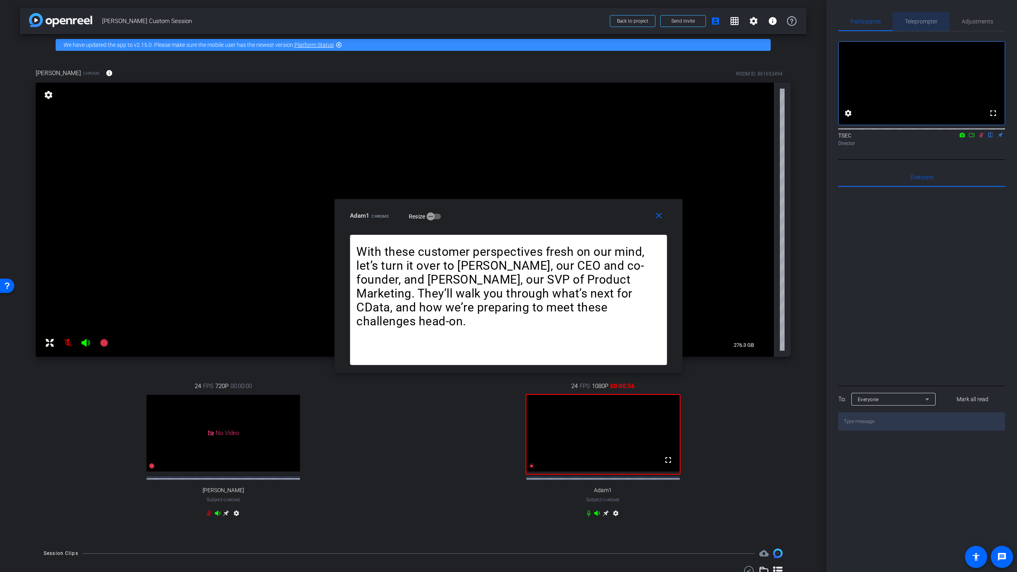
click at [686, 20] on span "Teleprompter" at bounding box center [921, 22] width 33 height 6
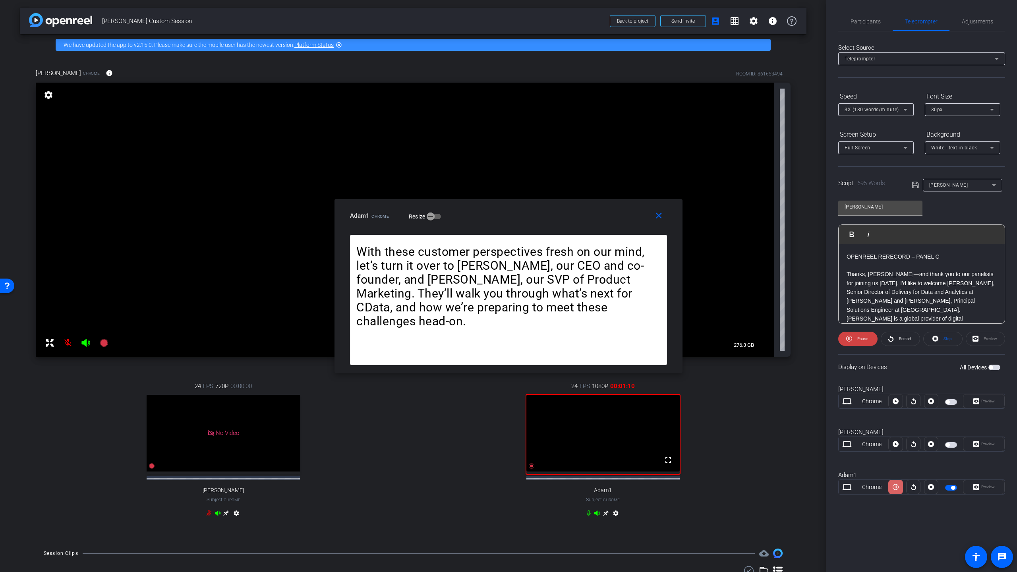
click at [686, 394] on icon at bounding box center [896, 487] width 6 height 12
click at [686, 394] on icon at bounding box center [914, 487] width 6 height 12
click at [686, 394] on icon at bounding box center [896, 487] width 6 height 6
click at [686, 21] on span "Participants" at bounding box center [866, 22] width 30 height 6
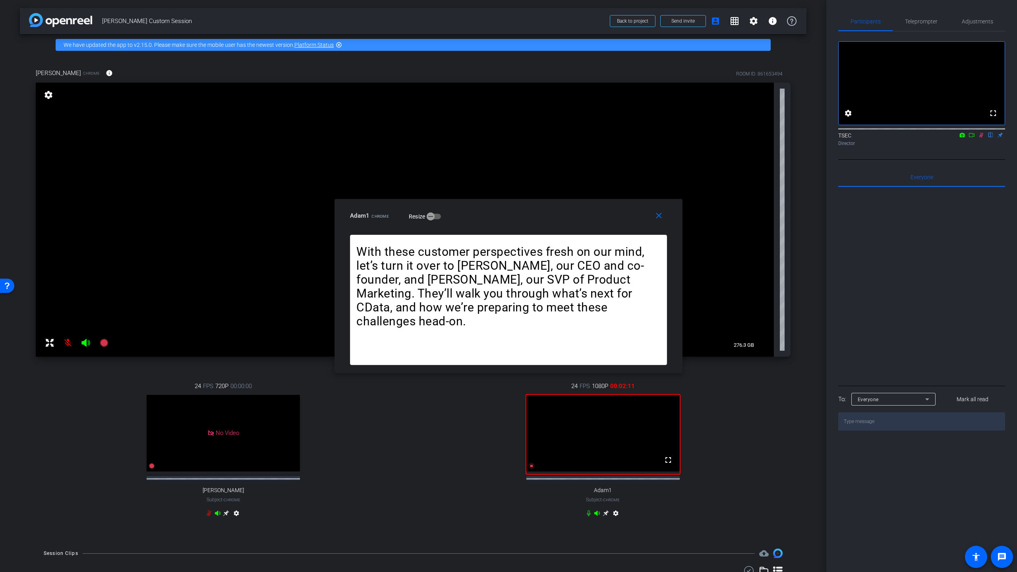
click at [686, 138] on icon at bounding box center [981, 135] width 6 height 6
click at [686, 138] on icon at bounding box center [981, 135] width 3 height 5
click at [686, 20] on span "Teleprompter" at bounding box center [921, 22] width 33 height 6
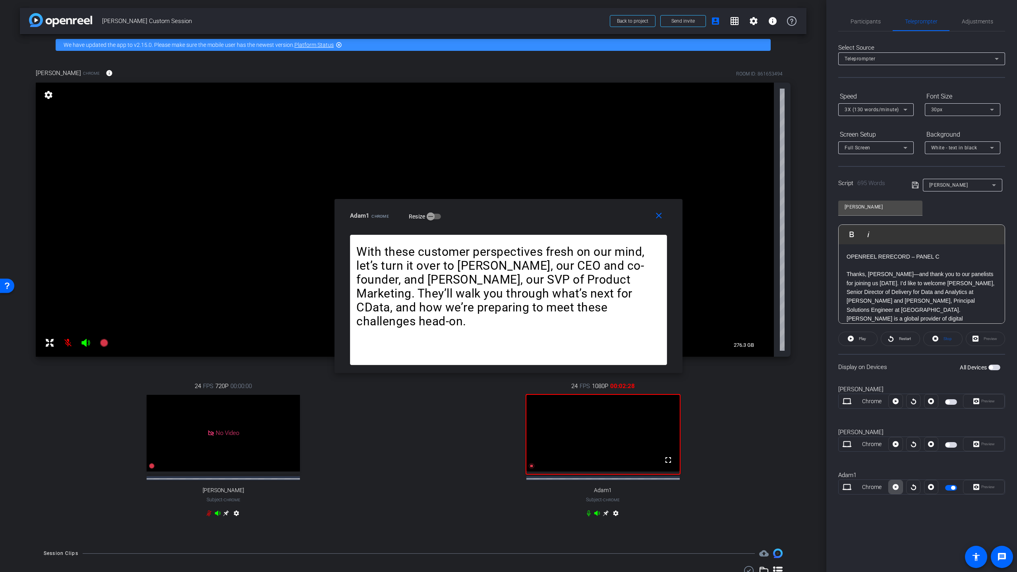
click at [686, 394] on icon at bounding box center [896, 487] width 6 height 6
click at [686, 394] on icon at bounding box center [896, 487] width 6 height 12
click at [686, 394] on icon at bounding box center [896, 487] width 6 height 6
click at [686, 394] on icon at bounding box center [896, 487] width 6 height 12
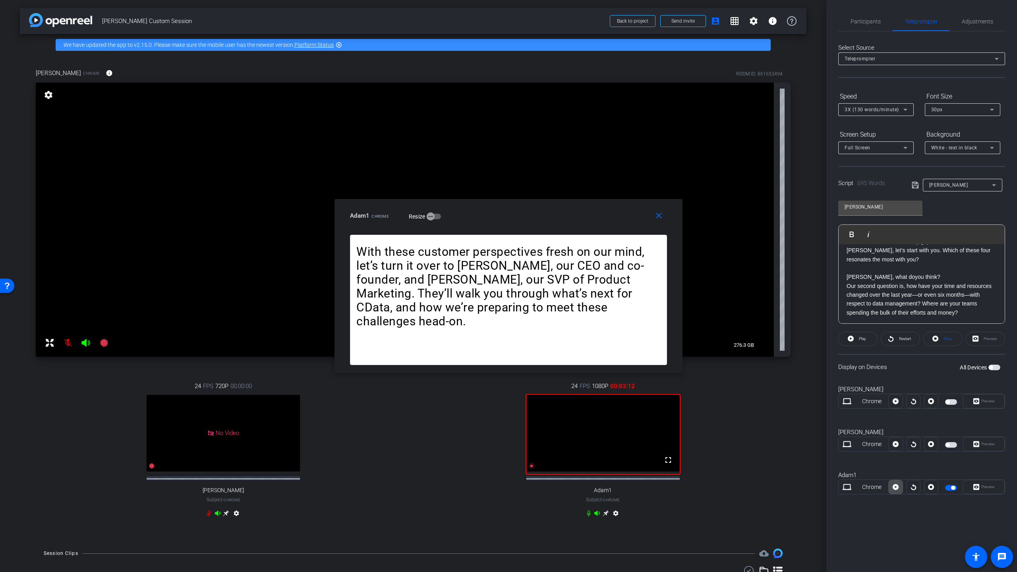
click at [686, 394] on icon at bounding box center [896, 487] width 6 height 12
click at [686, 21] on span "Participants" at bounding box center [866, 22] width 30 height 6
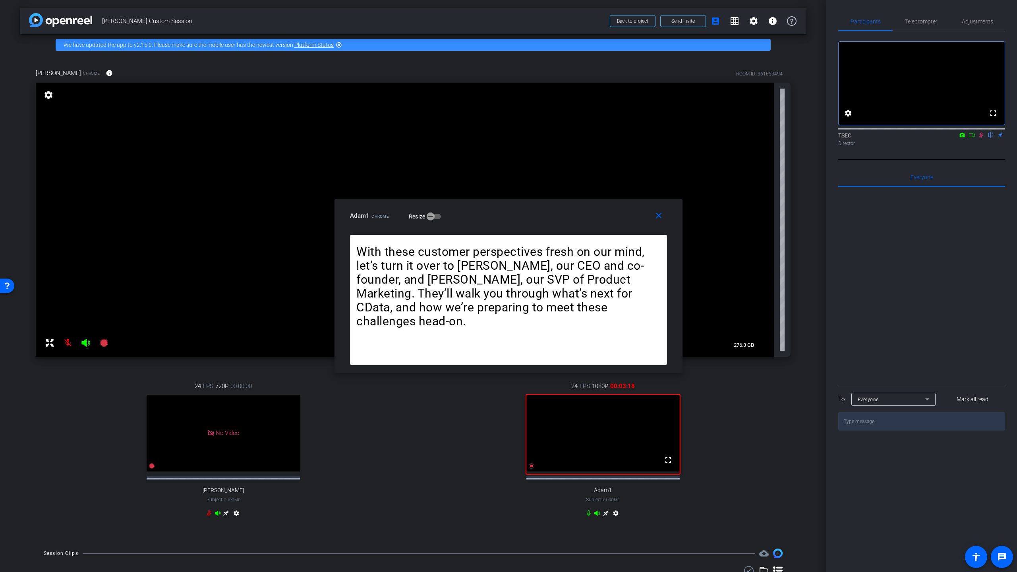
click at [686, 138] on icon at bounding box center [982, 135] width 4 height 5
click at [686, 138] on icon at bounding box center [981, 135] width 6 height 6
click at [686, 19] on span "Teleprompter" at bounding box center [921, 22] width 33 height 6
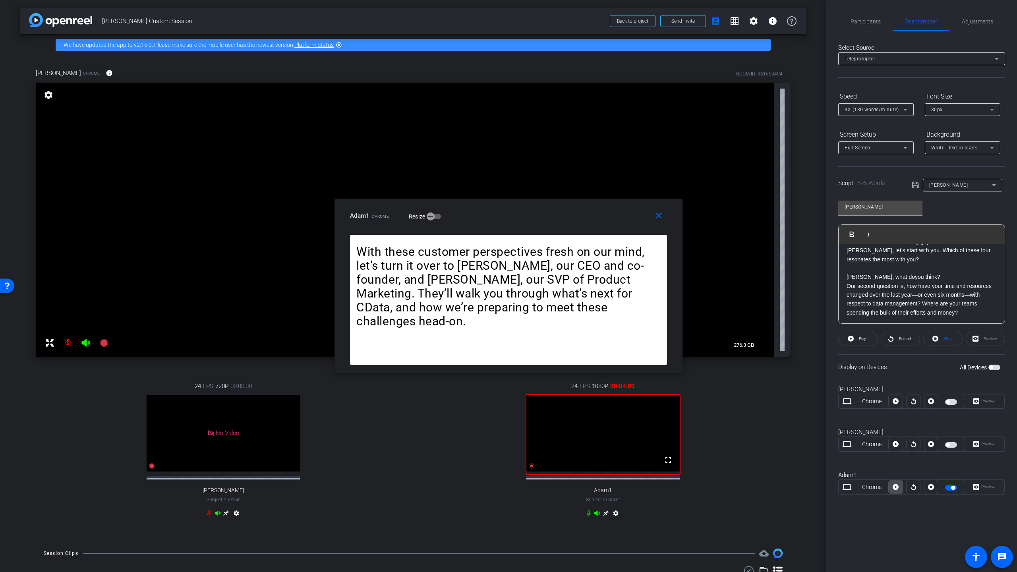
click at [686, 394] on icon at bounding box center [896, 487] width 6 height 6
click at [686, 394] on icon at bounding box center [896, 487] width 6 height 12
click at [686, 394] on icon at bounding box center [896, 487] width 6 height 6
click at [686, 394] on icon at bounding box center [896, 487] width 6 height 12
click at [686, 394] on icon at bounding box center [896, 487] width 6 height 6
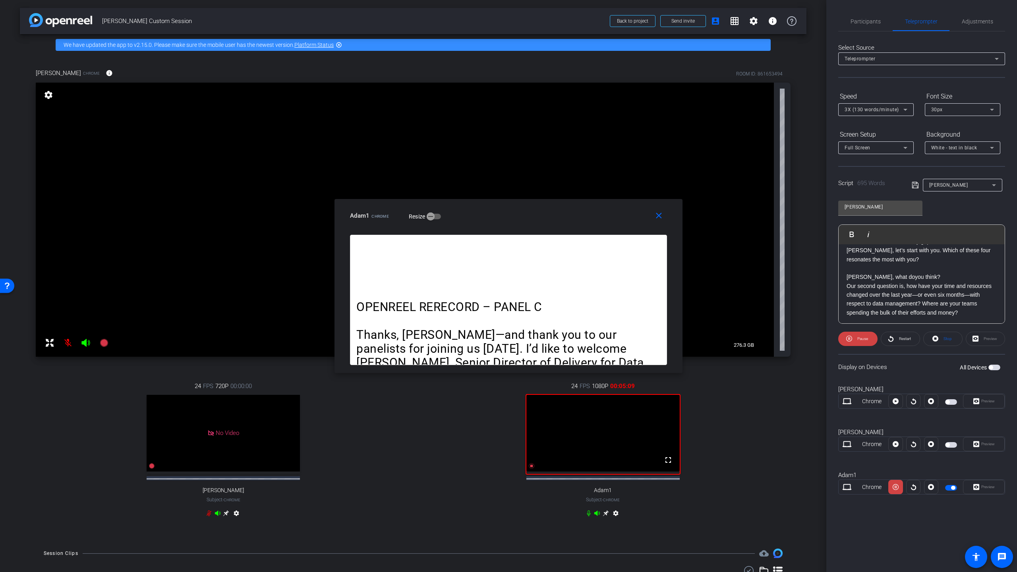
click at [686, 394] on icon at bounding box center [896, 487] width 6 height 12
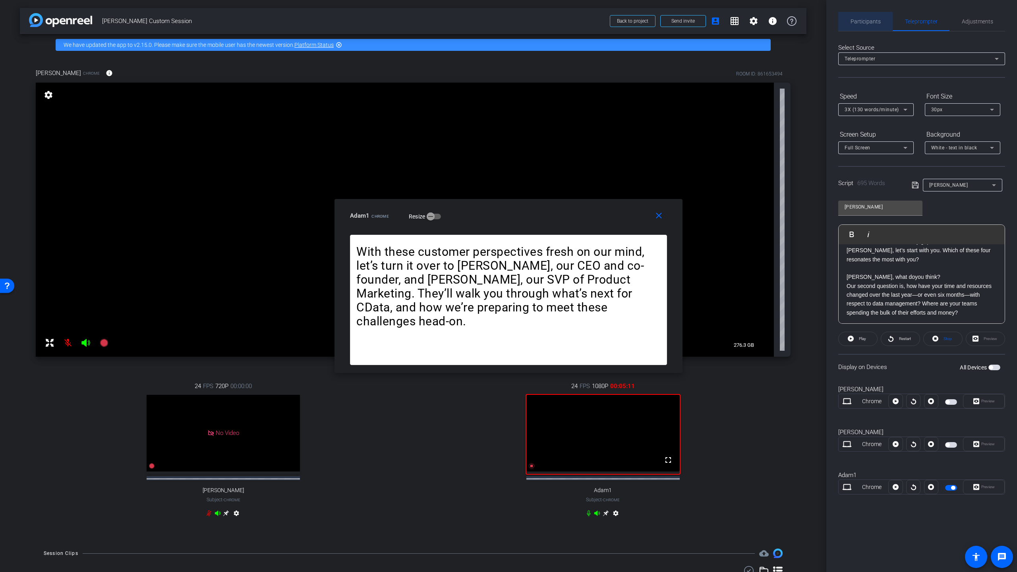
click at [686, 20] on span "Participants" at bounding box center [866, 22] width 30 height 6
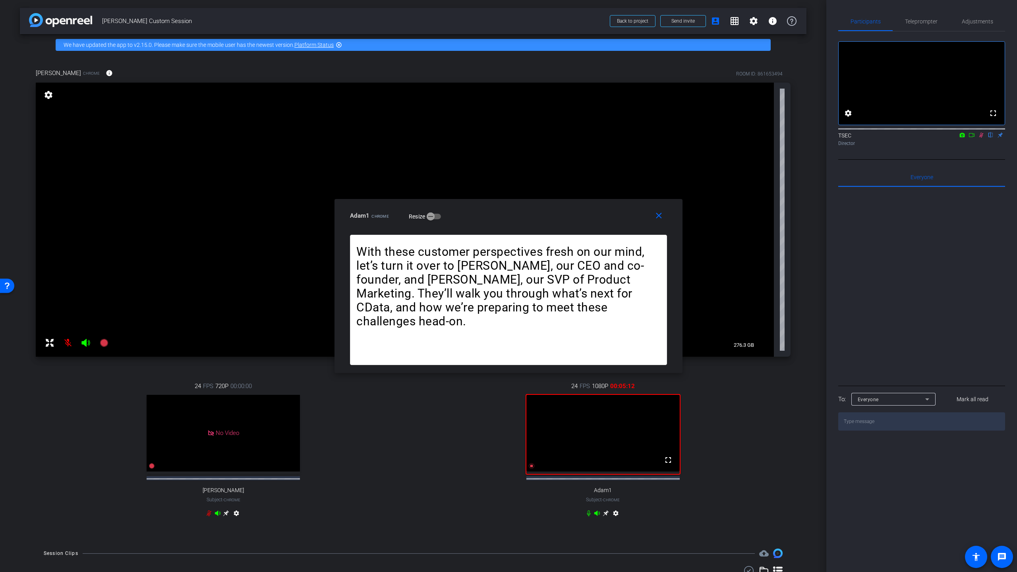
click at [686, 138] on icon at bounding box center [981, 135] width 6 height 6
click at [531, 394] on icon at bounding box center [532, 466] width 6 height 6
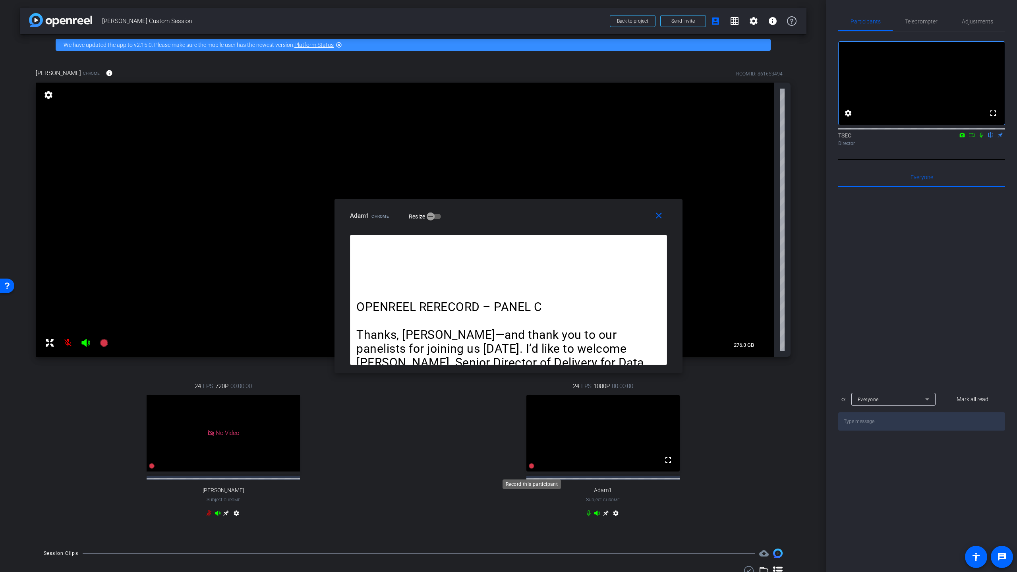
click at [531, 394] on icon at bounding box center [532, 466] width 6 height 6
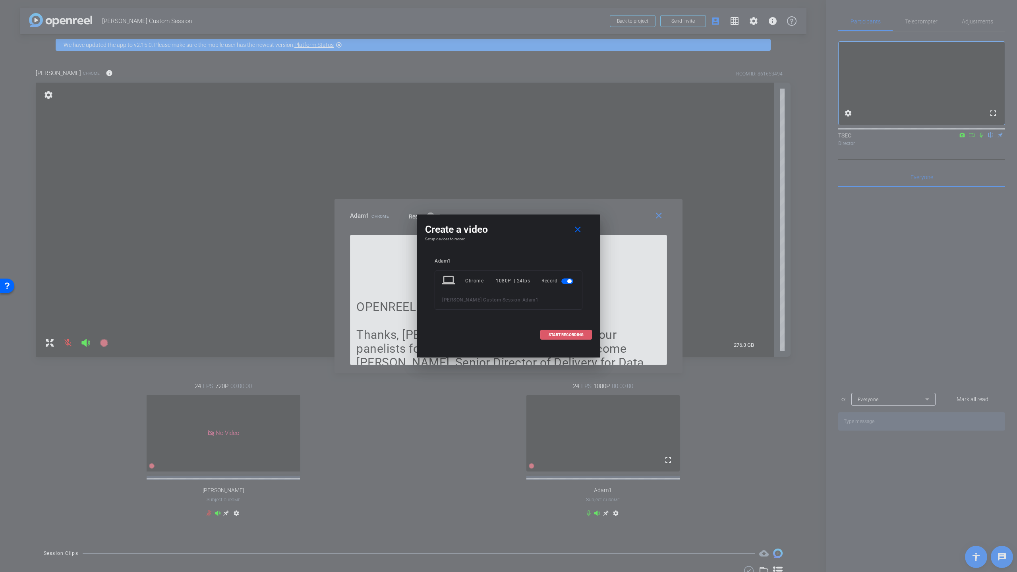
click at [568, 334] on span "START RECORDING" at bounding box center [566, 335] width 35 height 4
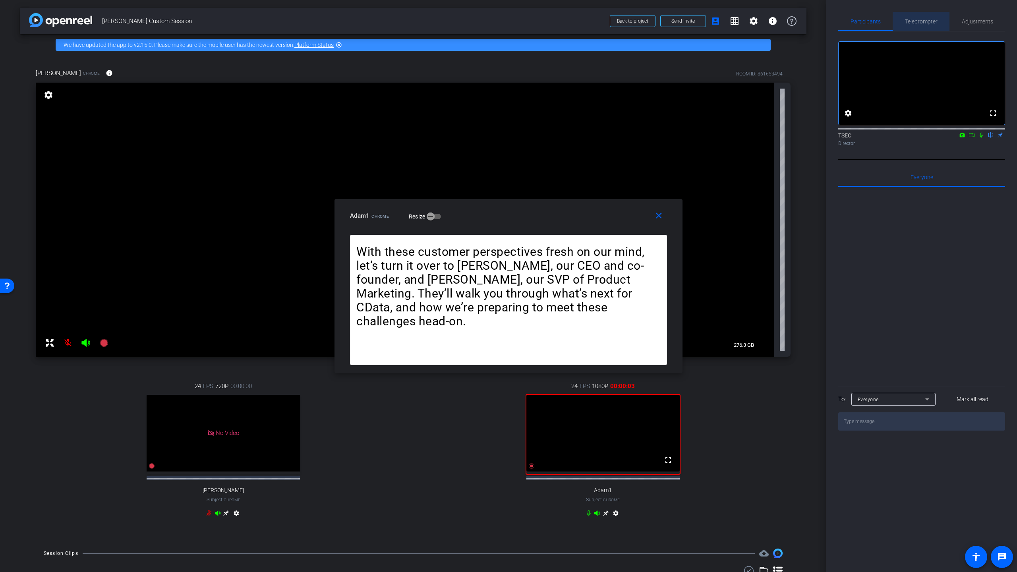
click at [686, 19] on span "Teleprompter" at bounding box center [921, 22] width 33 height 6
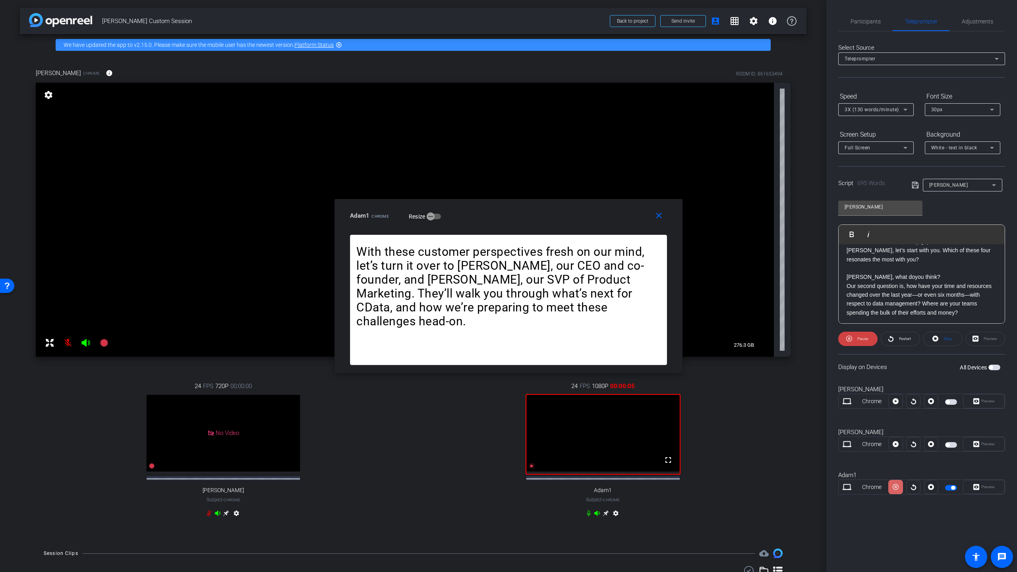
click at [686, 394] on icon at bounding box center [896, 487] width 6 height 12
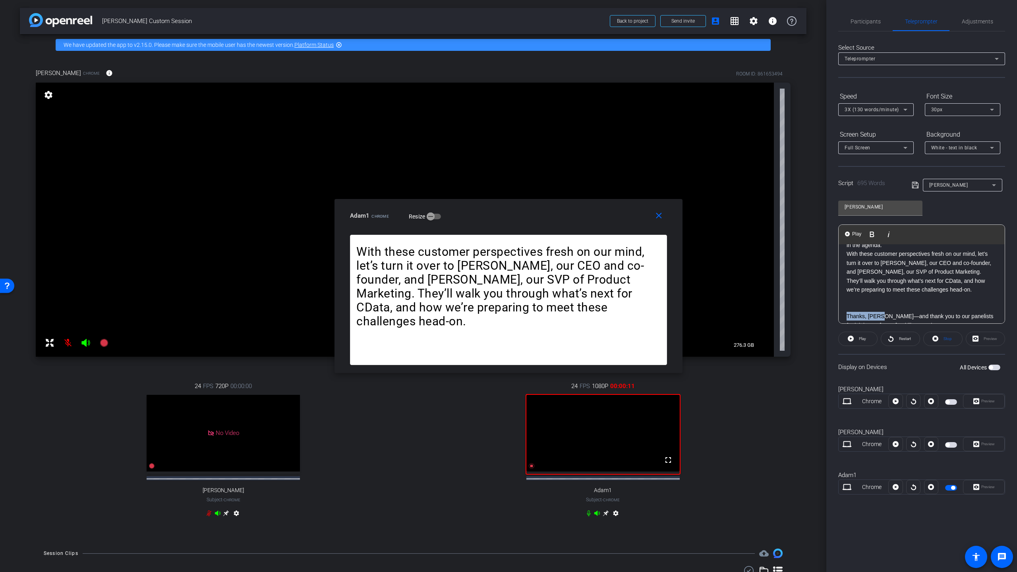
drag, startPoint x: 845, startPoint y: 289, endPoint x: 883, endPoint y: 288, distance: 37.8
click at [686, 288] on div "OPENREEL RERECORD – PANEL C Thanks, [PERSON_NAME]—and thank you to our panelist…" at bounding box center [922, 352] width 166 height 1039
click at [686, 233] on span "Play Selected" at bounding box center [887, 234] width 32 height 7
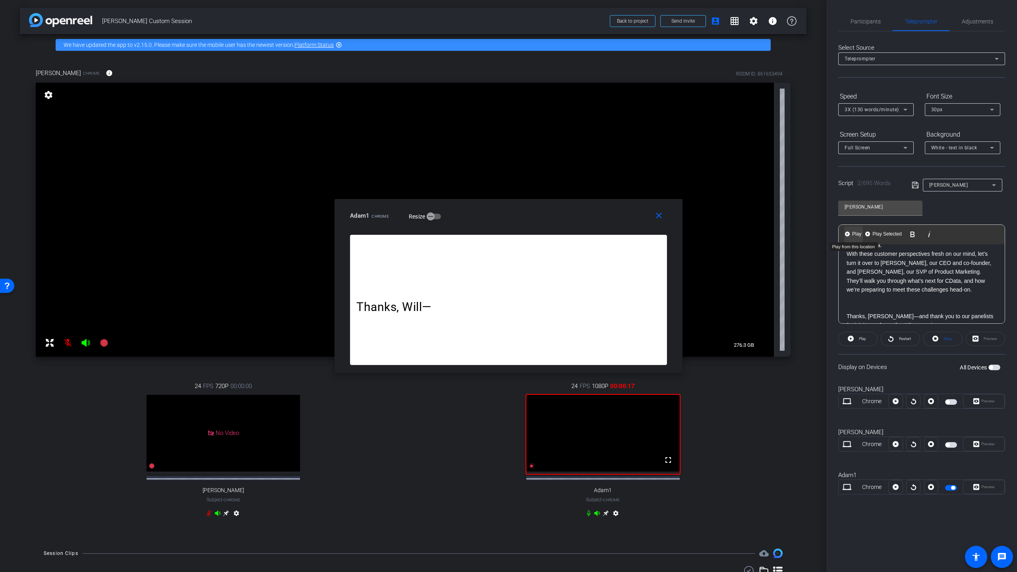
click at [686, 234] on span "Play" at bounding box center [857, 234] width 12 height 7
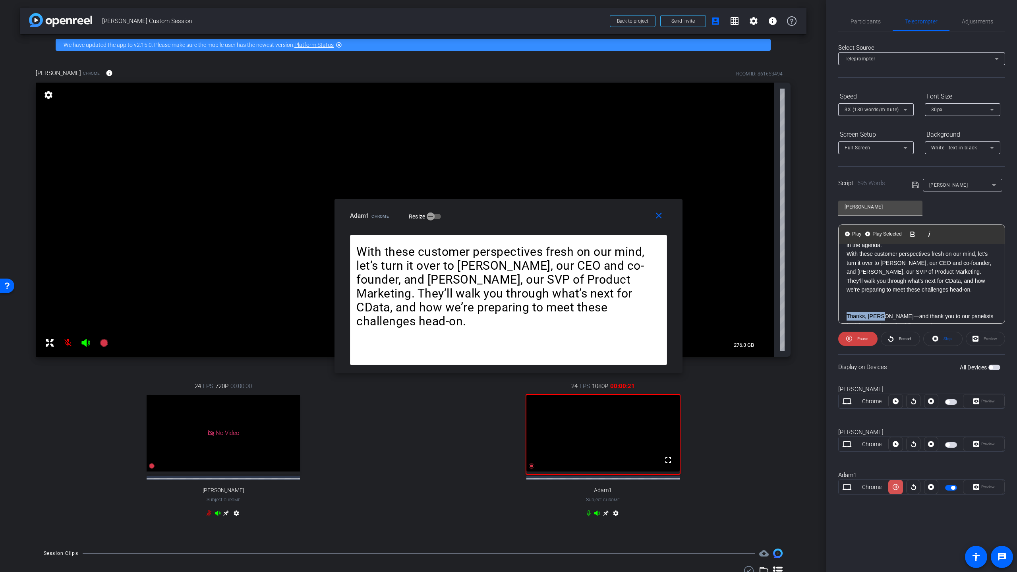
click at [686, 394] on icon at bounding box center [896, 487] width 6 height 12
click at [686, 21] on span "Participants" at bounding box center [866, 22] width 30 height 6
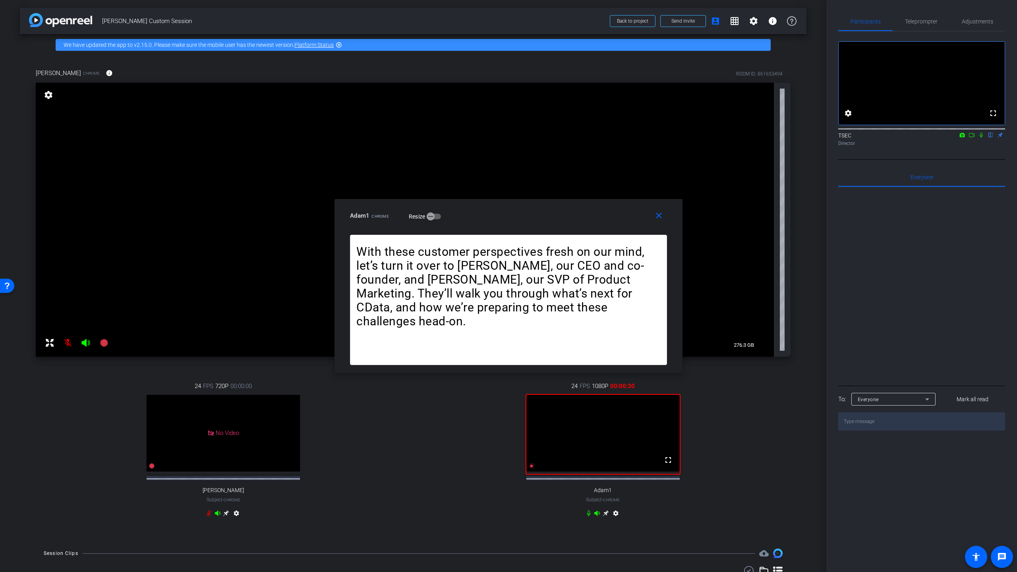
click at [686, 138] on icon at bounding box center [981, 135] width 6 height 6
click at [686, 22] on span "Teleprompter" at bounding box center [921, 22] width 33 height 6
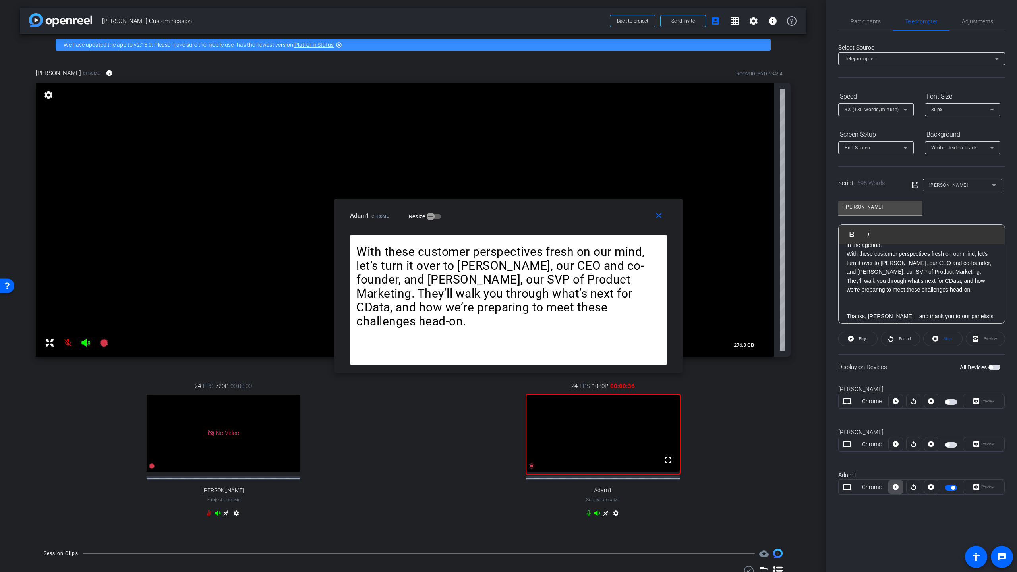
click at [686, 394] on icon at bounding box center [896, 487] width 6 height 12
click at [686, 394] on icon at bounding box center [896, 487] width 6 height 6
drag, startPoint x: 848, startPoint y: 290, endPoint x: 873, endPoint y: 288, distance: 25.5
click at [686, 312] on p "Thanks, [PERSON_NAME]—and thank you to our panelists for joining us [DATE]. I’d…" at bounding box center [922, 321] width 150 height 18
click at [686, 394] on icon at bounding box center [896, 487] width 6 height 6
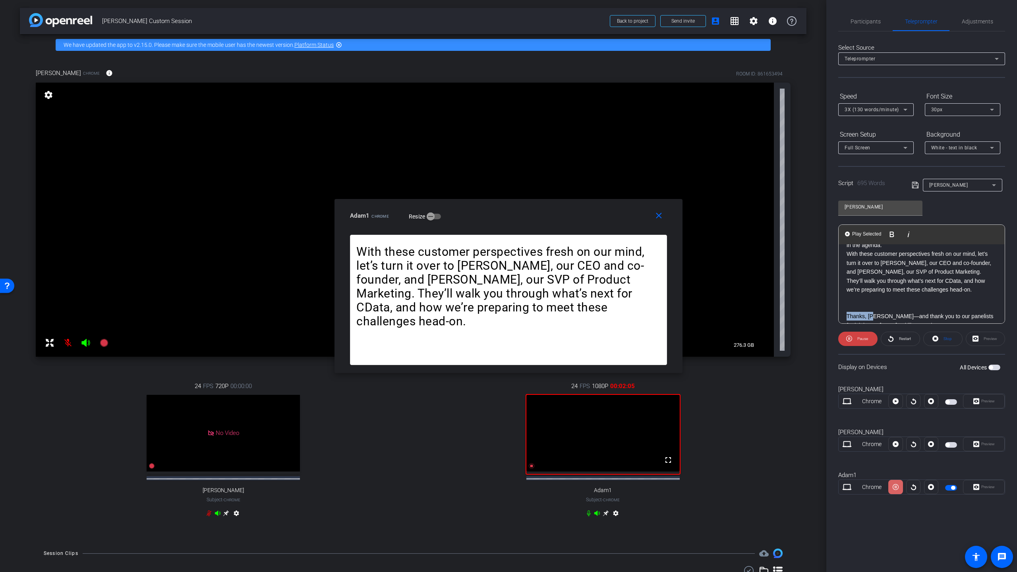
click at [686, 394] on icon at bounding box center [896, 487] width 6 height 12
click at [686, 394] on icon at bounding box center [896, 487] width 6 height 6
click at [686, 394] on icon at bounding box center [896, 487] width 6 height 12
click at [686, 394] on icon at bounding box center [896, 487] width 6 height 6
click at [686, 394] on icon at bounding box center [896, 487] width 6 height 12
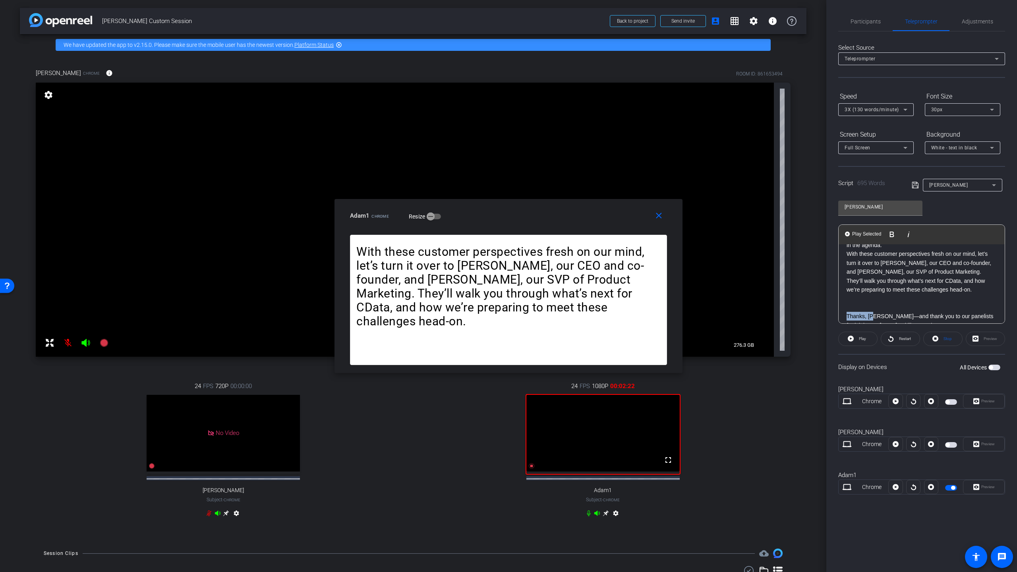
click at [686, 394] on icon at bounding box center [896, 487] width 6 height 6
click at [686, 394] on icon at bounding box center [896, 487] width 6 height 12
click at [686, 394] on icon at bounding box center [896, 487] width 6 height 6
click at [686, 394] on icon at bounding box center [896, 487] width 6 height 12
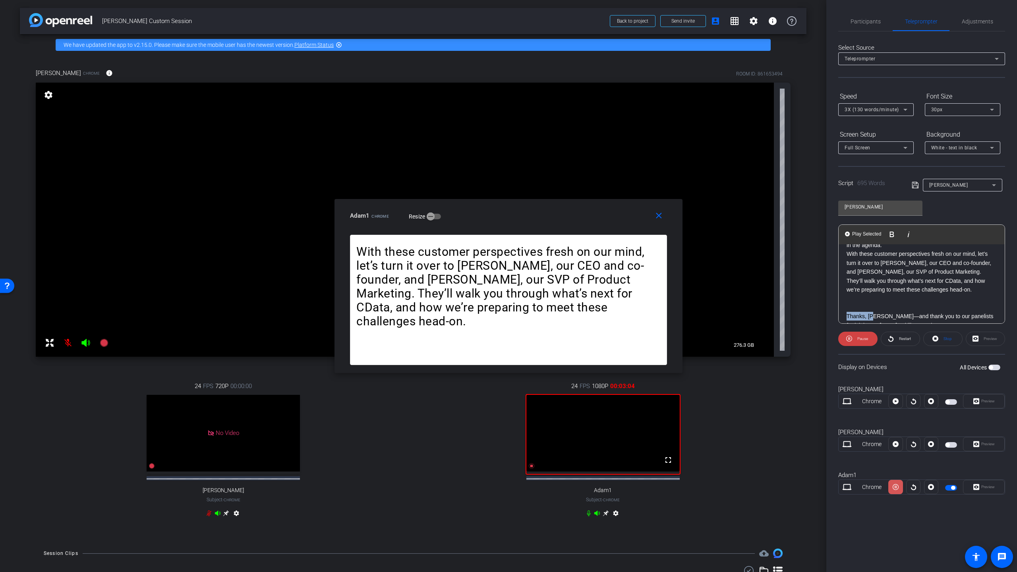
click at [686, 394] on icon at bounding box center [896, 487] width 6 height 6
click at [686, 394] on icon at bounding box center [896, 487] width 6 height 12
click at [686, 394] on icon at bounding box center [896, 487] width 6 height 6
click at [686, 394] on icon at bounding box center [896, 487] width 6 height 12
click at [686, 394] on icon at bounding box center [896, 487] width 6 height 6
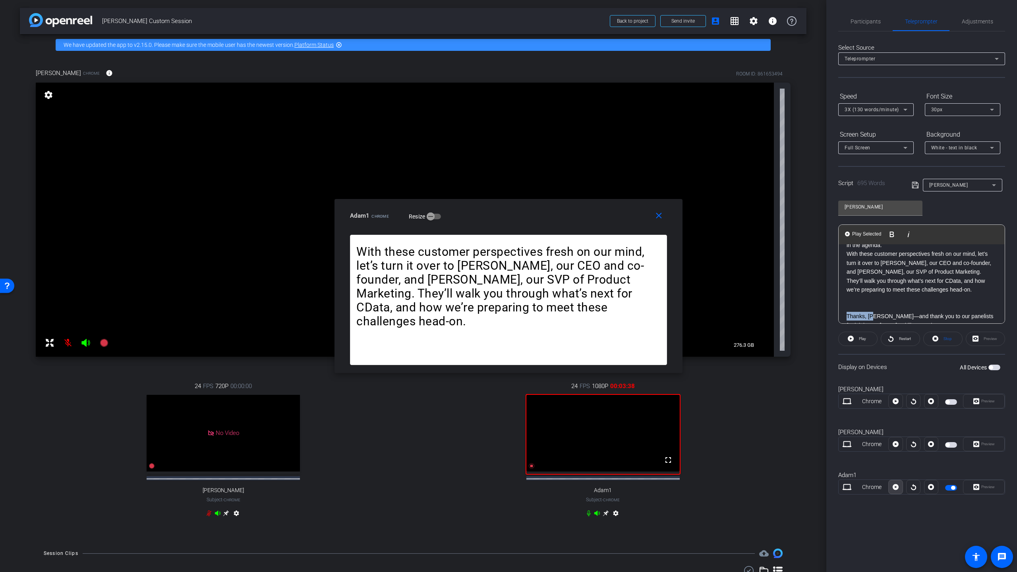
click at [686, 394] on icon at bounding box center [896, 487] width 6 height 12
click at [686, 394] on icon at bounding box center [896, 487] width 6 height 6
click at [686, 394] on icon at bounding box center [896, 487] width 6 height 12
click at [686, 394] on icon at bounding box center [896, 487] width 6 height 6
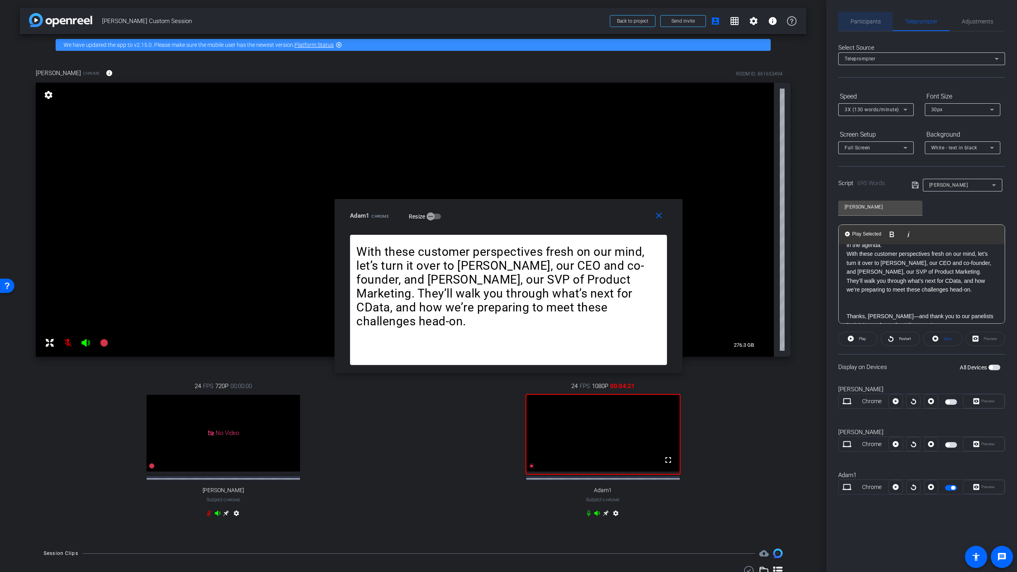
click at [686, 19] on span "Participants" at bounding box center [866, 22] width 30 height 6
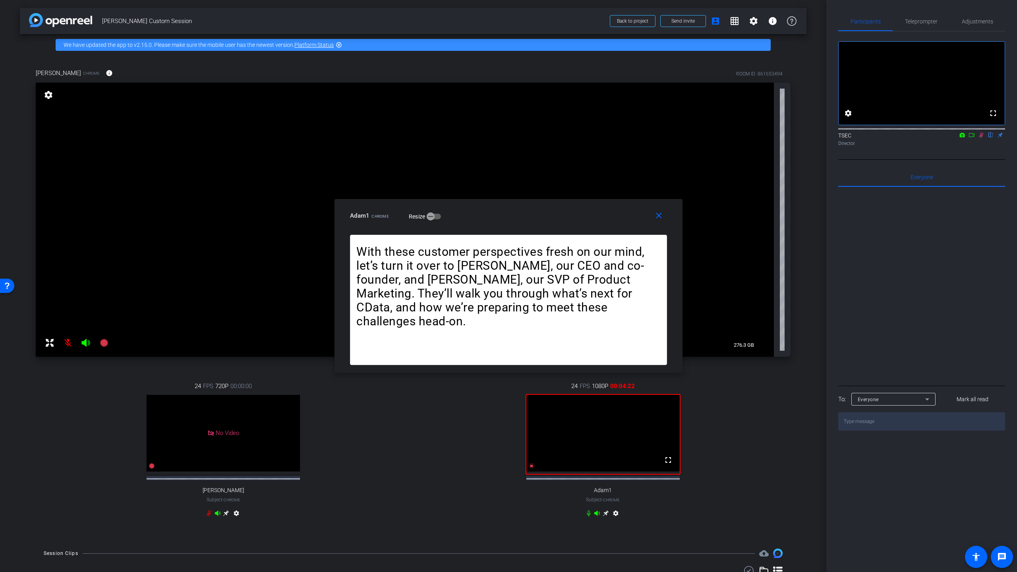
click at [686, 138] on icon at bounding box center [981, 135] width 6 height 6
click at [533, 394] on icon at bounding box center [532, 466] width 6 height 6
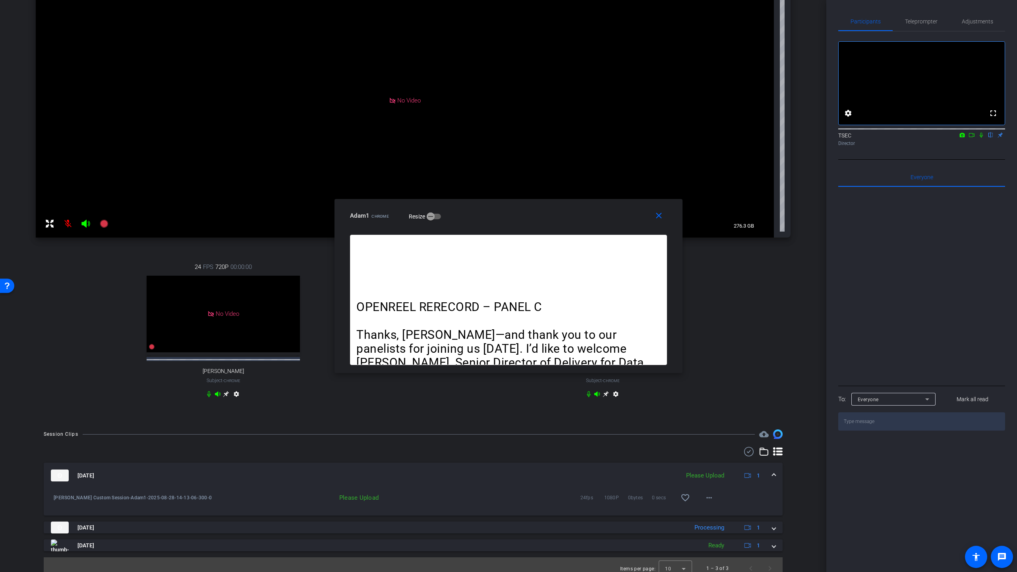
scroll to position [134, 0]
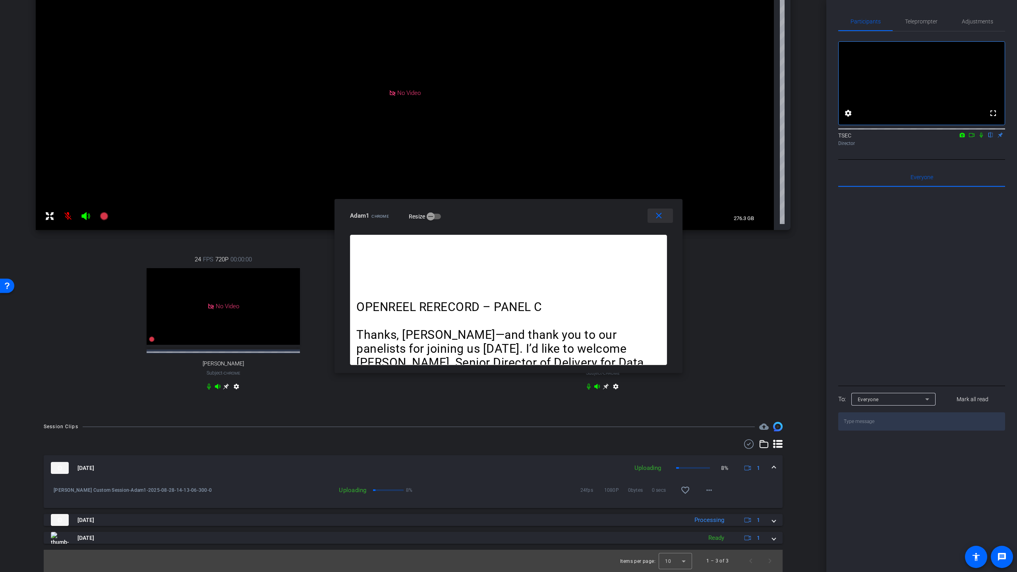
click at [660, 215] on mat-icon "close" at bounding box center [659, 216] width 10 height 10
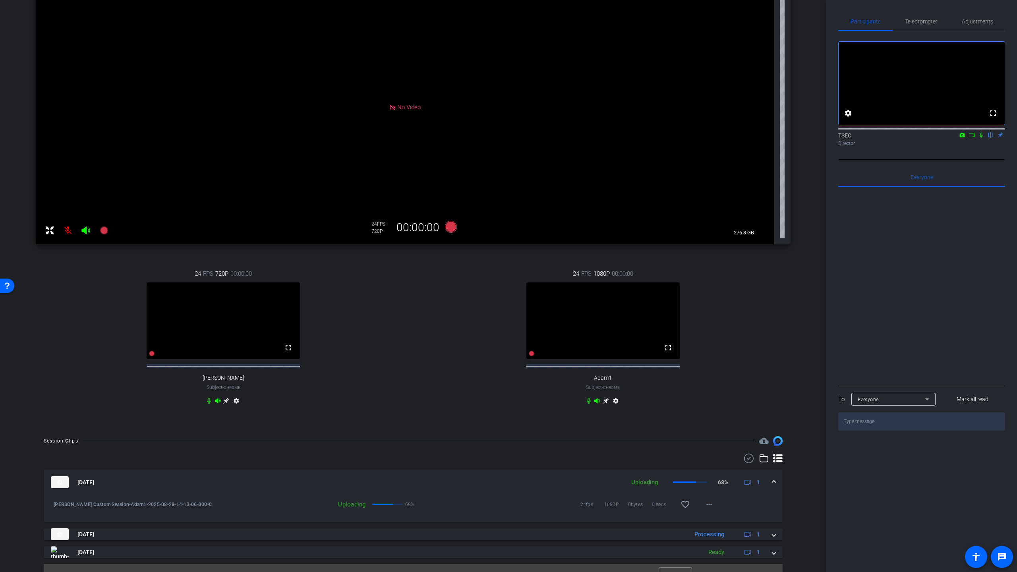
scroll to position [115, 0]
click at [209, 394] on icon at bounding box center [209, 398] width 6 height 6
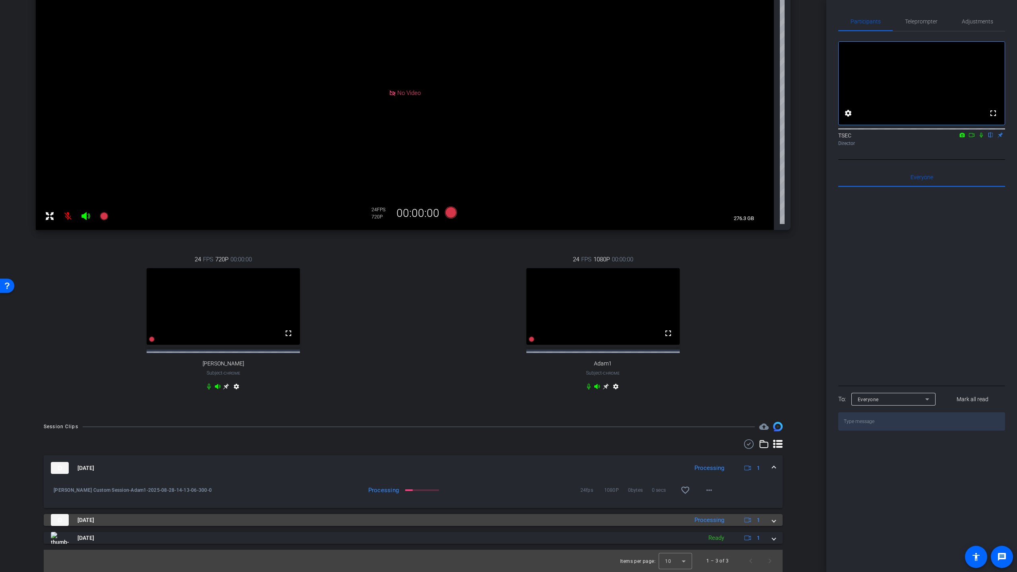
click at [686, 394] on span at bounding box center [774, 520] width 3 height 8
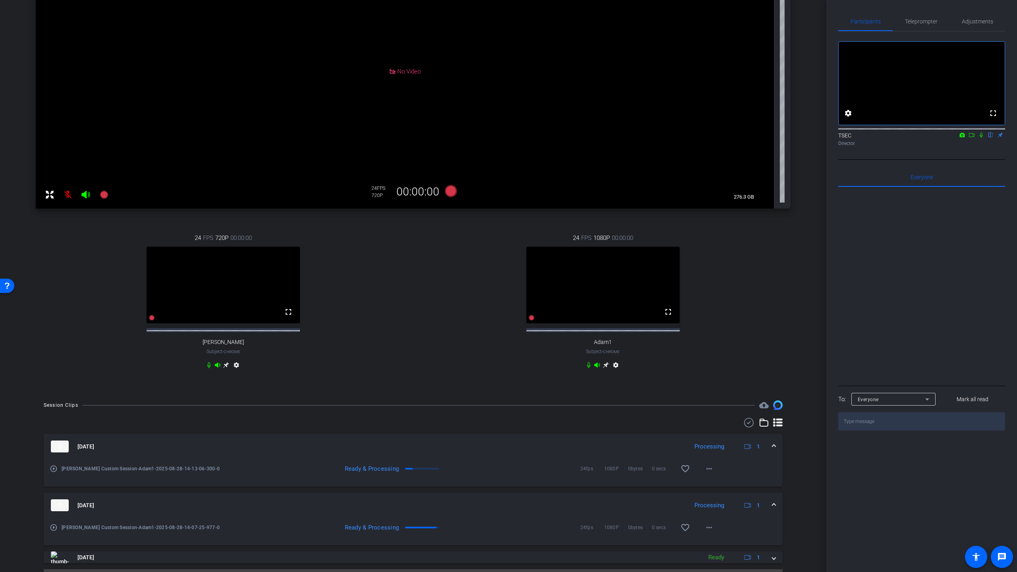
scroll to position [175, 0]
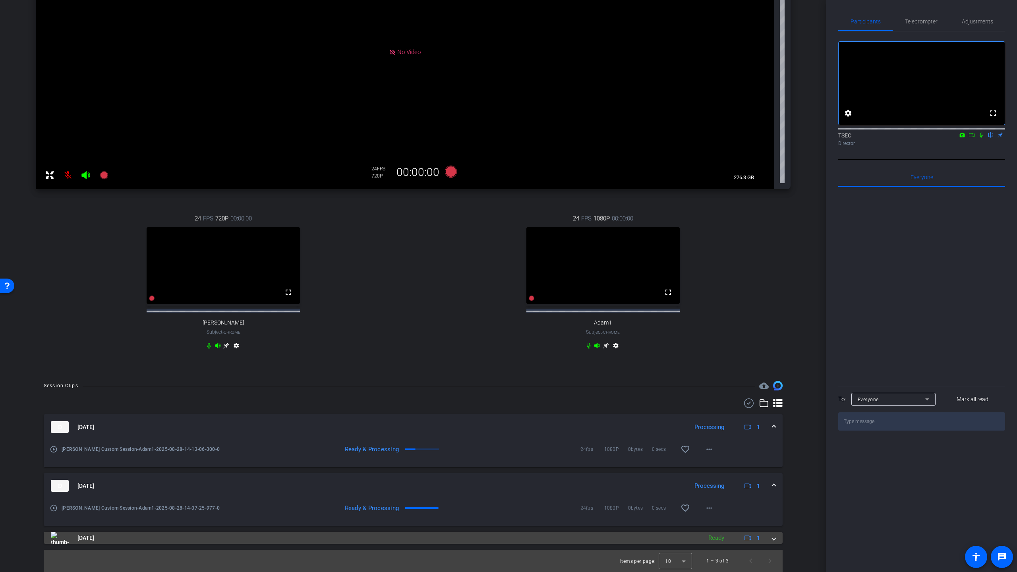
click at [686, 394] on span at bounding box center [774, 538] width 3 height 8
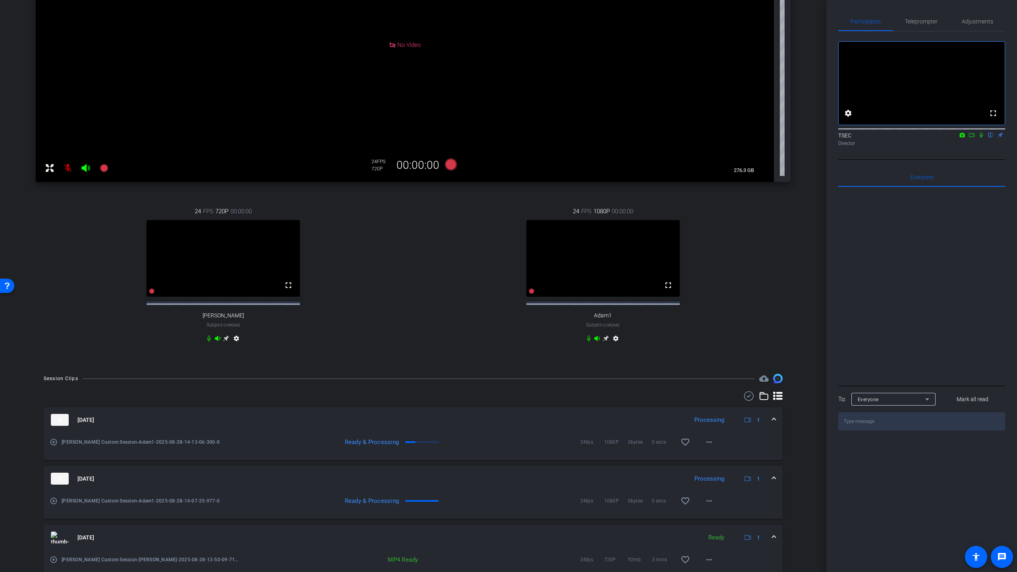
scroll to position [216, 0]
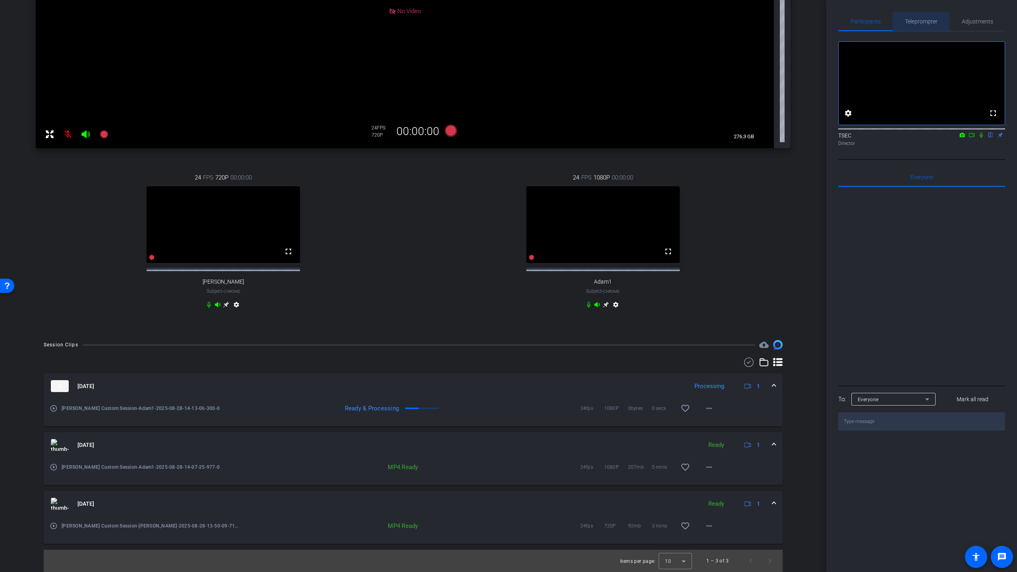
click at [686, 21] on span "Teleprompter" at bounding box center [921, 22] width 33 height 6
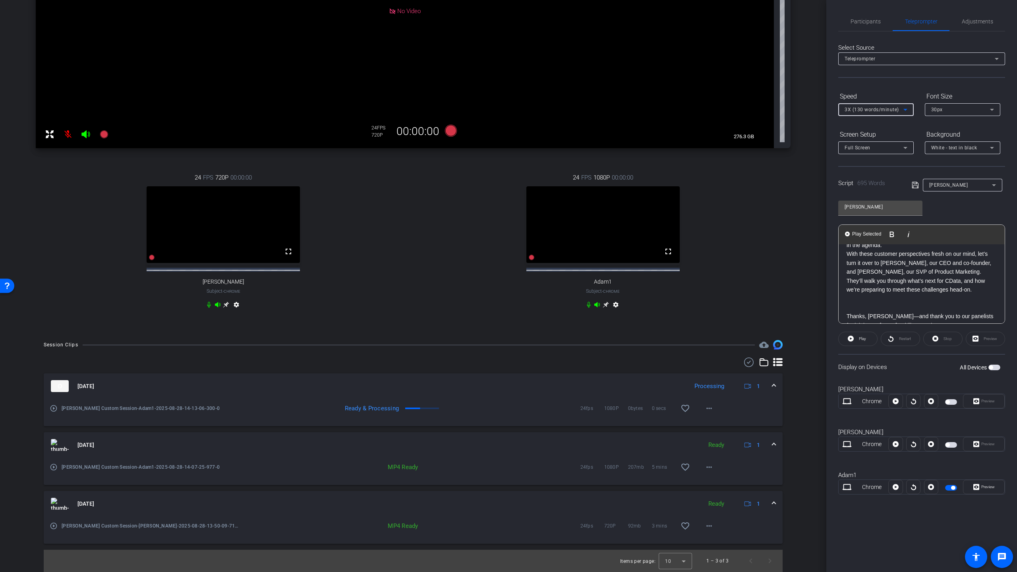
click at [686, 108] on icon at bounding box center [906, 110] width 10 height 10
click at [686, 150] on span "3X (130 words/minute)" at bounding box center [872, 151] width 55 height 10
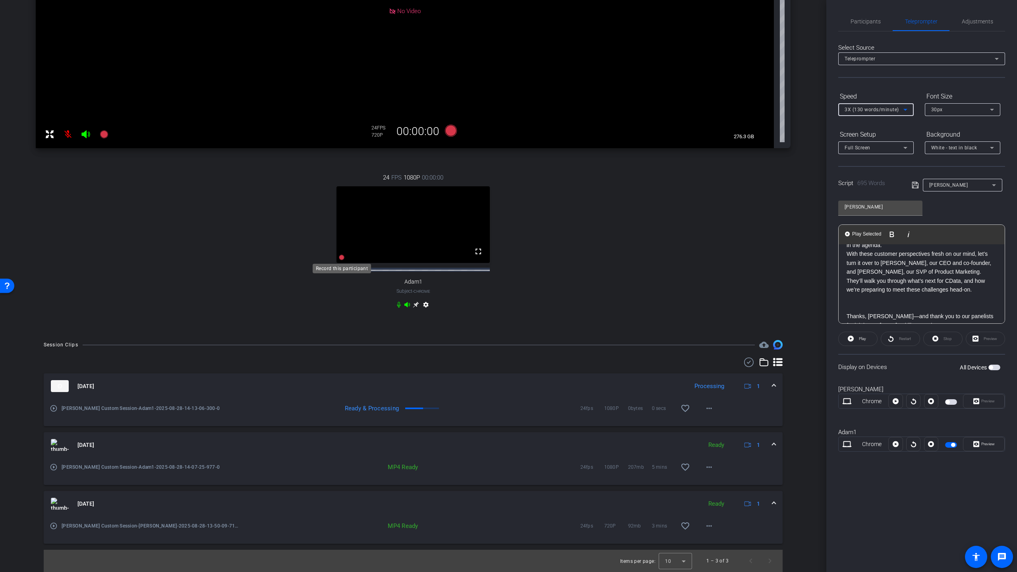
click at [341, 257] on icon at bounding box center [342, 258] width 6 height 6
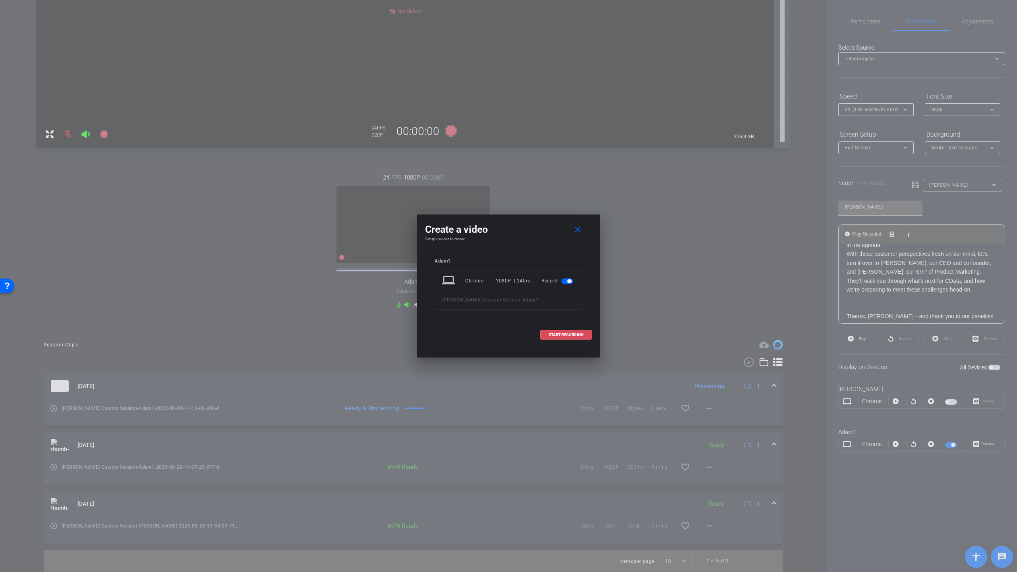
click at [568, 333] on span "START RECORDING" at bounding box center [566, 335] width 35 height 4
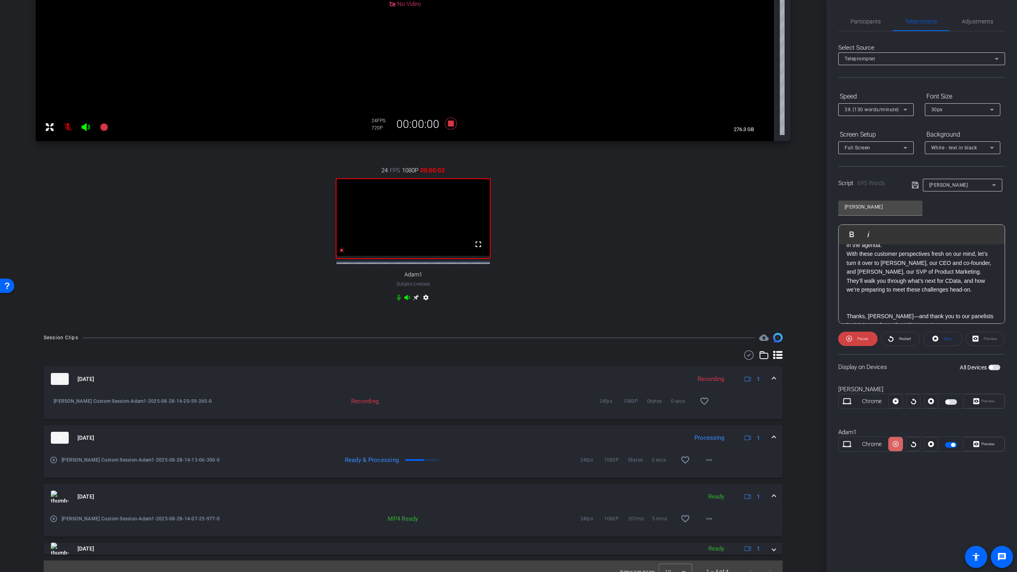
click at [686, 394] on icon at bounding box center [896, 445] width 6 height 6
click at [686, 394] on span "Preview" at bounding box center [989, 444] width 14 height 4
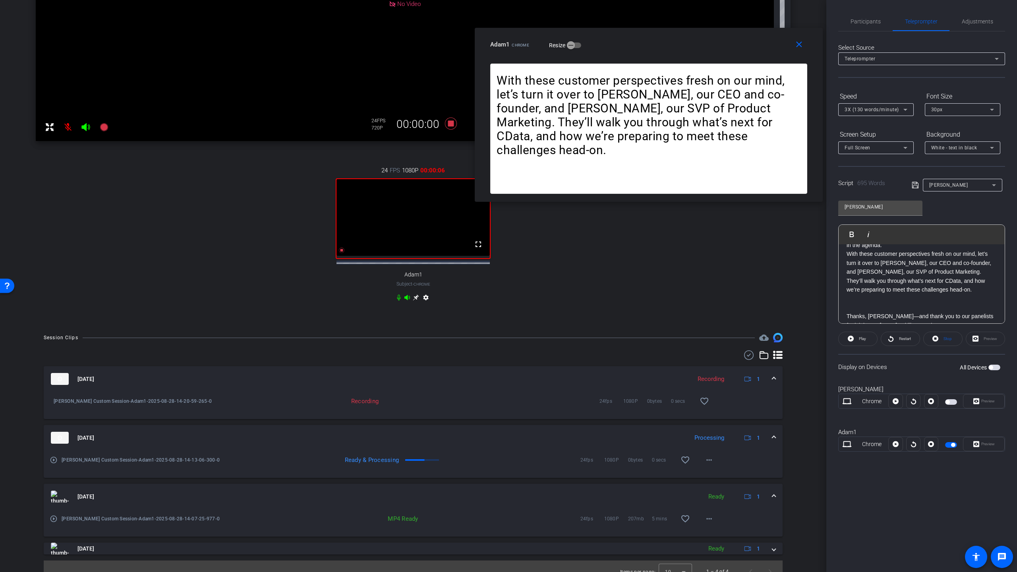
drag, startPoint x: 569, startPoint y: 216, endPoint x: 712, endPoint y: 44, distance: 223.3
click at [686, 44] on div "Adam1 Chrome Resize" at bounding box center [651, 44] width 323 height 14
click at [686, 20] on span "Participants" at bounding box center [866, 22] width 30 height 6
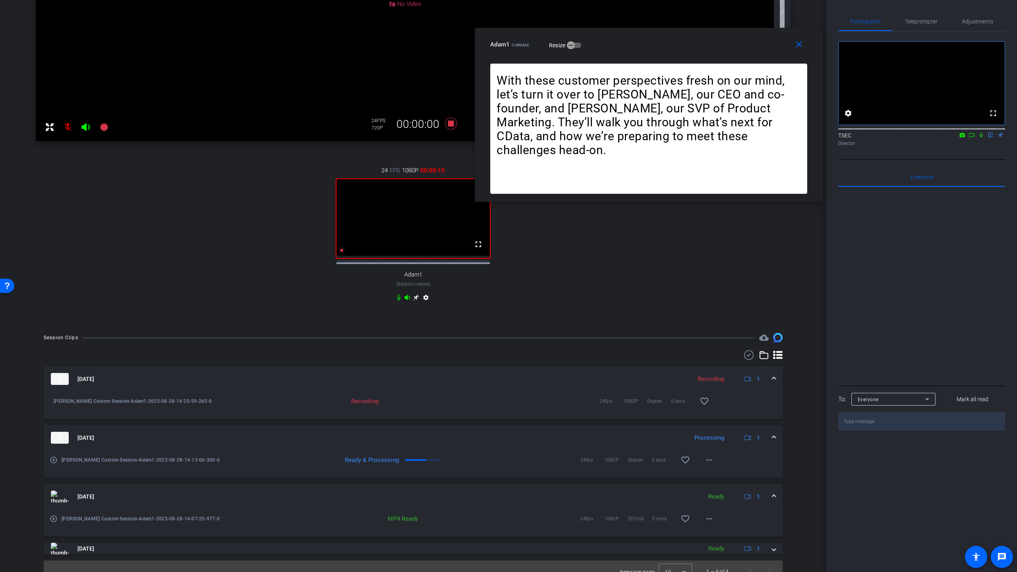
click at [686, 138] on icon at bounding box center [981, 135] width 6 height 6
click at [686, 21] on span "Teleprompter" at bounding box center [921, 22] width 33 height 6
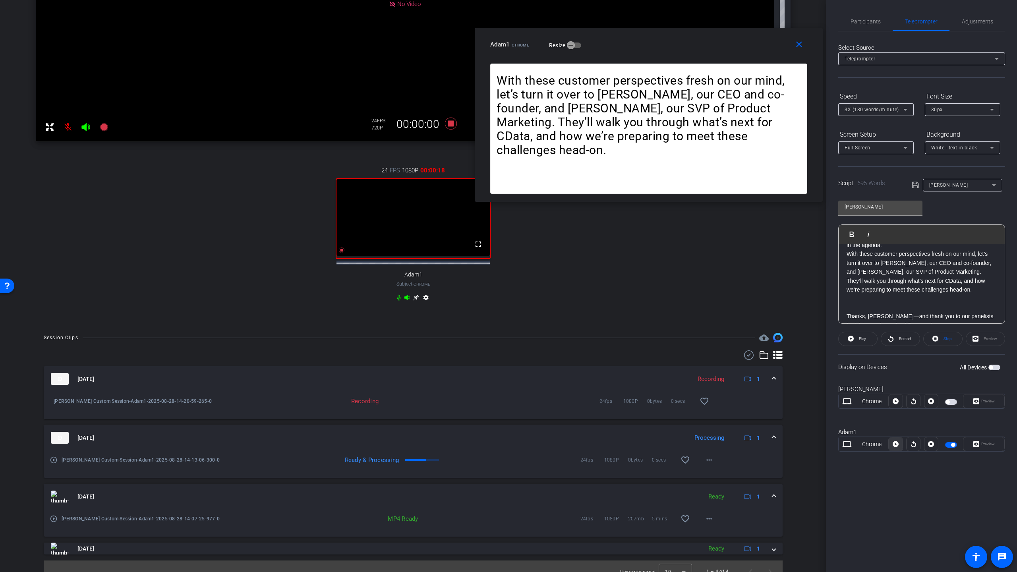
click at [686, 394] on icon at bounding box center [896, 445] width 6 height 6
click at [686, 394] on div "Preview" at bounding box center [984, 444] width 42 height 14
click at [686, 45] on mat-icon "close" at bounding box center [799, 45] width 10 height 10
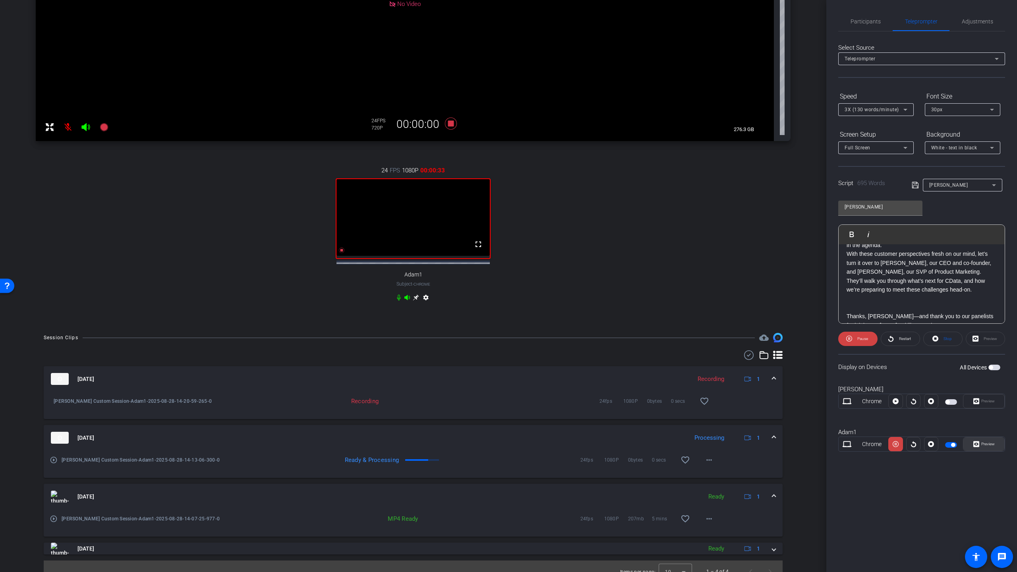
click at [686, 394] on span "Preview" at bounding box center [987, 444] width 15 height 11
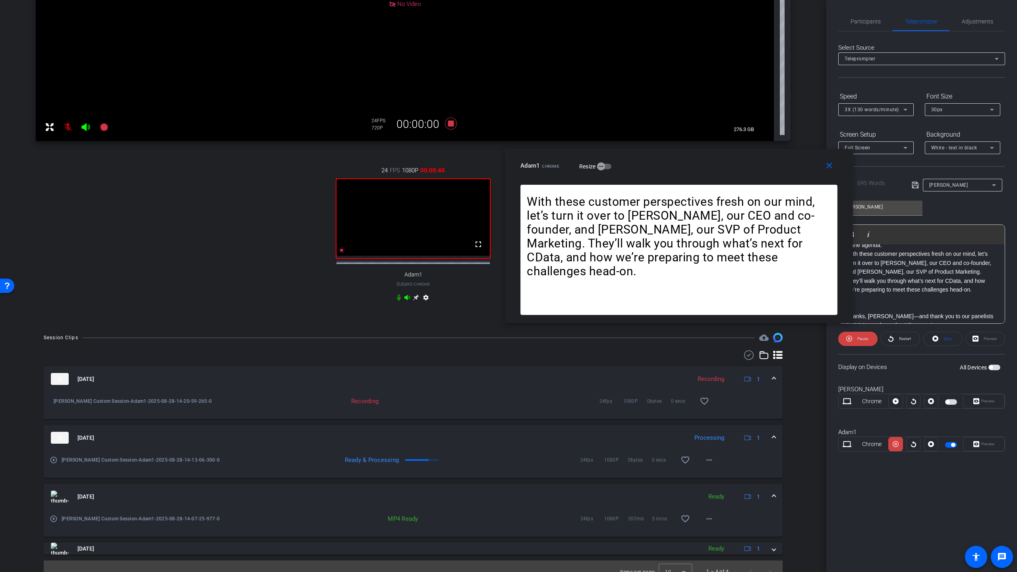
drag, startPoint x: 559, startPoint y: 215, endPoint x: 730, endPoint y: 165, distance: 177.7
click at [686, 165] on div "Adam1 Chrome Resize" at bounding box center [682, 166] width 323 height 14
click at [686, 337] on span "Restart" at bounding box center [905, 339] width 12 height 4
click at [686, 394] on icon at bounding box center [896, 444] width 6 height 12
click at [686, 394] on icon at bounding box center [896, 445] width 6 height 6
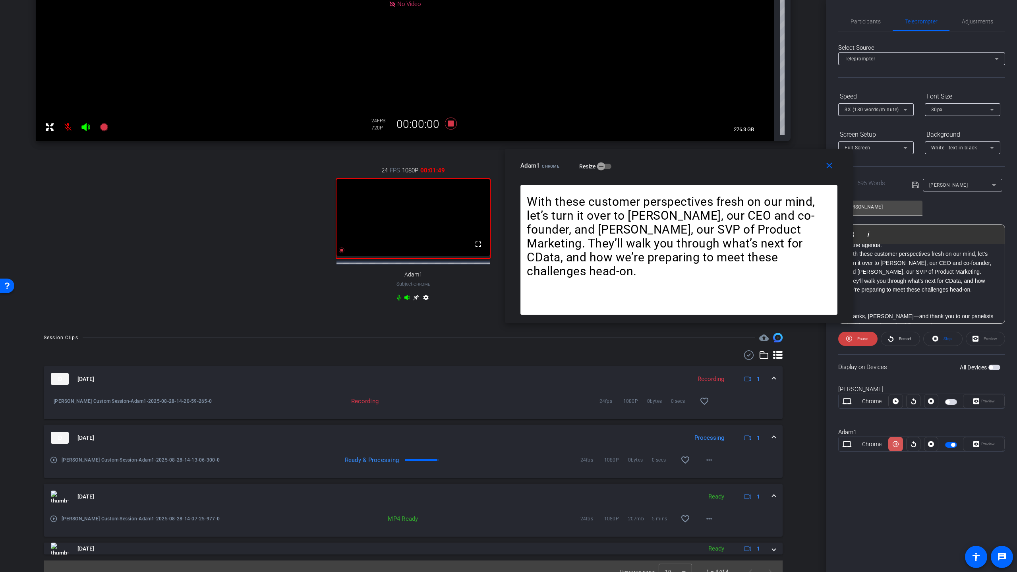
click at [686, 394] on icon at bounding box center [896, 444] width 6 height 12
click at [686, 394] on icon at bounding box center [896, 445] width 6 height 6
click at [686, 394] on icon at bounding box center [896, 444] width 6 height 12
click at [686, 394] on icon at bounding box center [896, 445] width 6 height 6
click at [686, 394] on icon at bounding box center [896, 444] width 6 height 12
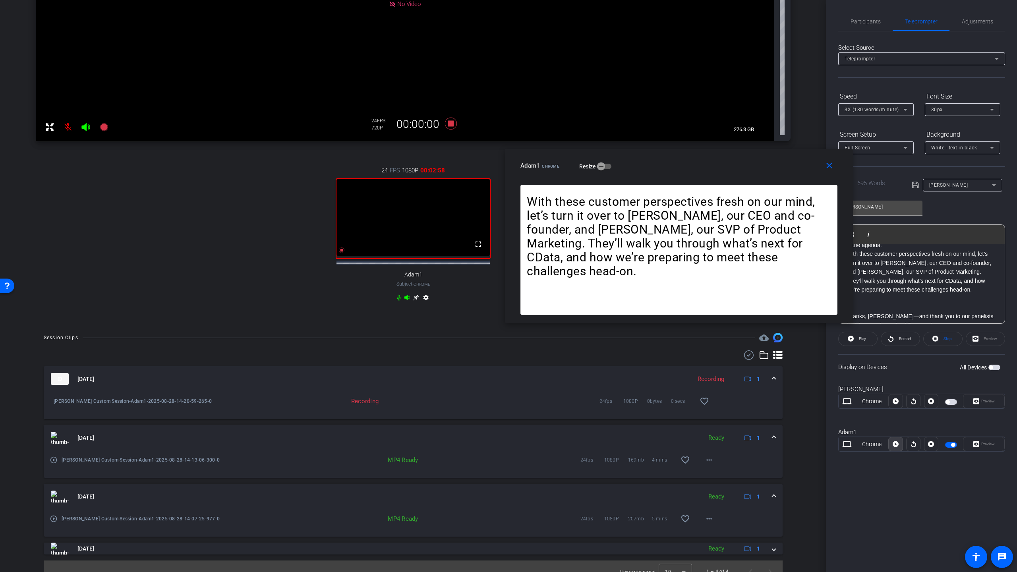
click at [686, 394] on icon at bounding box center [896, 445] width 6 height 6
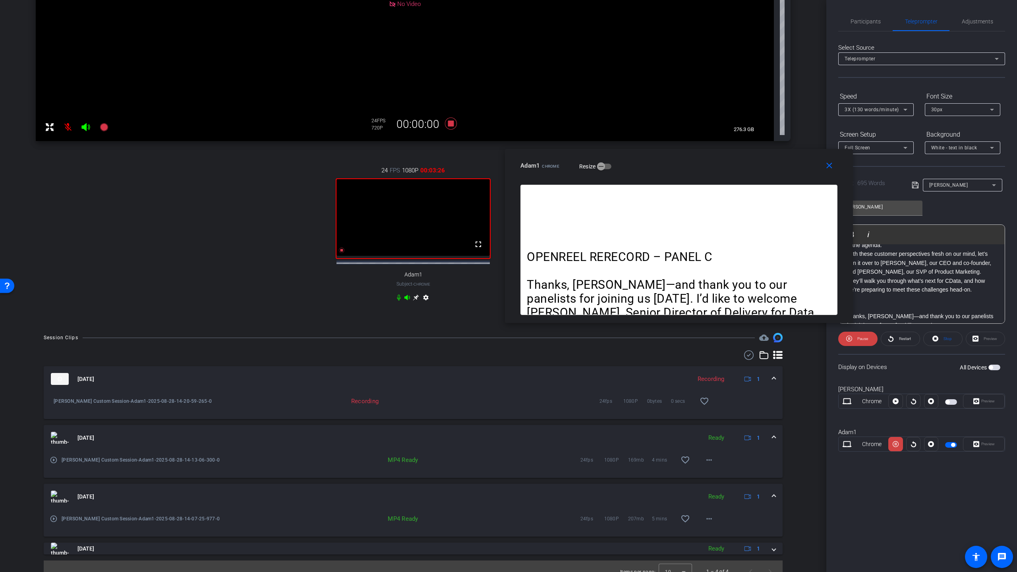
click at [686, 394] on icon at bounding box center [896, 444] width 6 height 12
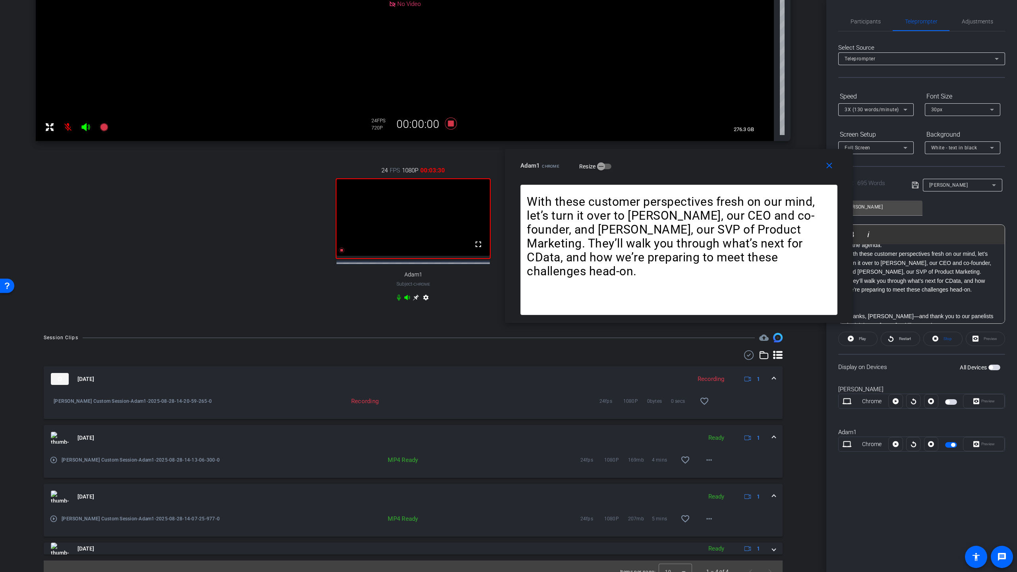
click at [686, 394] on icon at bounding box center [896, 445] width 6 height 6
click at [686, 394] on icon at bounding box center [896, 444] width 6 height 12
click at [686, 394] on icon at bounding box center [896, 445] width 6 height 6
click at [686, 394] on icon at bounding box center [896, 444] width 6 height 12
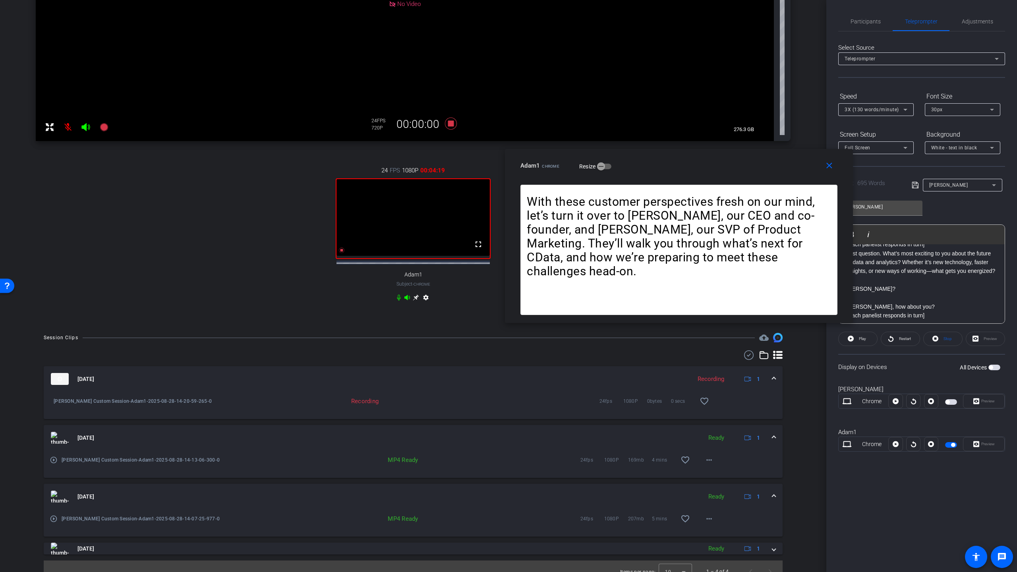
click at [686, 285] on p "[PERSON_NAME]?" at bounding box center [922, 289] width 150 height 9
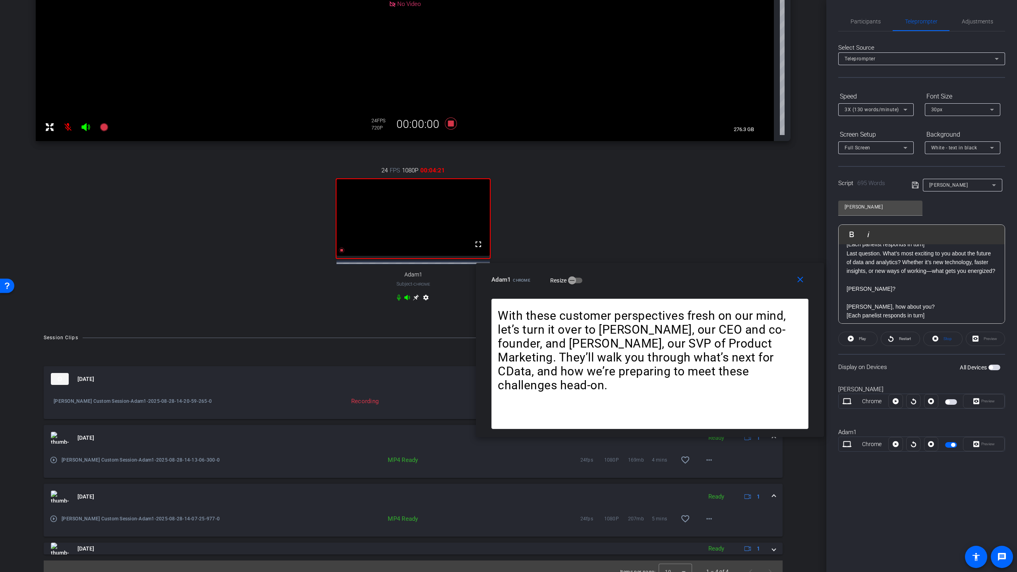
drag, startPoint x: 732, startPoint y: 165, endPoint x: 703, endPoint y: 279, distance: 117.7
click at [686, 279] on div "Adam1 Chrome Resize" at bounding box center [653, 280] width 323 height 14
drag, startPoint x: 865, startPoint y: 278, endPoint x: 843, endPoint y: 268, distance: 23.8
click at [686, 278] on div "OPENREEL RERECORD – PANEL C Thanks, [PERSON_NAME]—and thank you to our panelist…" at bounding box center [922, 445] width 166 height 1039
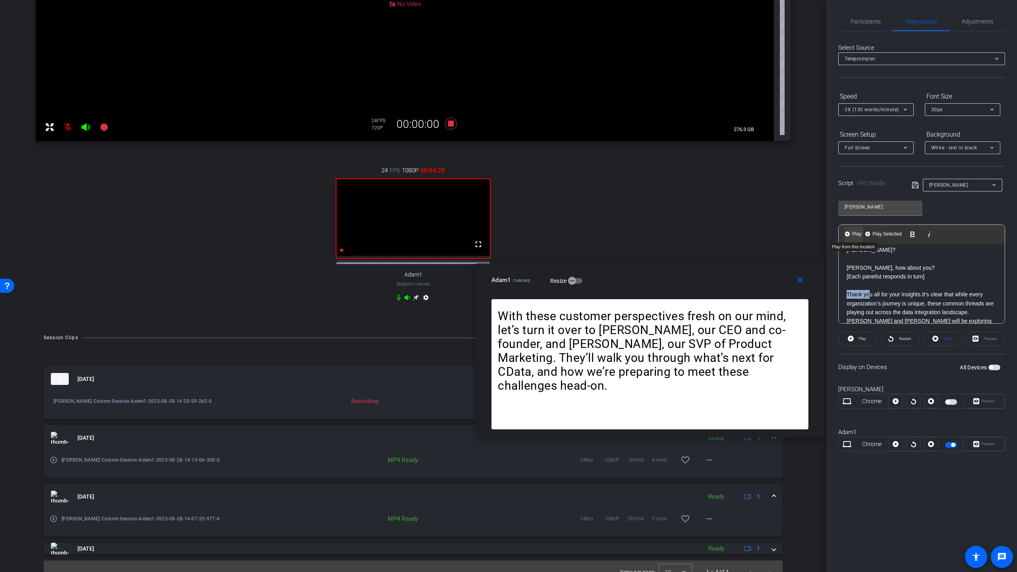
click at [686, 233] on img "button" at bounding box center [847, 234] width 5 height 5
click at [686, 394] on icon at bounding box center [896, 445] width 6 height 6
click at [686, 337] on span "Play" at bounding box center [862, 339] width 7 height 4
click at [686, 340] on span "Pause" at bounding box center [863, 339] width 11 height 4
drag, startPoint x: 859, startPoint y: 277, endPoint x: 856, endPoint y: 261, distance: 16.2
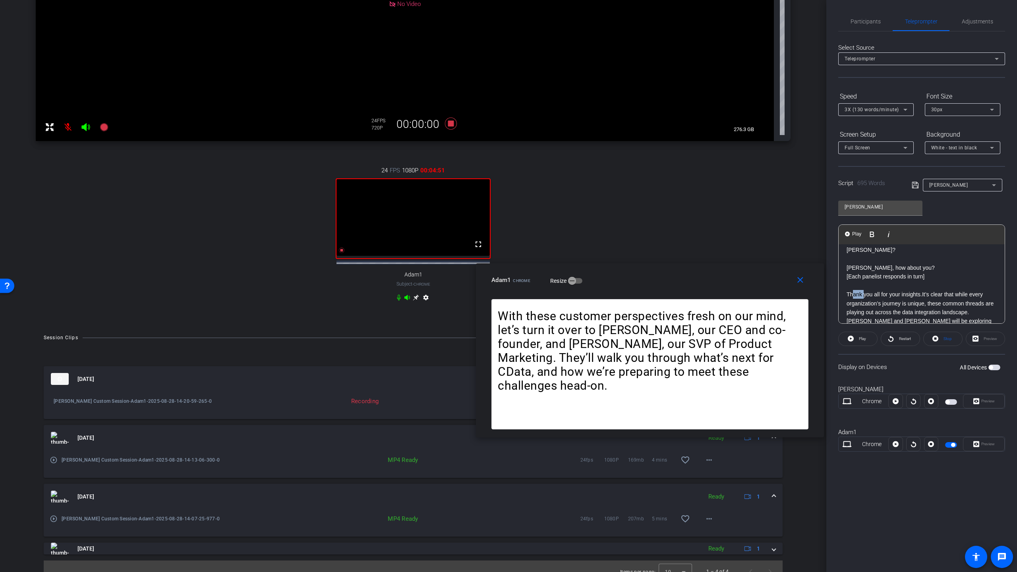
click at [686, 290] on p "Thank you all for your insights . It’s clear that while every organization’s jo…" at bounding box center [922, 316] width 150 height 53
click at [686, 233] on span "Play" at bounding box center [857, 234] width 12 height 7
click at [686, 394] on icon at bounding box center [896, 445] width 6 height 6
click at [686, 394] on icon at bounding box center [896, 444] width 6 height 12
click at [686, 394] on icon at bounding box center [896, 445] width 6 height 6
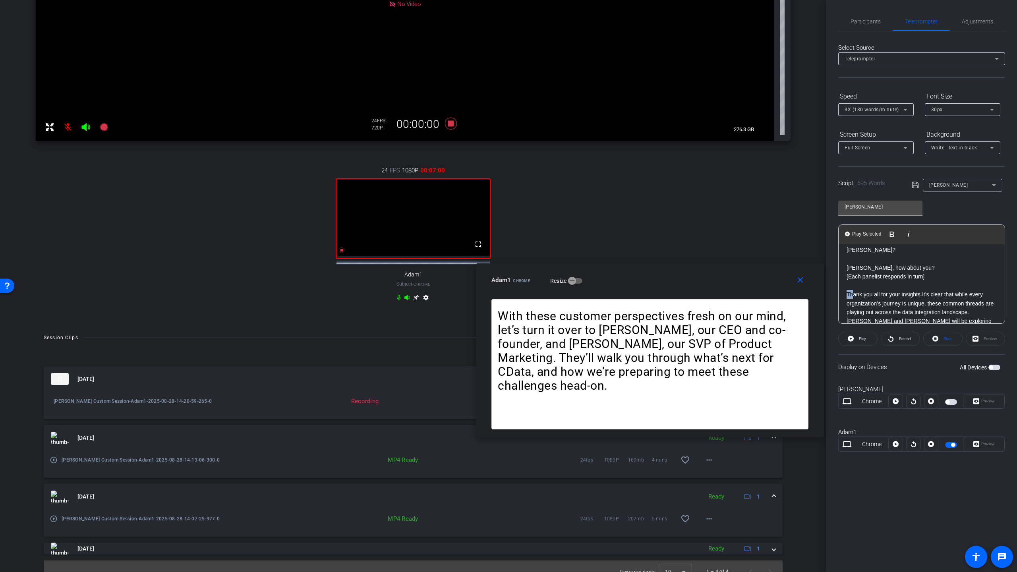
click at [686, 394] on icon at bounding box center [896, 444] width 6 height 12
click at [686, 394] on icon at bounding box center [896, 445] width 6 height 6
click at [686, 394] on icon at bounding box center [896, 444] width 6 height 12
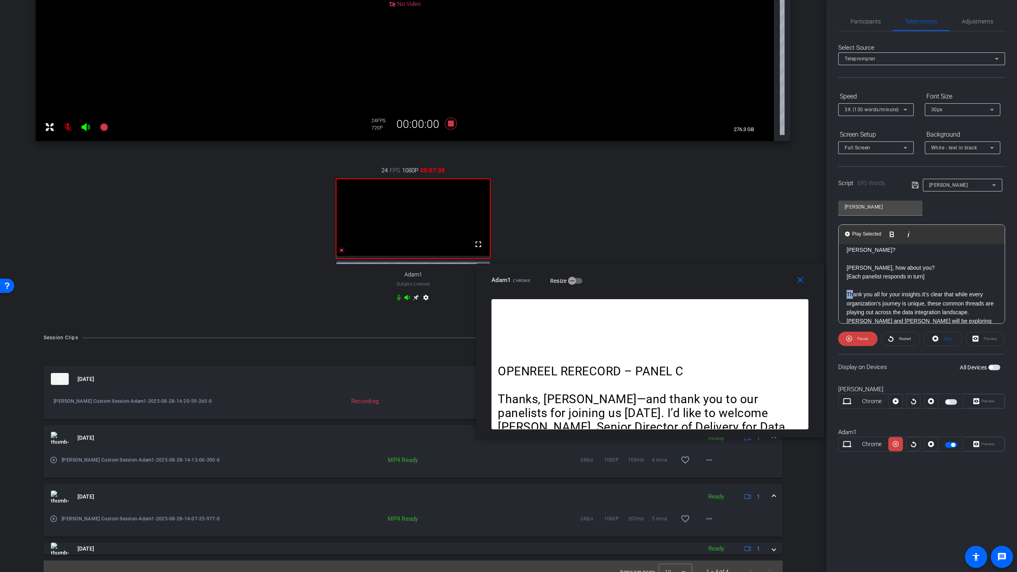
click at [686, 394] on icon at bounding box center [896, 445] width 6 height 6
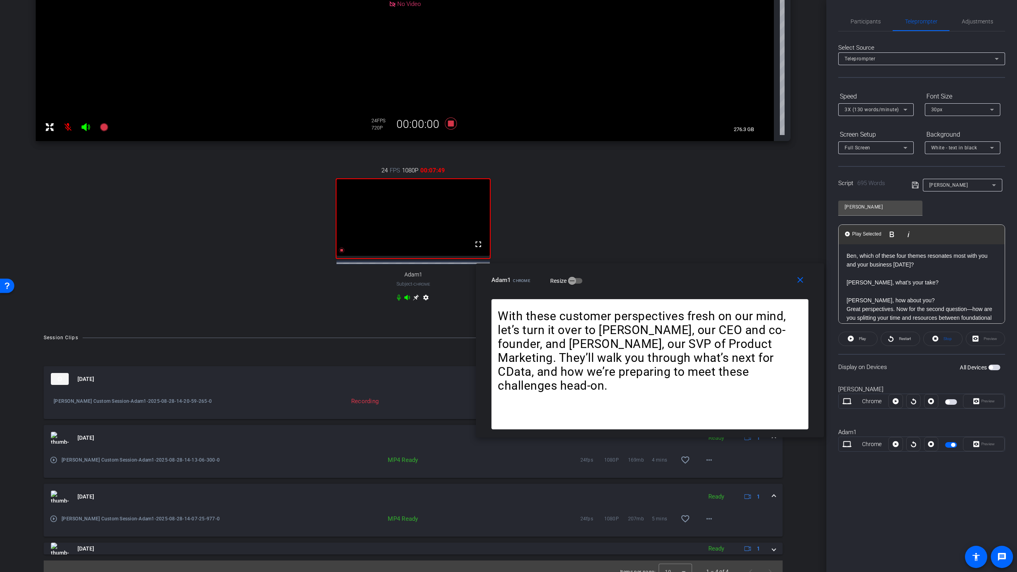
scroll to position [716, 0]
drag, startPoint x: 880, startPoint y: 281, endPoint x: 852, endPoint y: 279, distance: 27.8
click at [686, 302] on p "Great perspectives. Now for the second question—how are you splitting your time…" at bounding box center [922, 333] width 150 height 62
click at [686, 231] on span "Play" at bounding box center [857, 234] width 12 height 7
click at [686, 394] on icon at bounding box center [896, 445] width 6 height 6
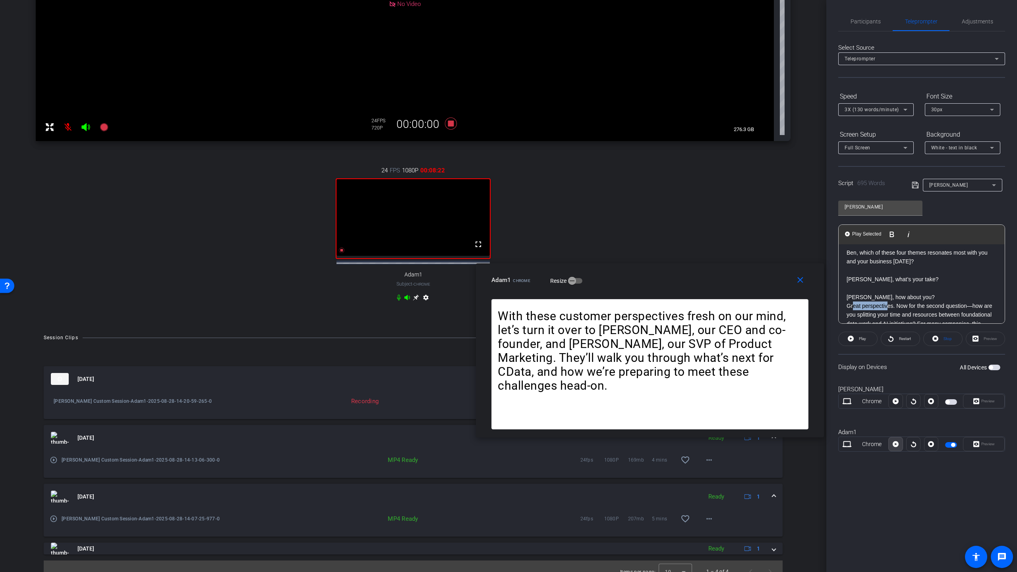
click at [686, 394] on icon at bounding box center [896, 444] width 6 height 12
click at [686, 394] on icon at bounding box center [896, 445] width 6 height 6
click at [686, 394] on icon at bounding box center [896, 444] width 6 height 12
click at [686, 394] on icon at bounding box center [896, 445] width 6 height 6
click at [686, 394] on icon at bounding box center [896, 444] width 6 height 12
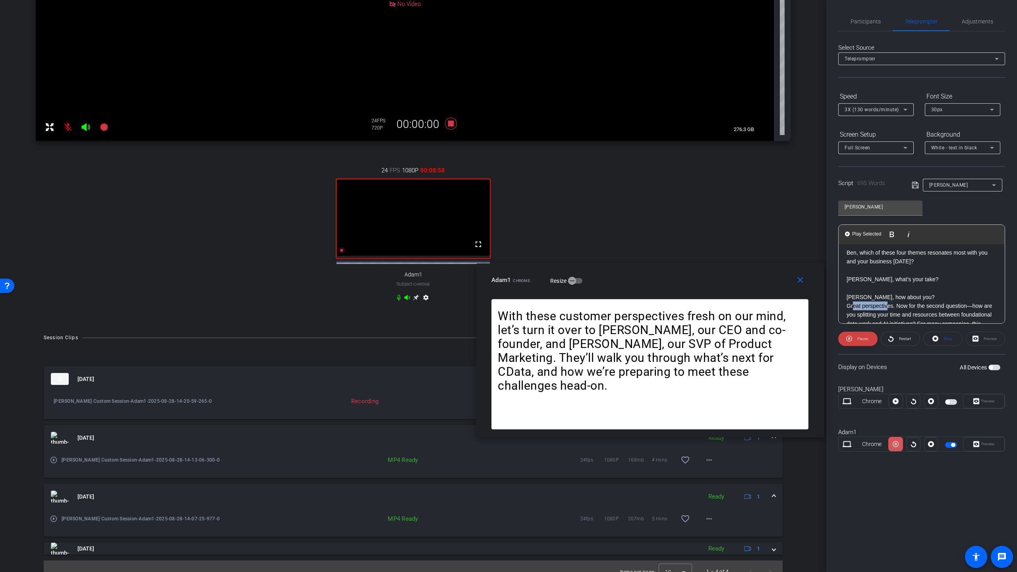
click at [686, 394] on icon at bounding box center [896, 445] width 6 height 6
click at [686, 394] on icon at bounding box center [896, 444] width 6 height 12
click at [686, 394] on icon at bounding box center [896, 445] width 6 height 6
click at [686, 394] on icon at bounding box center [896, 444] width 6 height 12
click at [686, 394] on icon at bounding box center [896, 445] width 6 height 6
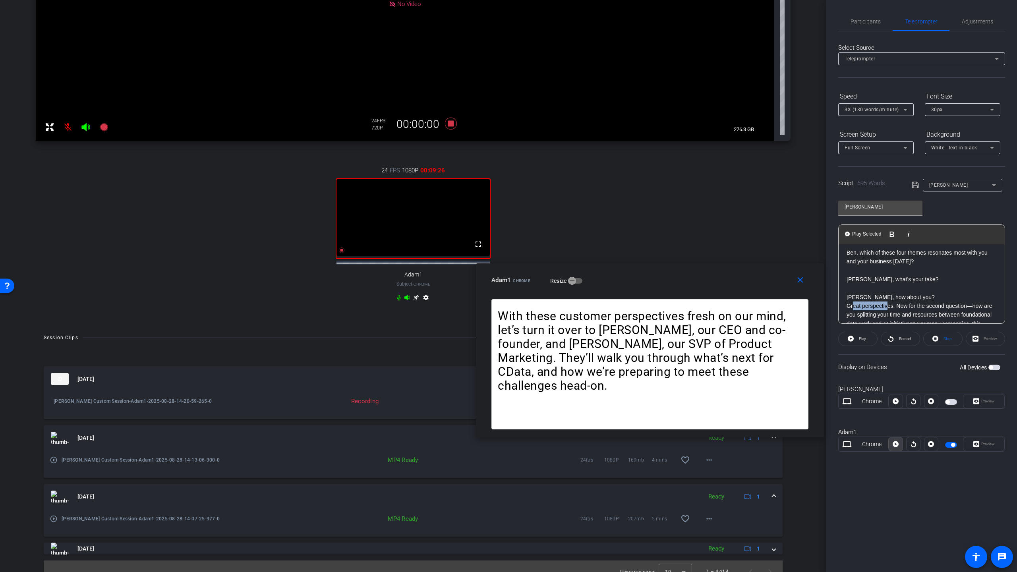
click at [686, 394] on icon at bounding box center [896, 444] width 6 height 12
click at [686, 394] on icon at bounding box center [896, 445] width 6 height 6
click at [686, 394] on icon at bounding box center [896, 444] width 6 height 12
drag, startPoint x: 345, startPoint y: 258, endPoint x: 339, endPoint y: 257, distance: 6.5
click at [345, 258] on div "fullscreen" at bounding box center [413, 218] width 155 height 81
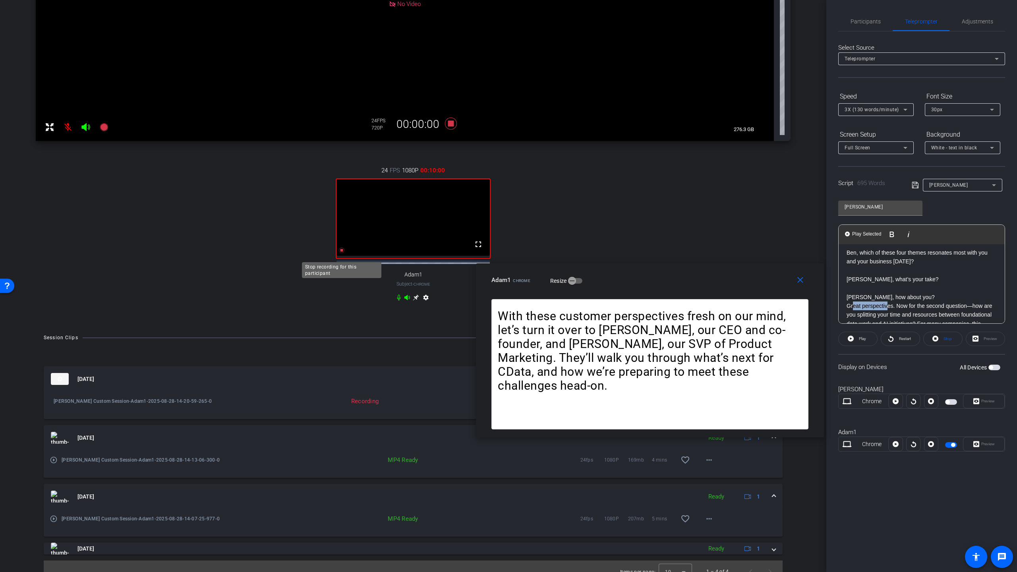
click at [341, 253] on icon at bounding box center [342, 251] width 6 height 6
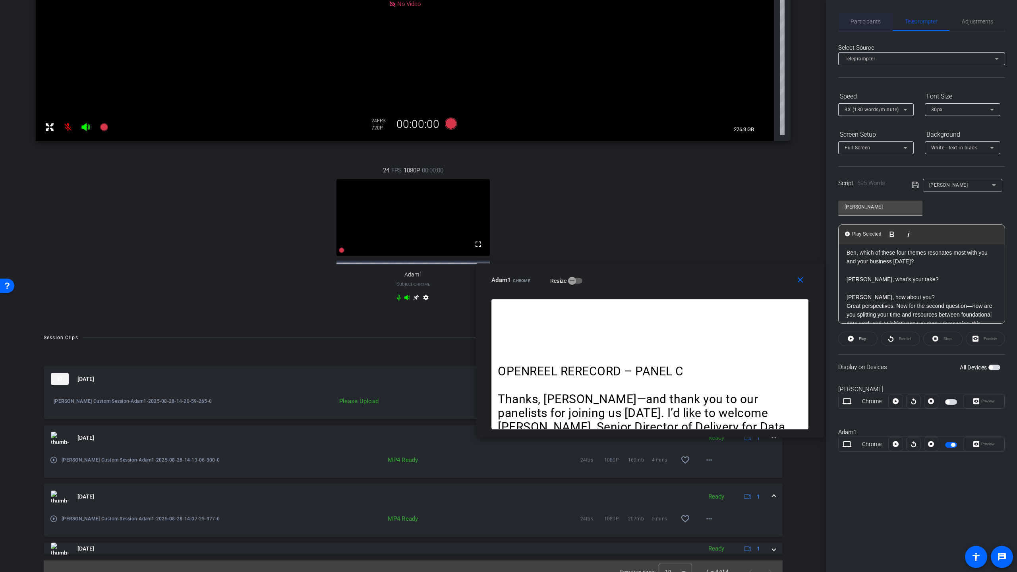
click at [686, 21] on span "Participants" at bounding box center [866, 22] width 30 height 6
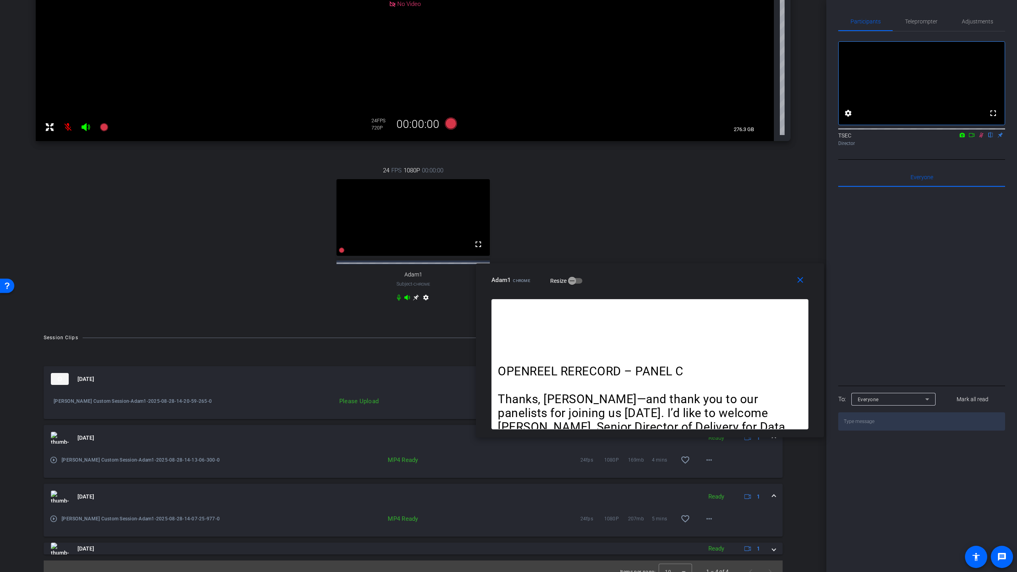
click at [686, 138] on icon at bounding box center [982, 135] width 4 height 5
drag, startPoint x: 800, startPoint y: 280, endPoint x: 790, endPoint y: 268, distance: 15.5
click at [686, 279] on mat-icon "close" at bounding box center [801, 280] width 10 height 10
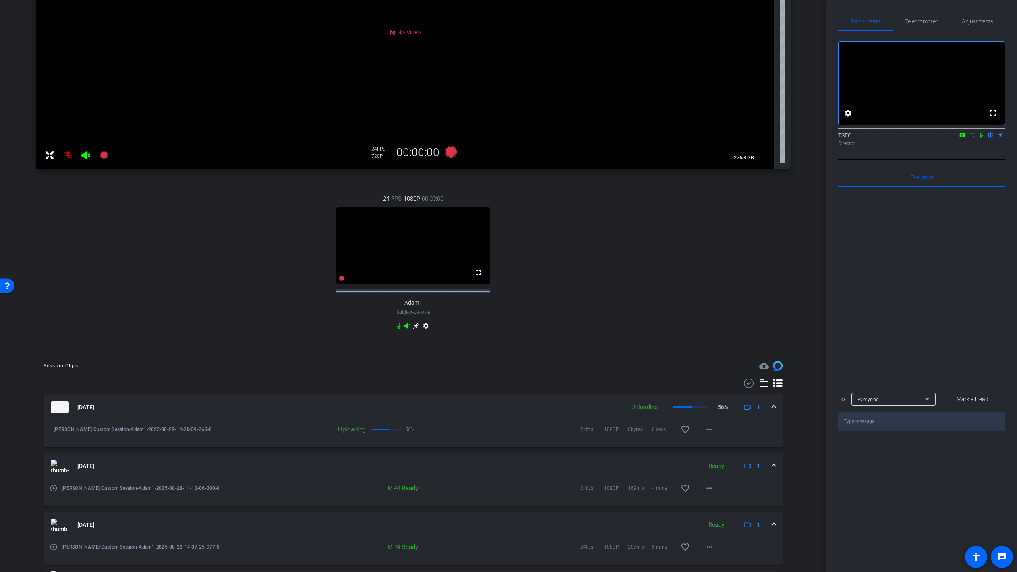
scroll to position [188, 0]
click at [350, 334] on div "24 FPS 1080P 00:00:00 fullscreen Adam1 Subject - Chrome settings" at bounding box center [413, 263] width 755 height 164
click at [407, 328] on icon at bounding box center [408, 325] width 6 height 5
click at [399, 329] on icon at bounding box center [399, 326] width 4 height 6
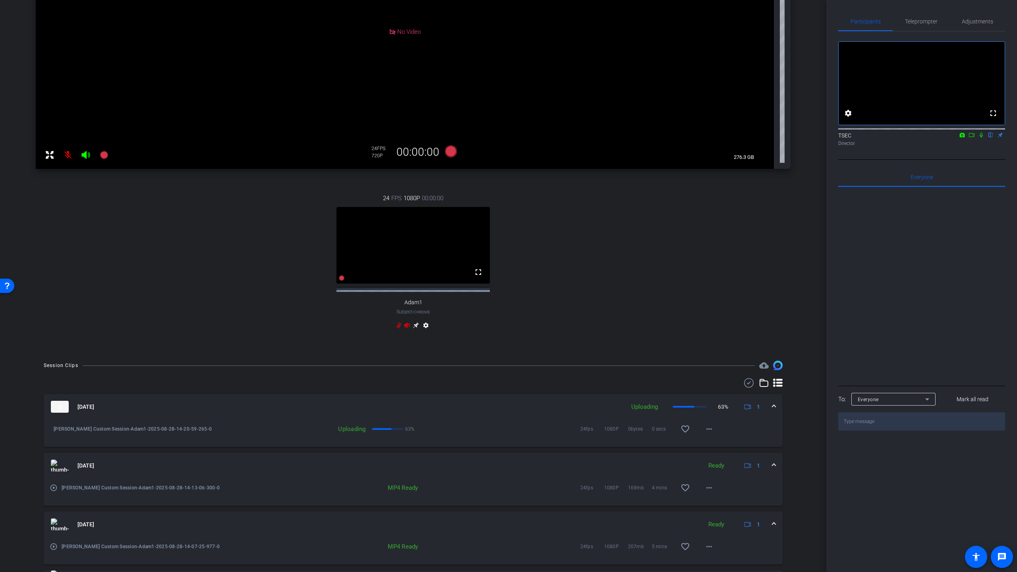
click at [398, 329] on icon at bounding box center [399, 325] width 6 height 6
click at [407, 329] on icon at bounding box center [407, 325] width 6 height 6
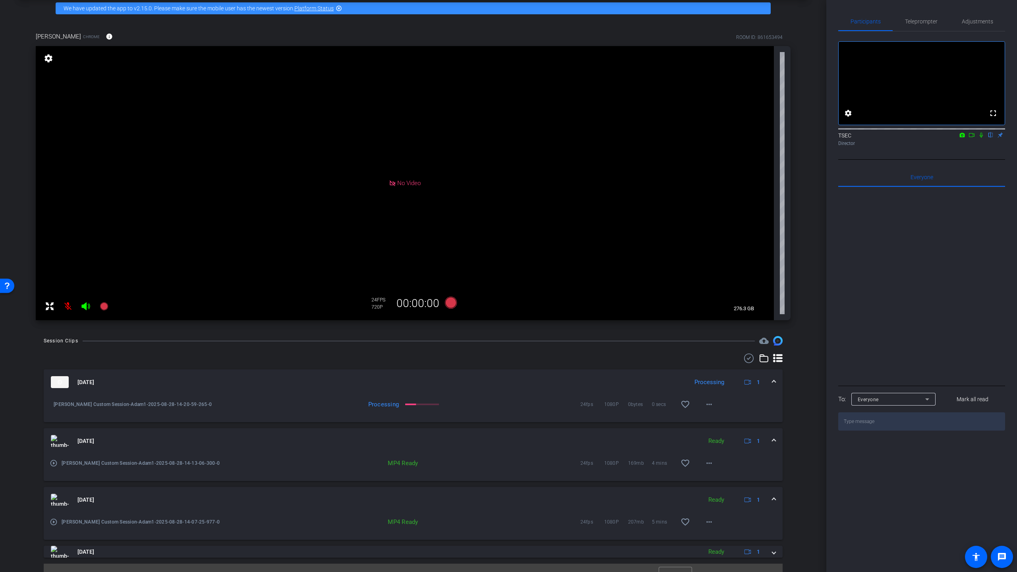
scroll to position [50, 0]
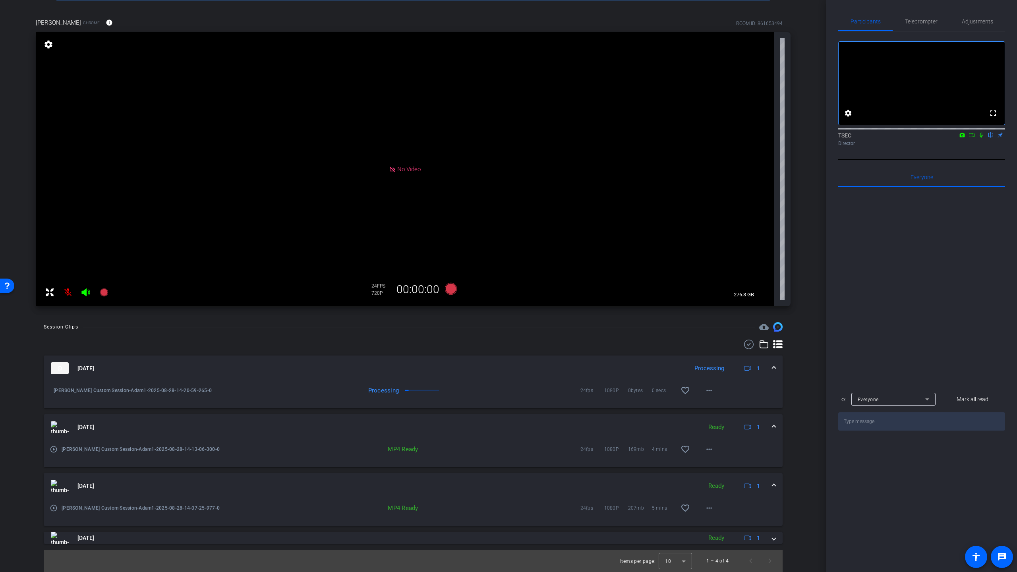
click at [85, 291] on icon at bounding box center [85, 293] width 8 height 8
click at [84, 292] on div at bounding box center [77, 293] width 70 height 16
click at [686, 138] on icon at bounding box center [981, 135] width 3 height 5
click at [686, 138] on icon at bounding box center [972, 135] width 6 height 6
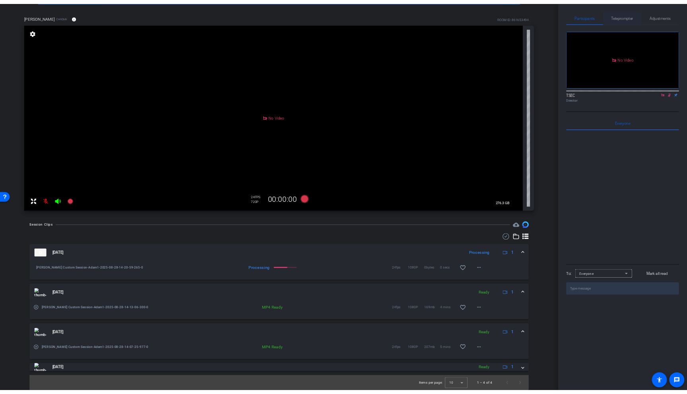
scroll to position [0, 0]
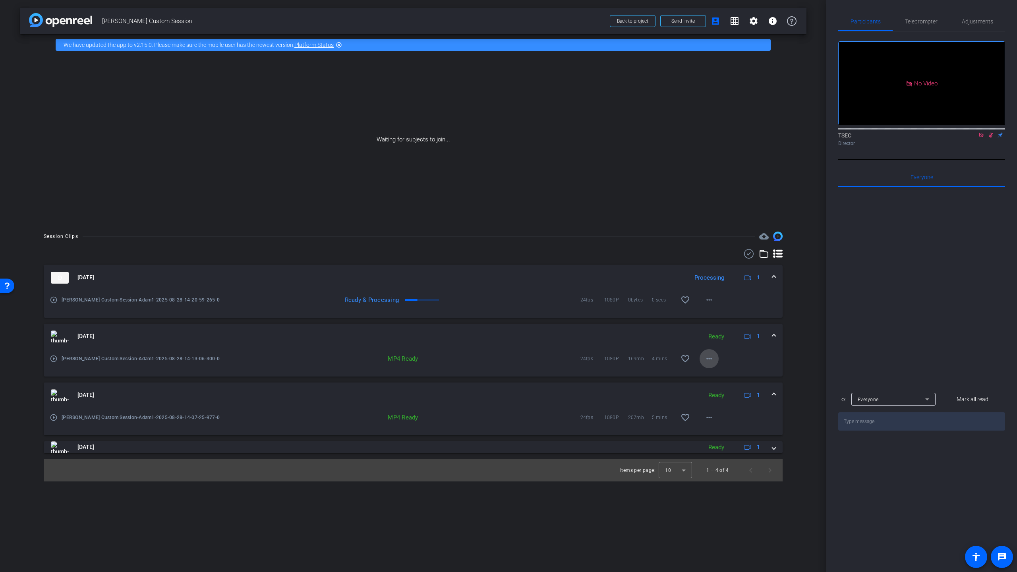
click at [686, 361] on mat-icon "more_horiz" at bounding box center [710, 359] width 10 height 10
click at [686, 394] on span "Download MP4" at bounding box center [730, 396] width 48 height 10
click at [686, 394] on mat-icon "more_horiz" at bounding box center [710, 418] width 10 height 10
click at [686, 394] on span "Download MP4" at bounding box center [730, 454] width 48 height 10
click at [9, 19] on div "arrow_back [PERSON_NAME] Custom Session Back to project Send invite account_box…" at bounding box center [413, 286] width 827 height 572
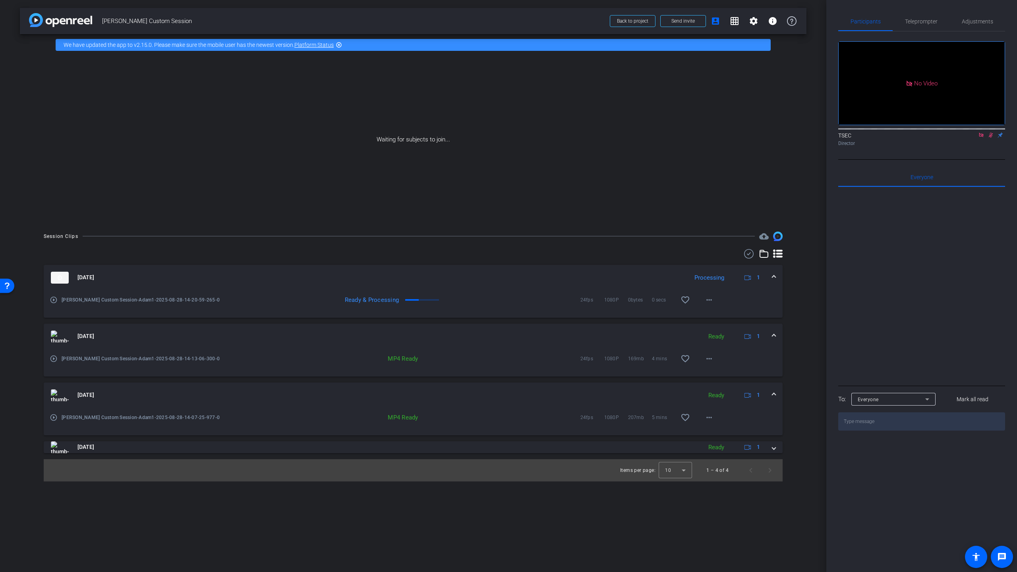
click at [8, 16] on div "arrow_back [PERSON_NAME] Custom Session Back to project Send invite account_box…" at bounding box center [413, 286] width 827 height 572
click at [6, 8] on div "arrow_back [PERSON_NAME] Custom Session Back to project Send invite account_box…" at bounding box center [413, 286] width 827 height 572
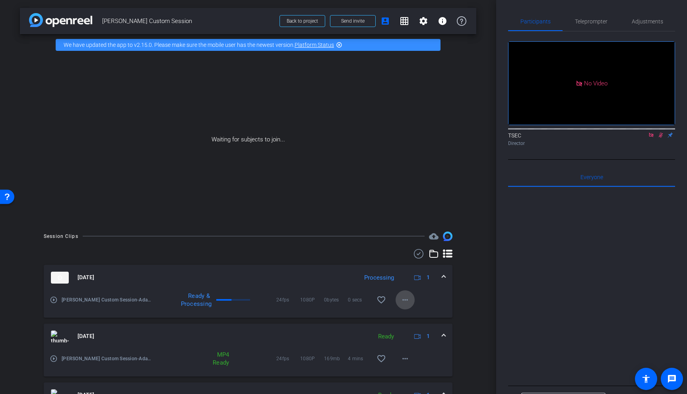
click at [409, 301] on mat-icon "more_horiz" at bounding box center [405, 300] width 10 height 10
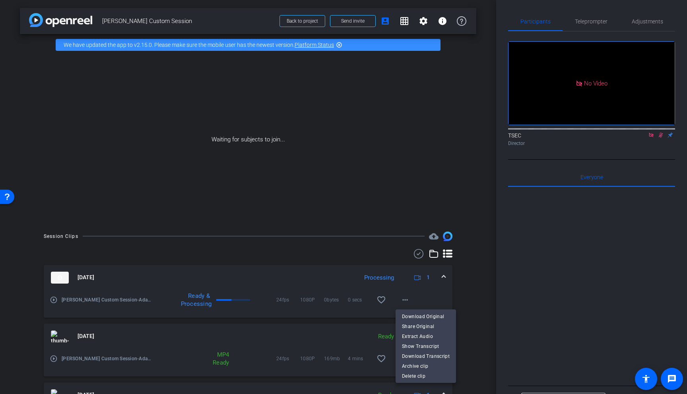
click at [479, 290] on div at bounding box center [343, 197] width 687 height 394
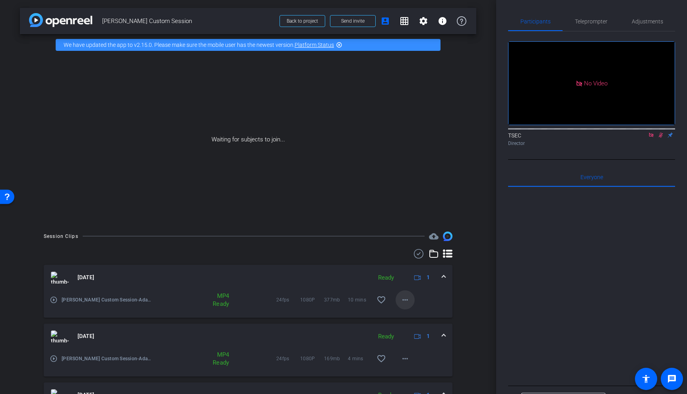
click at [409, 300] on mat-icon "more_horiz" at bounding box center [405, 300] width 10 height 10
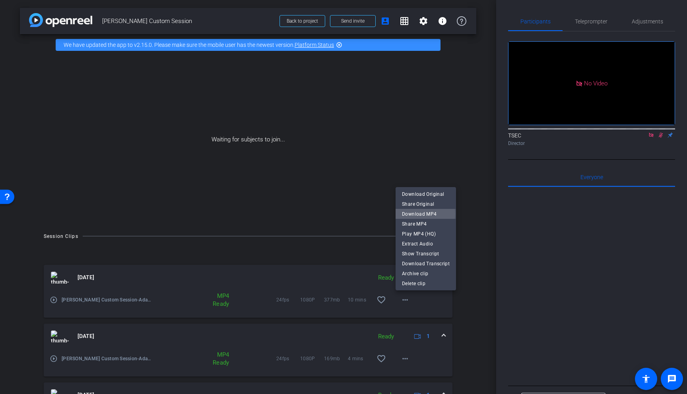
click at [420, 214] on span "Download MP4" at bounding box center [426, 214] width 48 height 10
